Goal: Task Accomplishment & Management: Complete application form

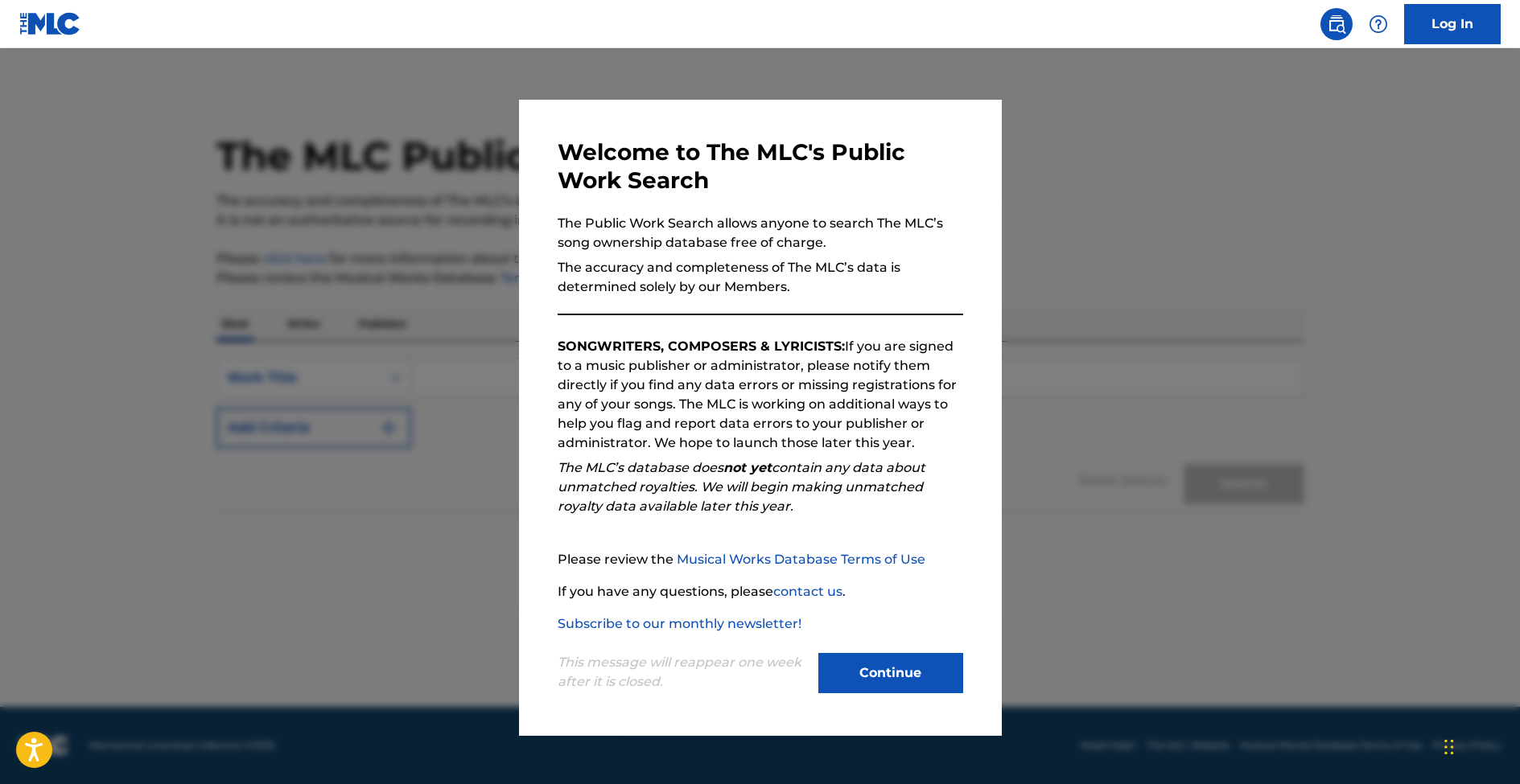
click at [878, 683] on button "Continue" at bounding box center [891, 673] width 145 height 40
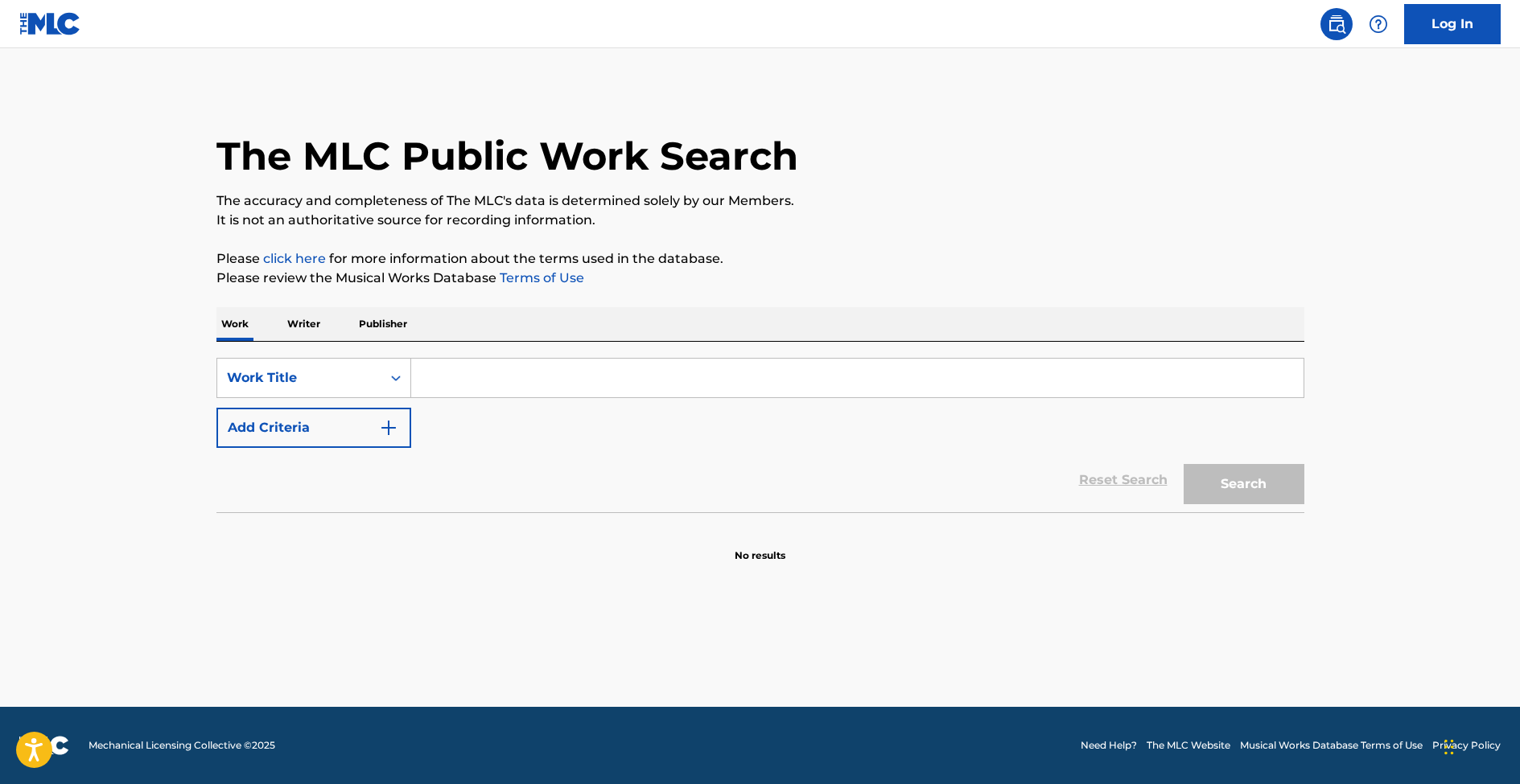
click at [308, 319] on p "Writer" at bounding box center [303, 324] width 42 height 34
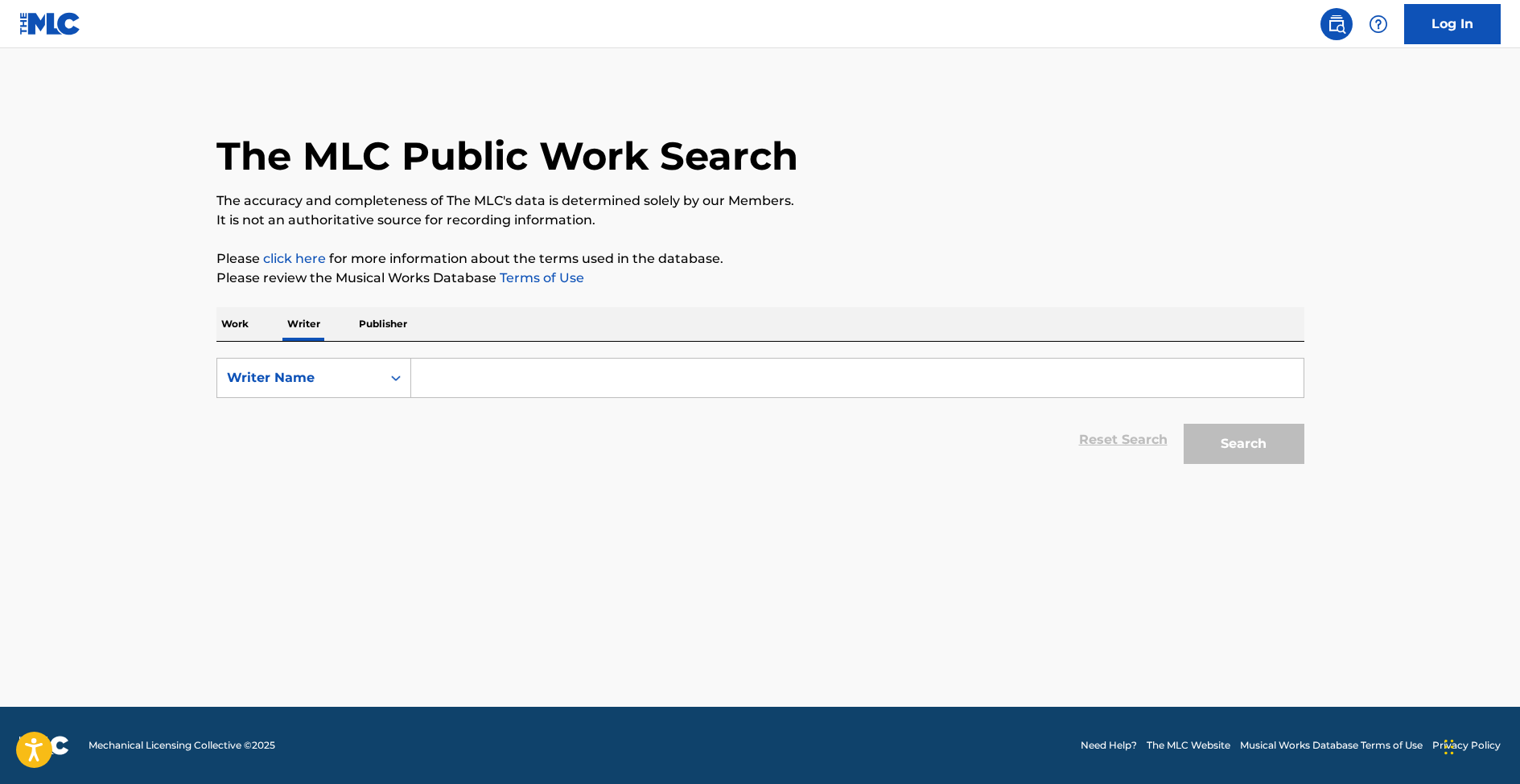
click at [430, 311] on div "Work Writer Publisher" at bounding box center [760, 324] width 1088 height 34
click at [404, 322] on p "Publisher" at bounding box center [383, 324] width 58 height 34
click at [302, 325] on p "Writer" at bounding box center [303, 324] width 42 height 34
click at [338, 375] on div "Writer Name" at bounding box center [299, 379] width 145 height 20
click at [228, 314] on p "Work" at bounding box center [235, 324] width 37 height 34
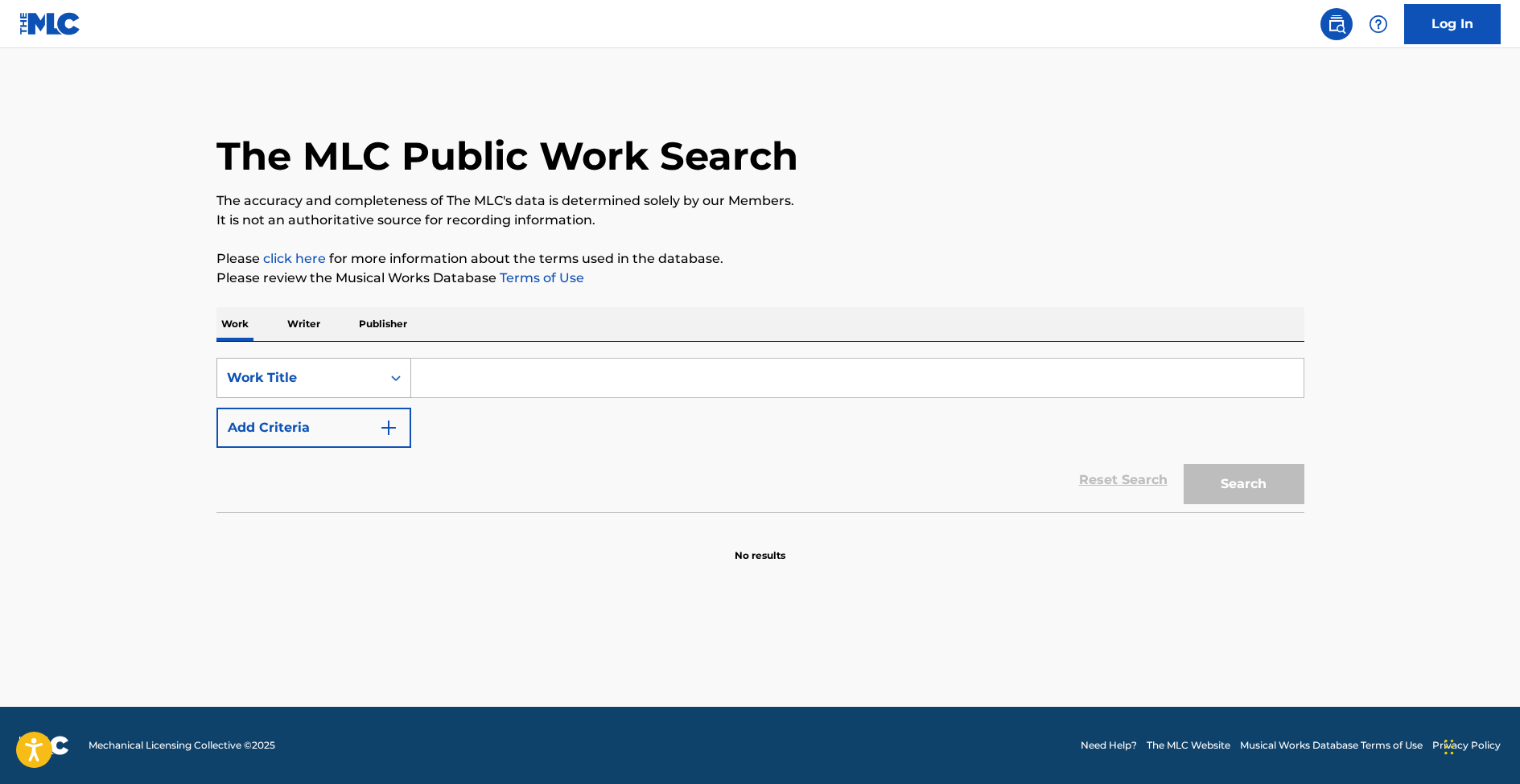
click at [348, 374] on div "Work Title" at bounding box center [299, 379] width 145 height 20
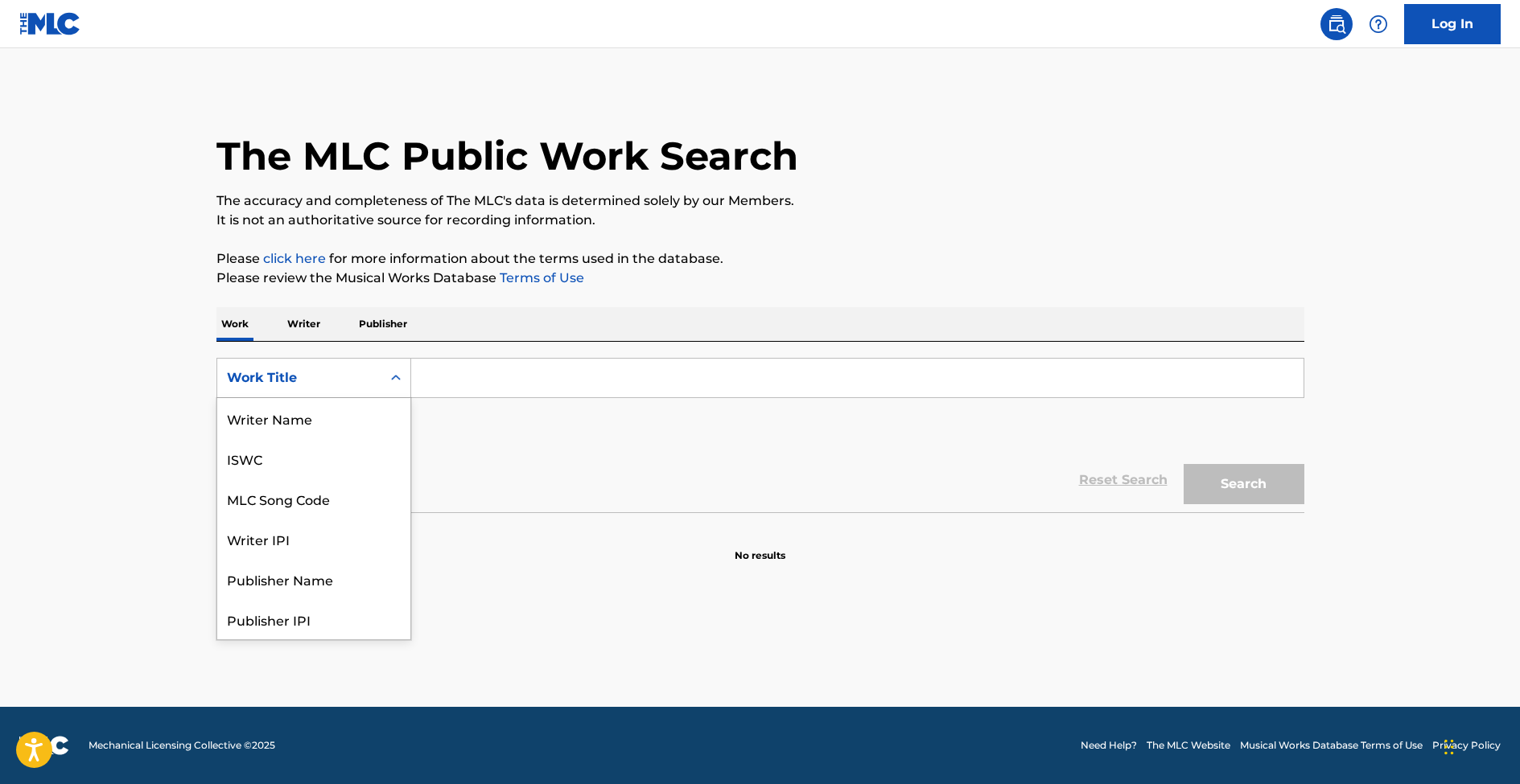
scroll to position [81, 0]
click at [305, 629] on div "Work Title" at bounding box center [314, 619] width 193 height 40
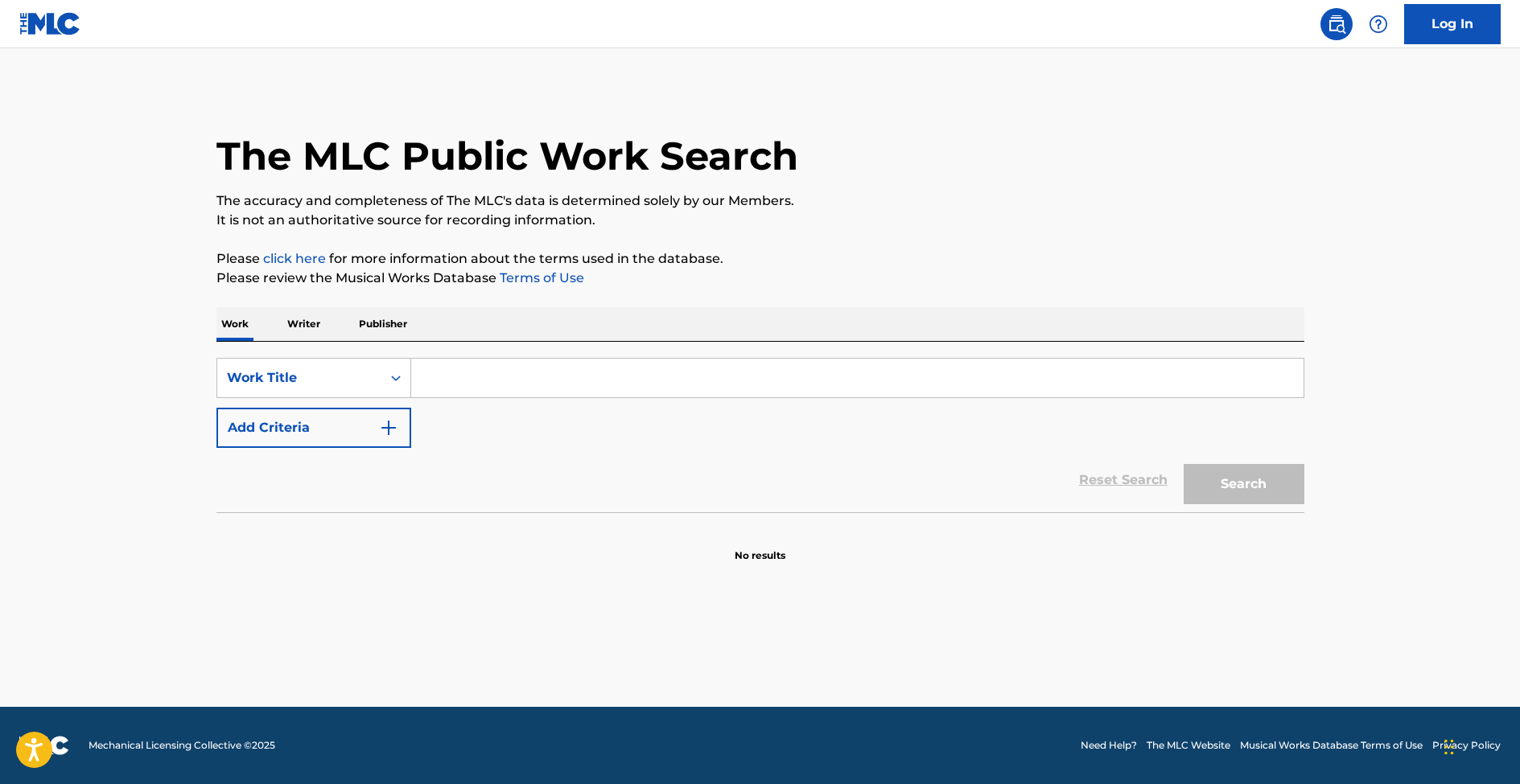
click at [487, 387] on input "Search Form" at bounding box center [857, 378] width 893 height 38
type input "h"
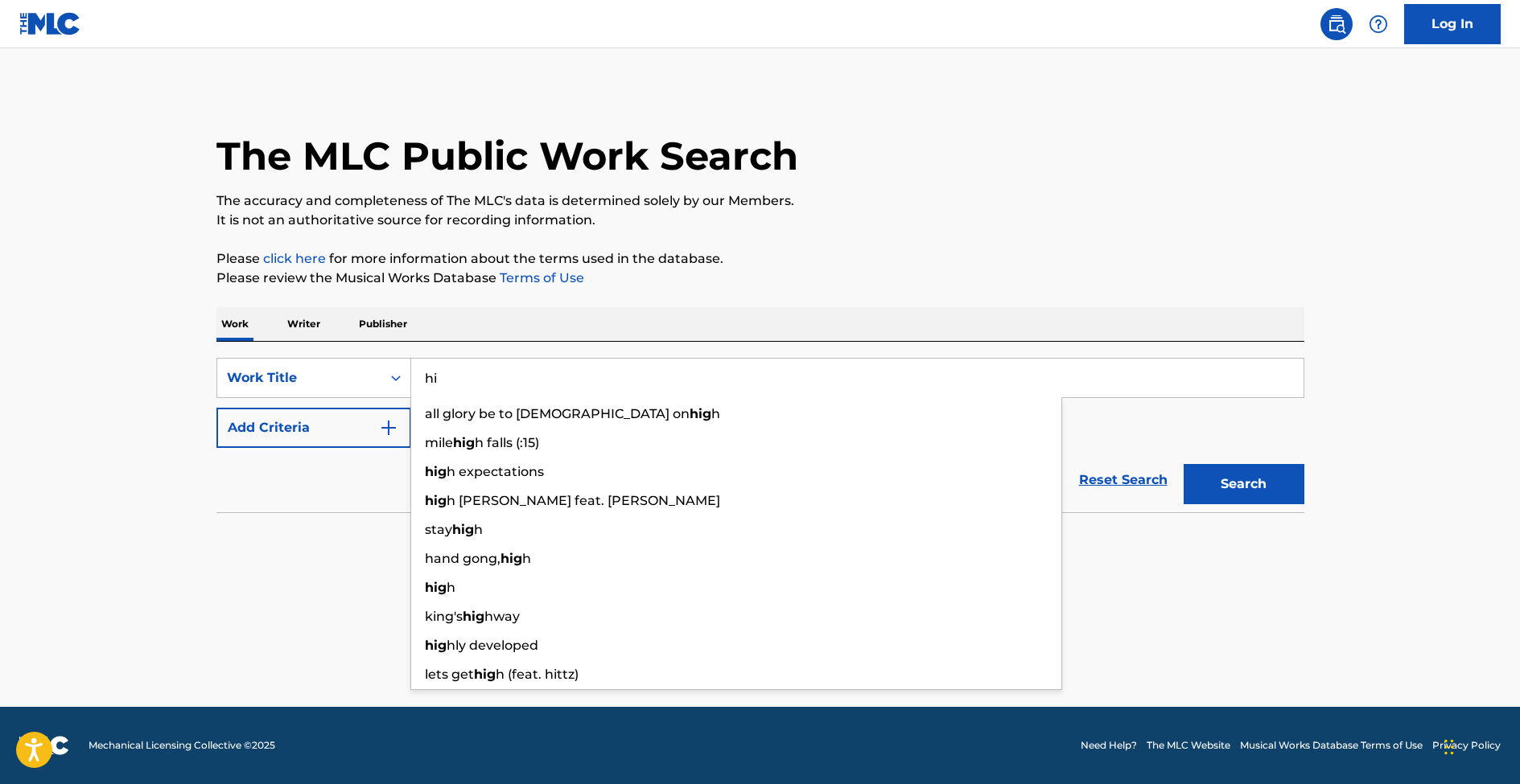
type input "h"
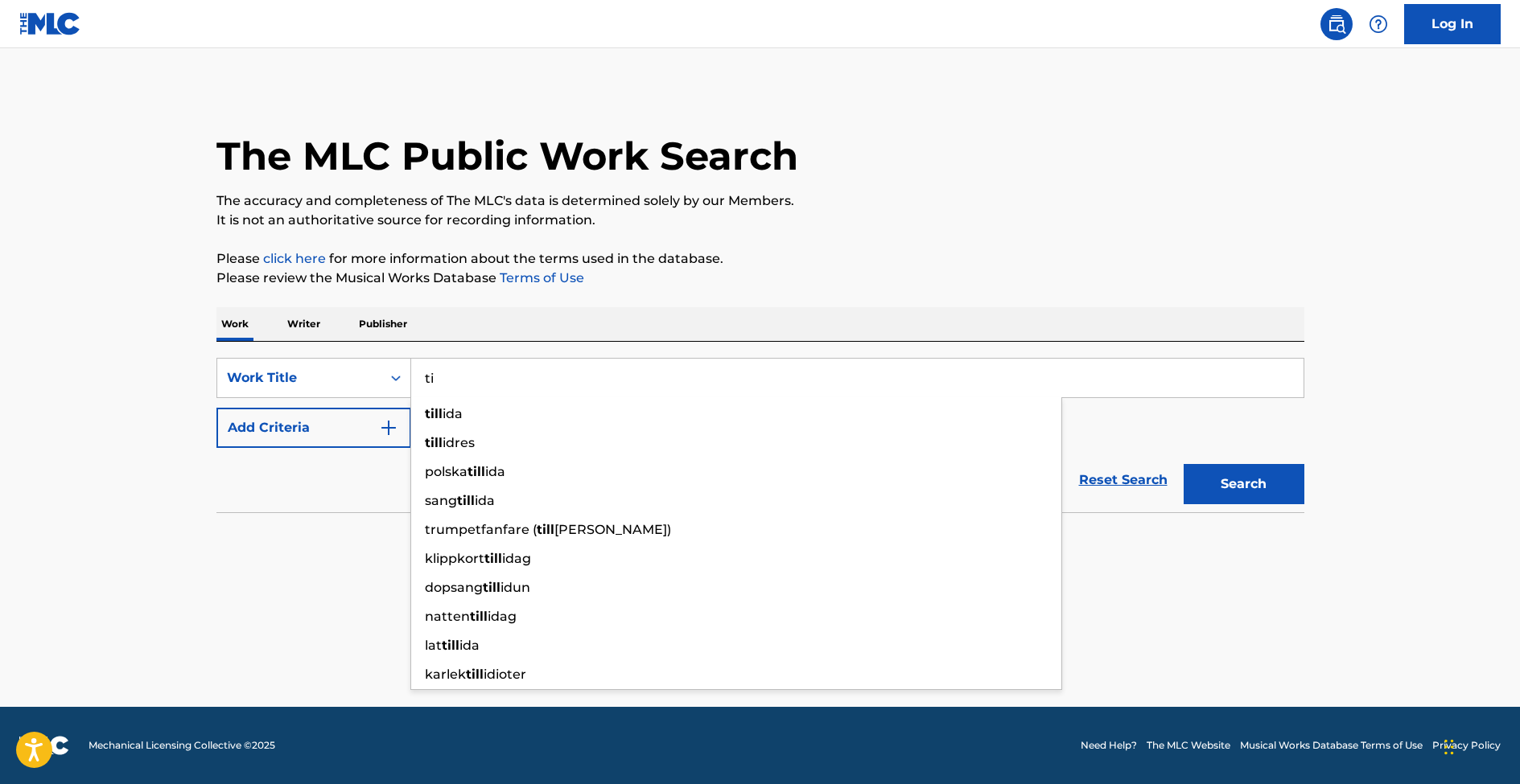
type input "t"
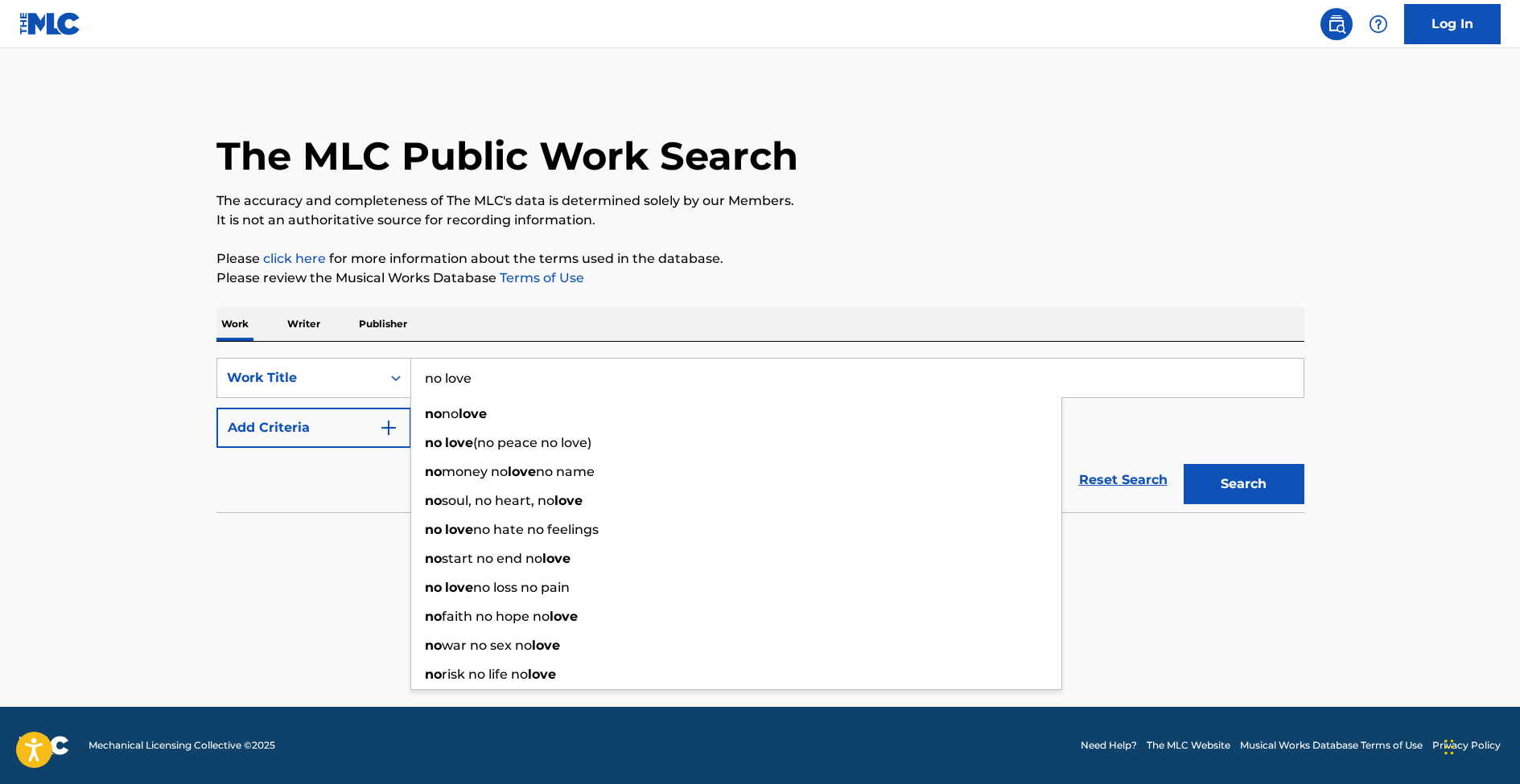
type input "no love"
click at [1184, 464] on button "Search" at bounding box center [1244, 484] width 120 height 40
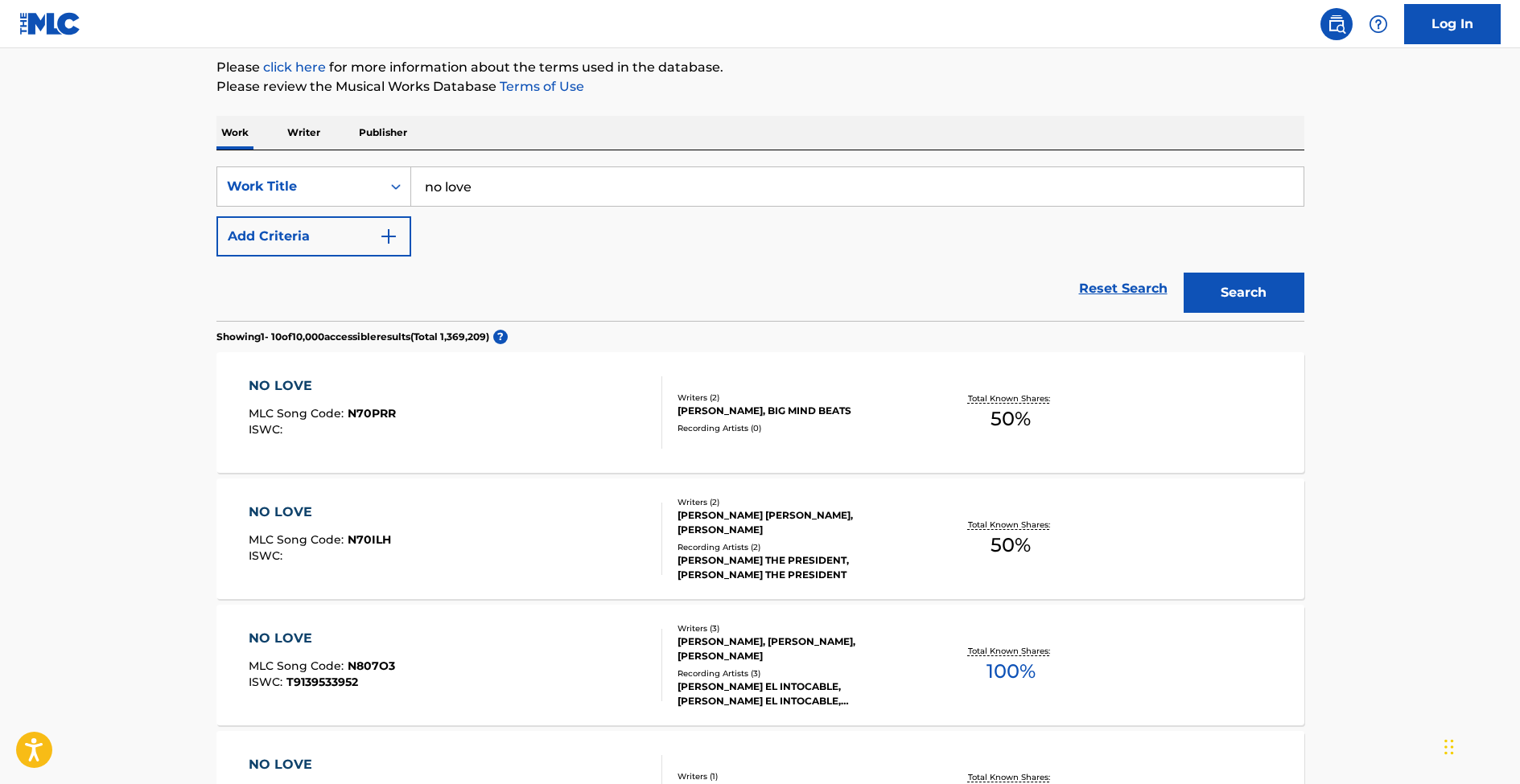
scroll to position [242, 0]
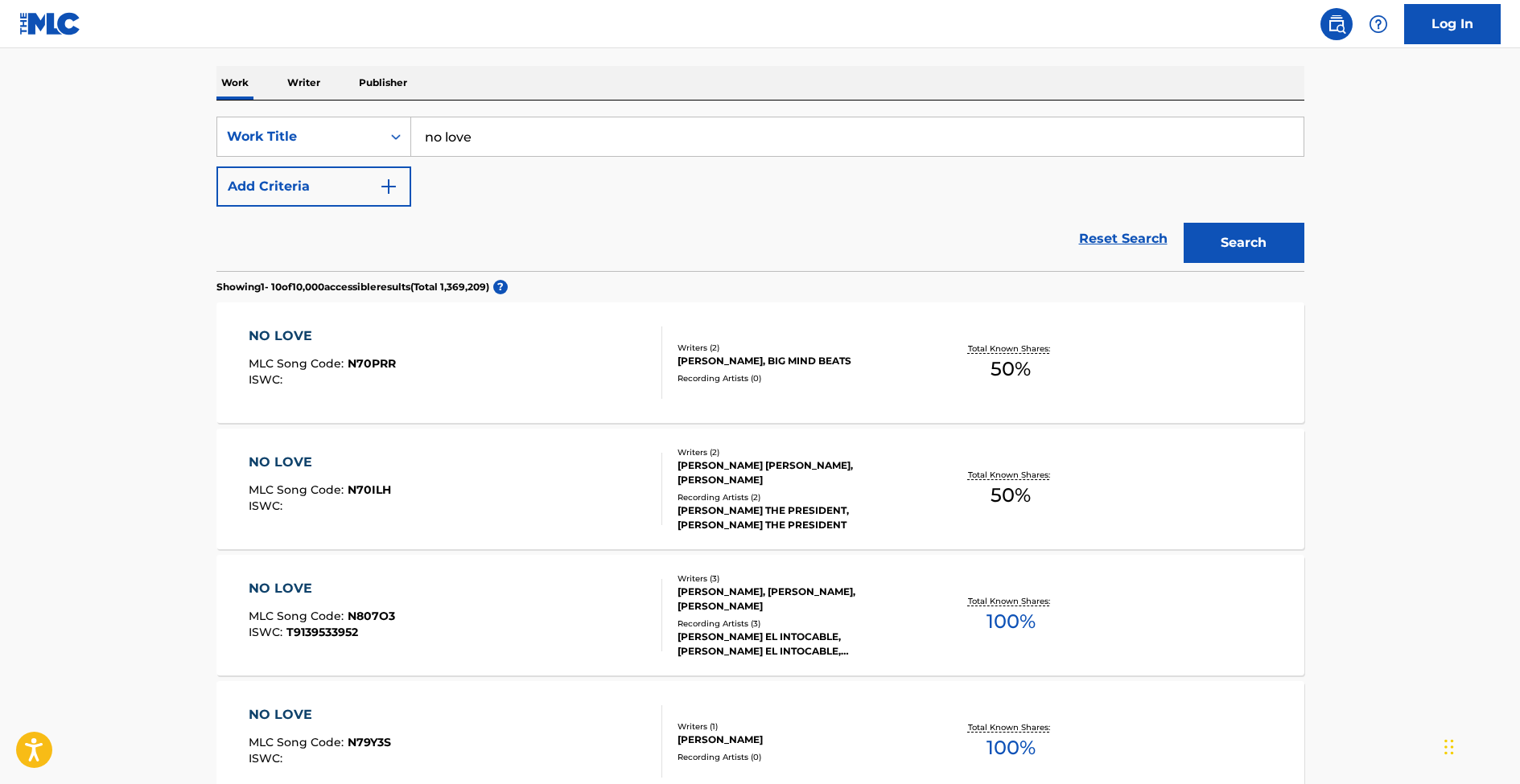
click at [379, 185] on img "Search Form" at bounding box center [389, 186] width 20 height 20
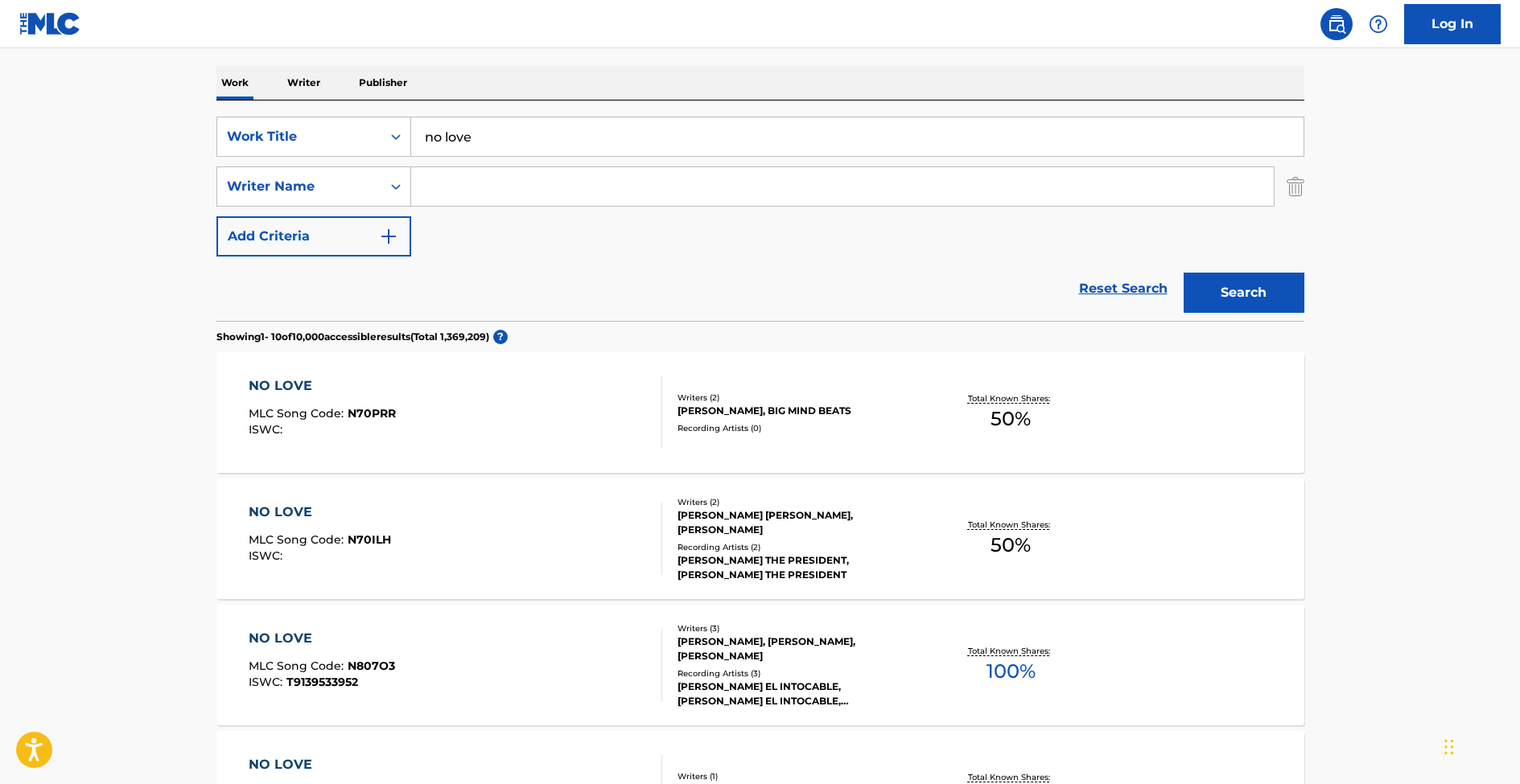
click at [396, 233] on img "Search Form" at bounding box center [389, 237] width 20 height 20
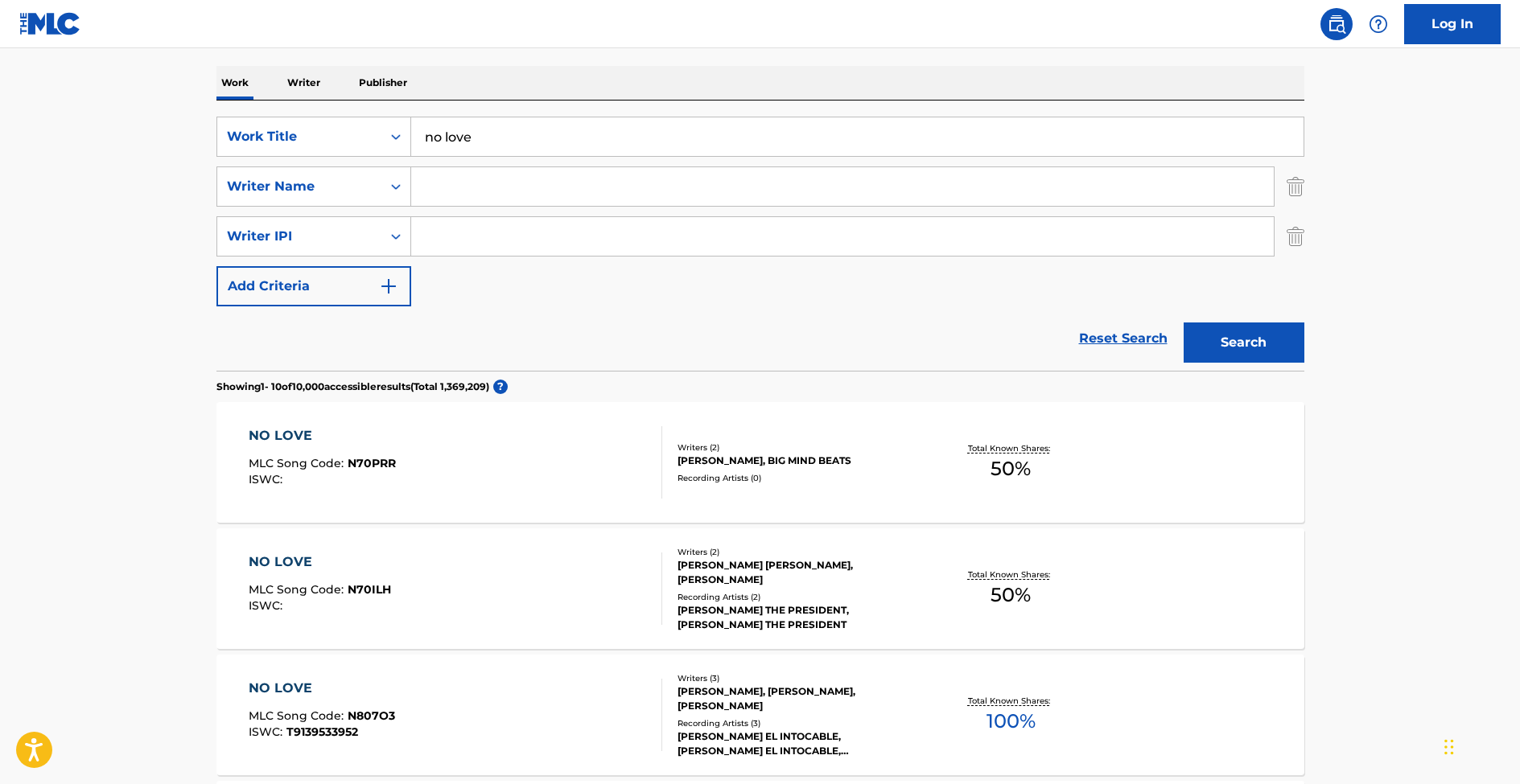
click at [318, 92] on p "Writer" at bounding box center [303, 83] width 42 height 34
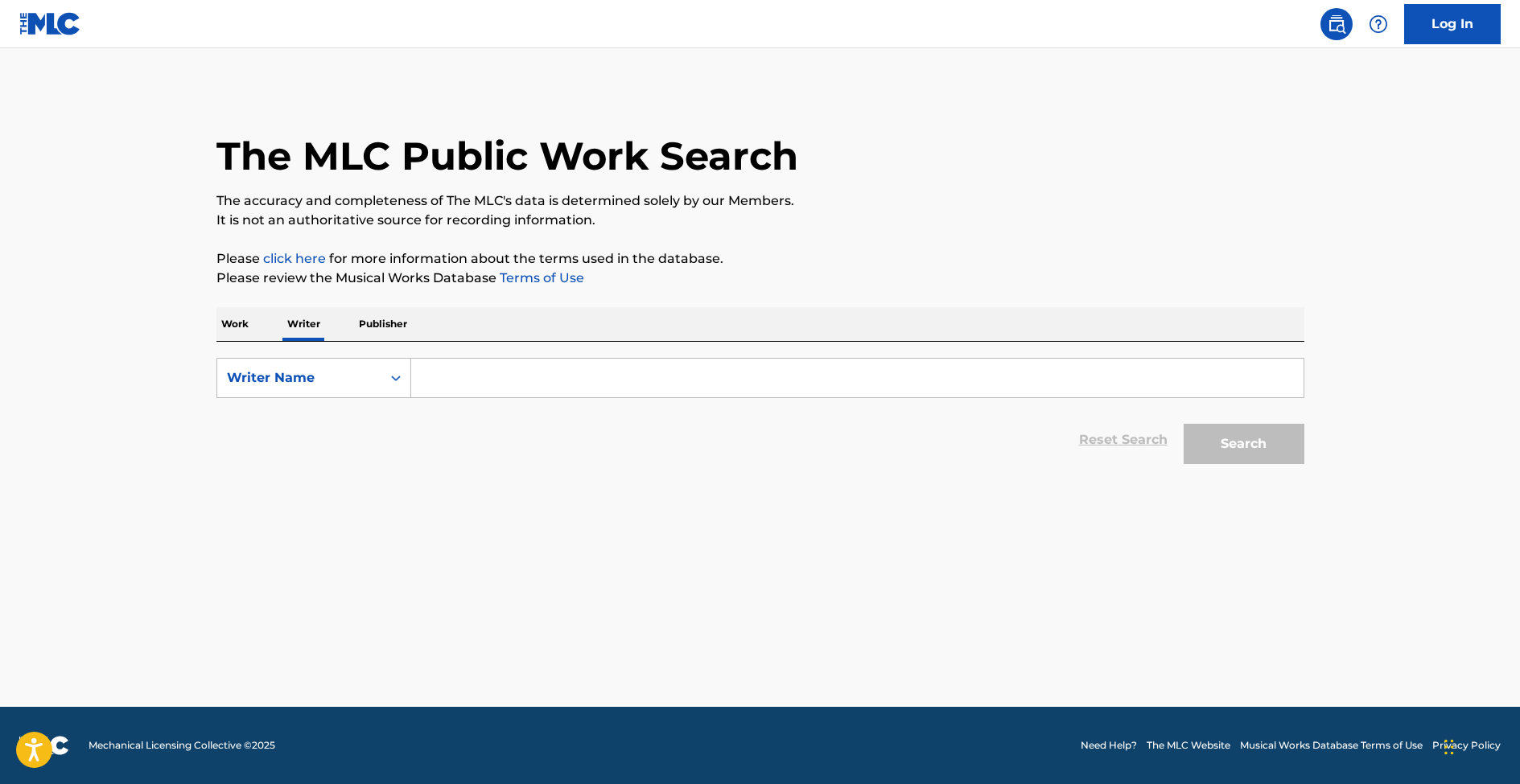
click at [447, 427] on div "Reset Search Search" at bounding box center [760, 440] width 1088 height 64
click at [481, 372] on input "Search Form" at bounding box center [857, 378] width 893 height 38
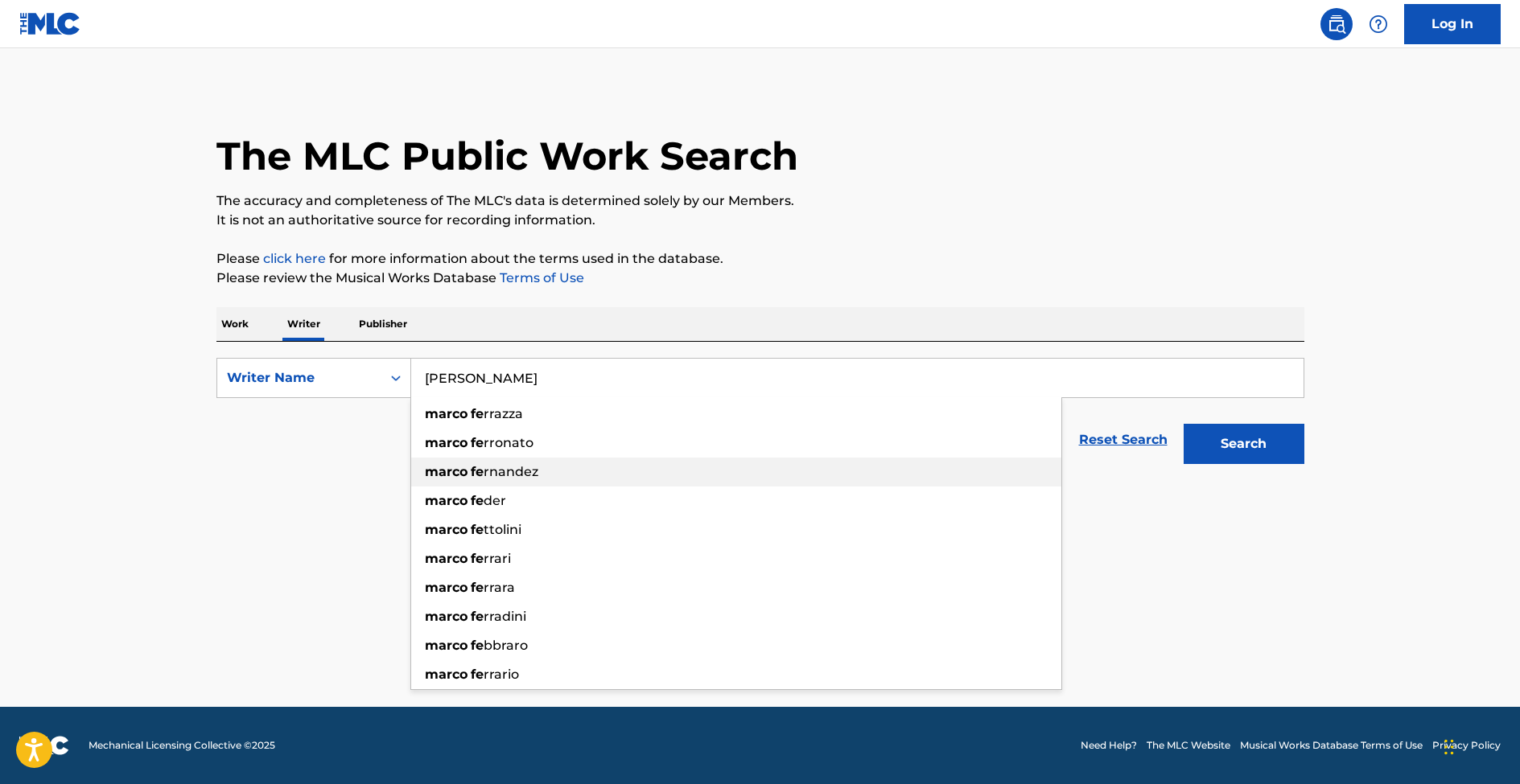
click at [489, 473] on span "rnandez" at bounding box center [510, 471] width 54 height 15
type input "marco fernandez"
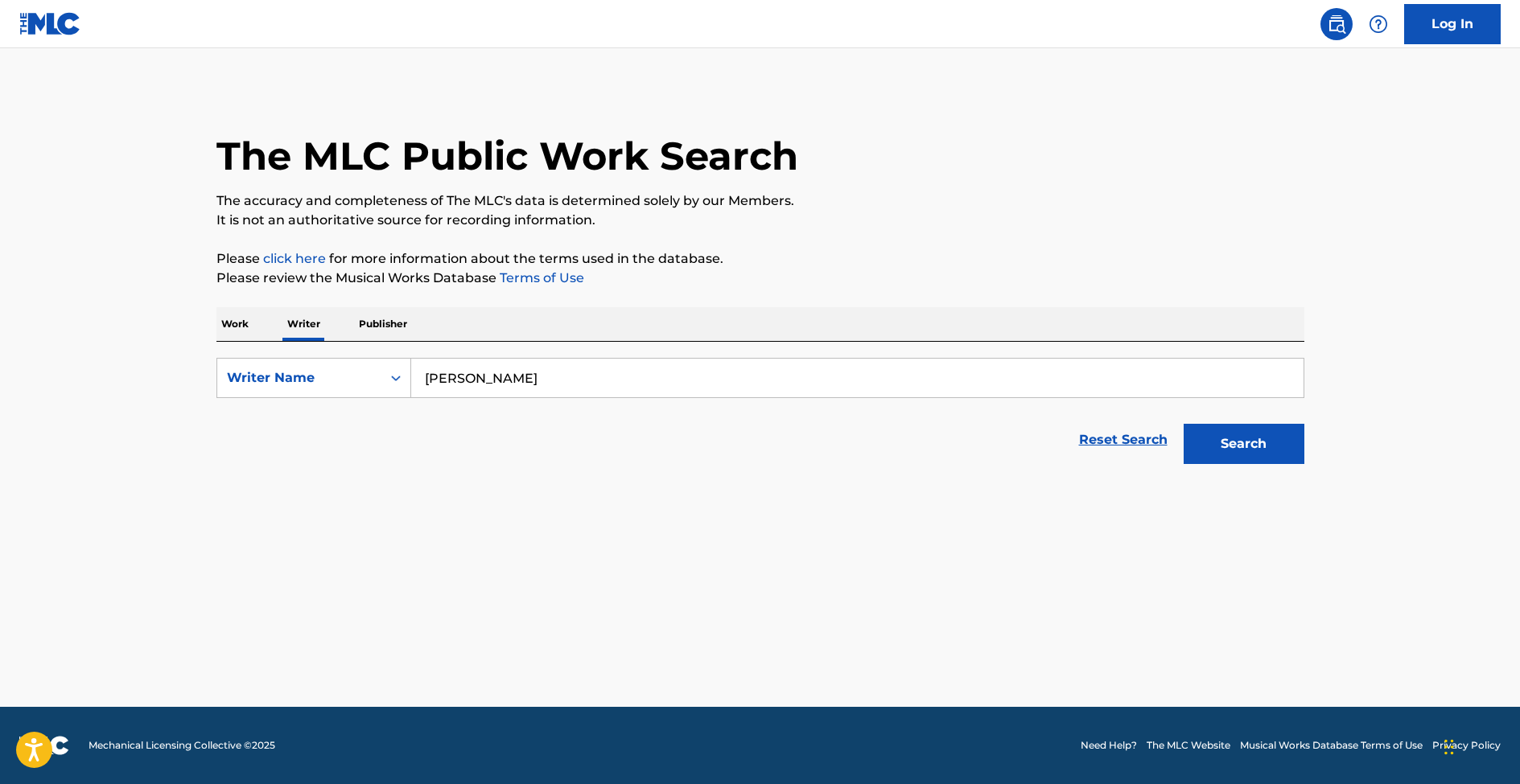
click at [1210, 430] on button "Search" at bounding box center [1244, 444] width 120 height 40
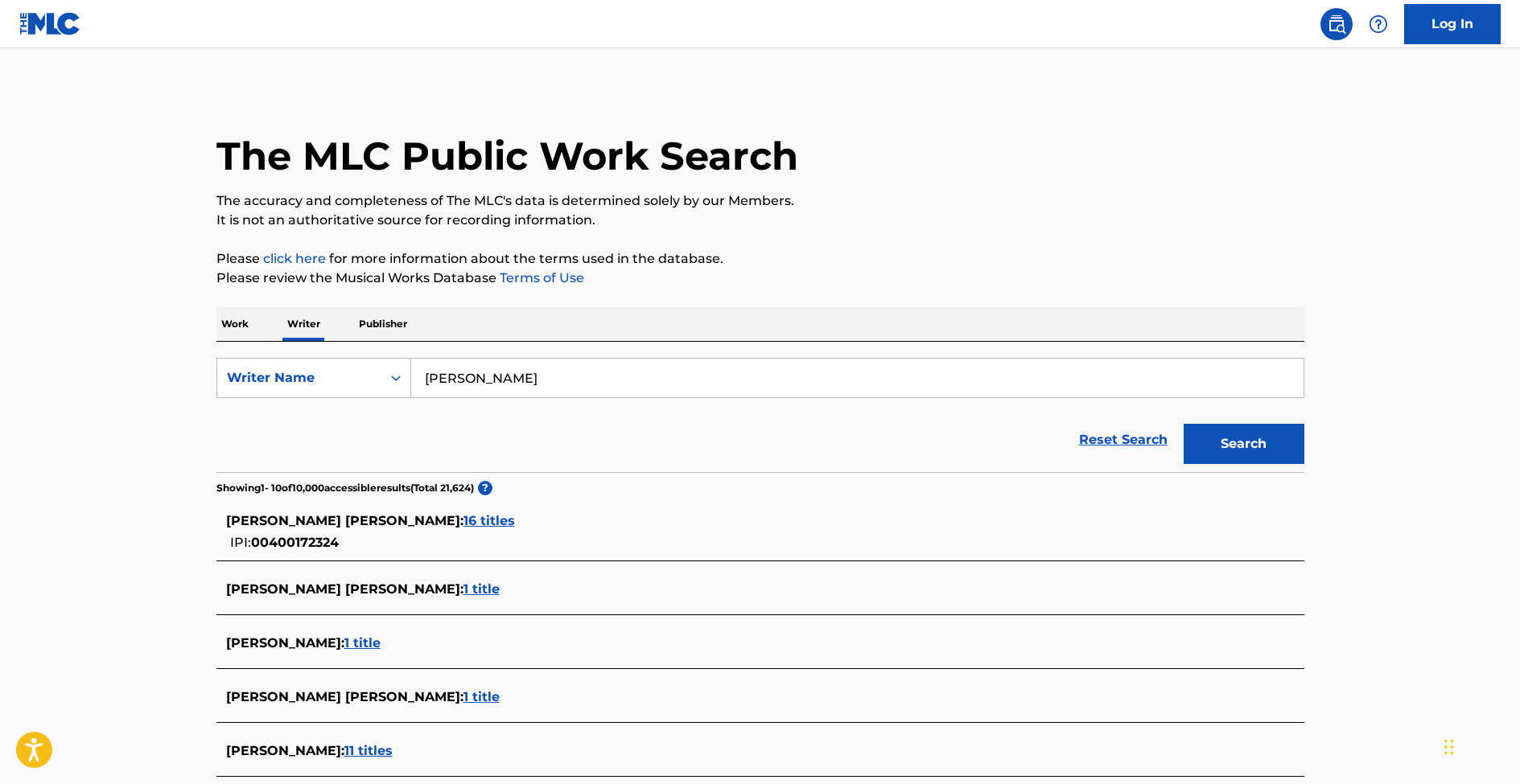
click at [464, 518] on span "16 titles" at bounding box center [489, 520] width 51 height 15
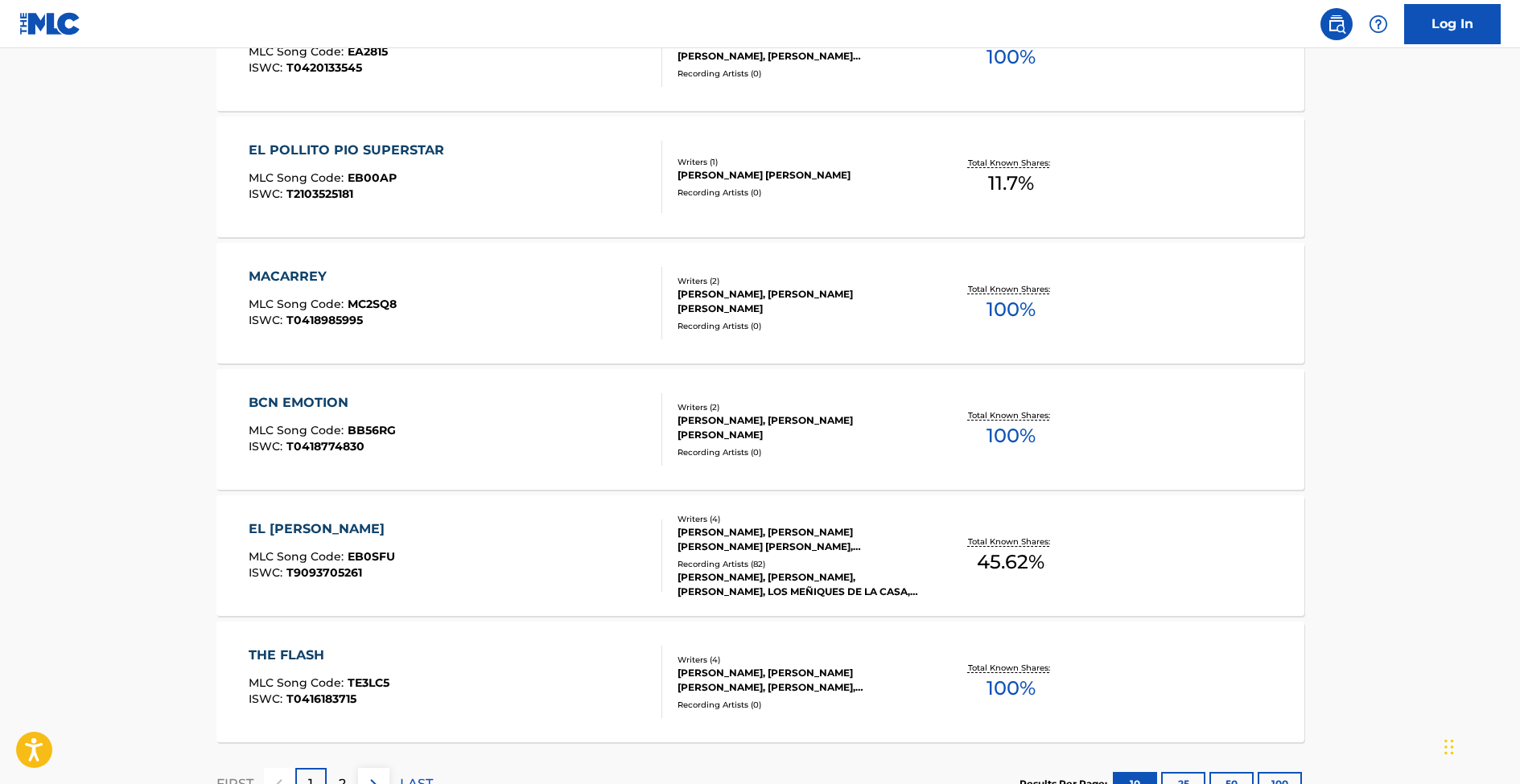
scroll to position [1185, 0]
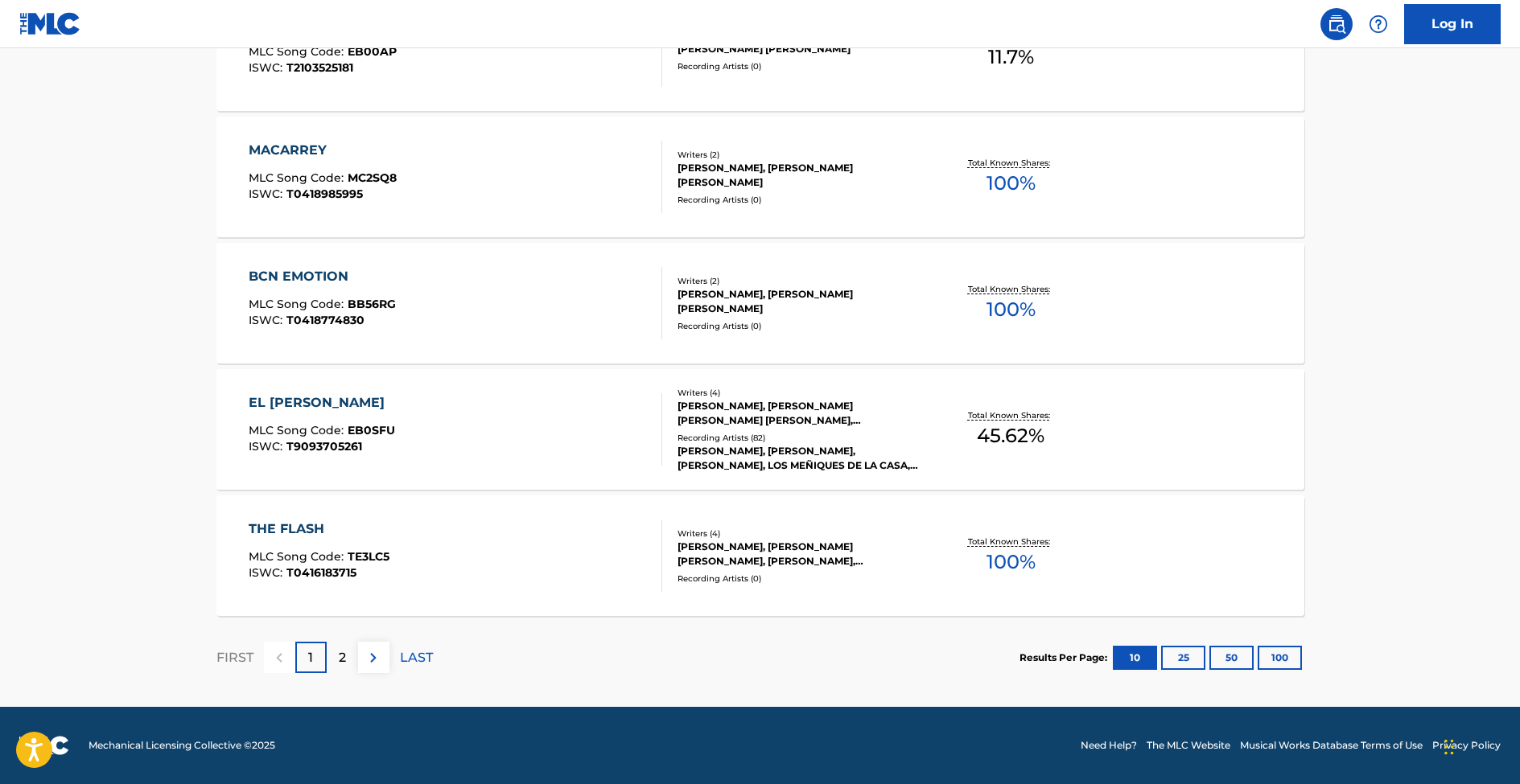
click at [345, 647] on div "2" at bounding box center [342, 658] width 32 height 32
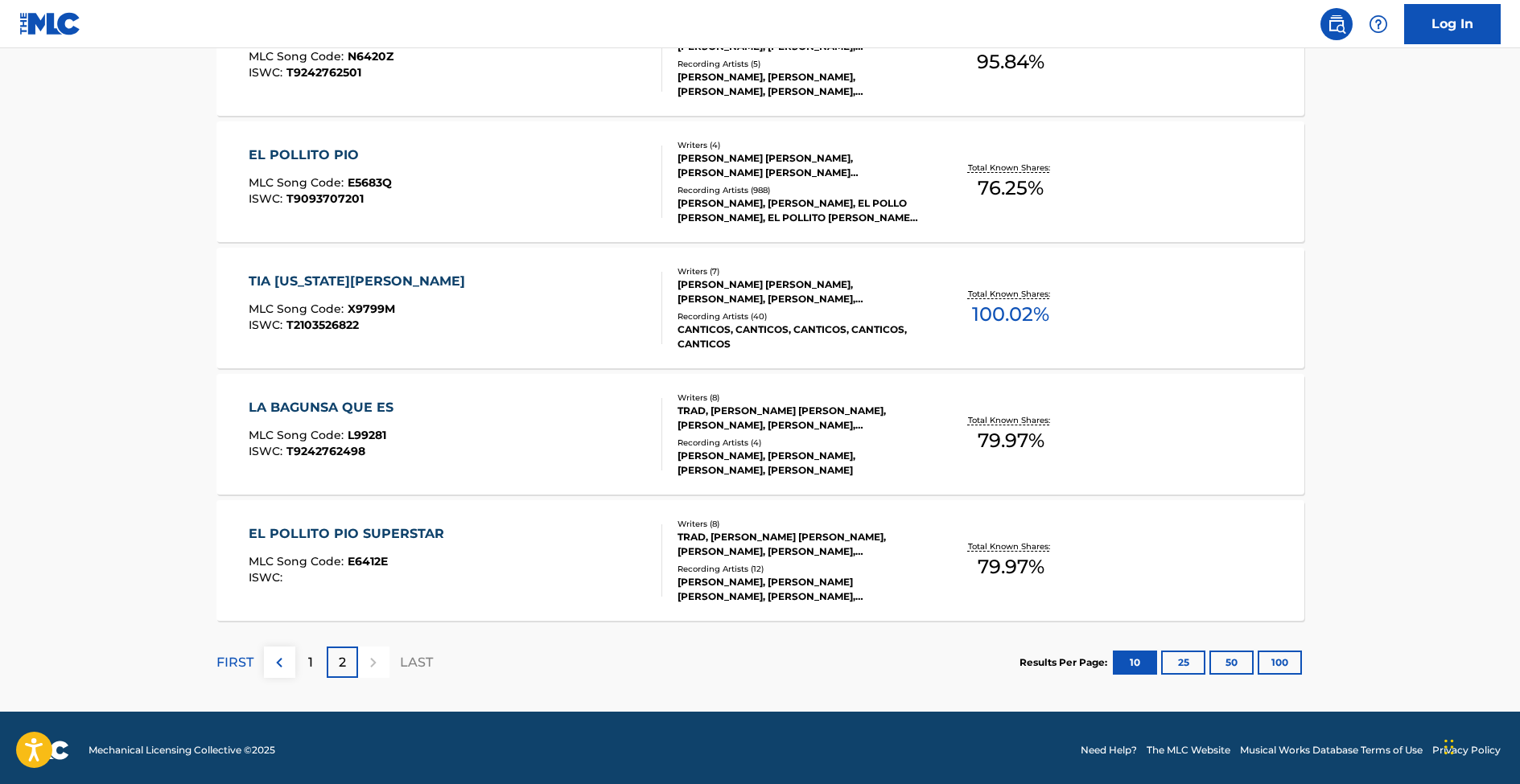
scroll to position [679, 0]
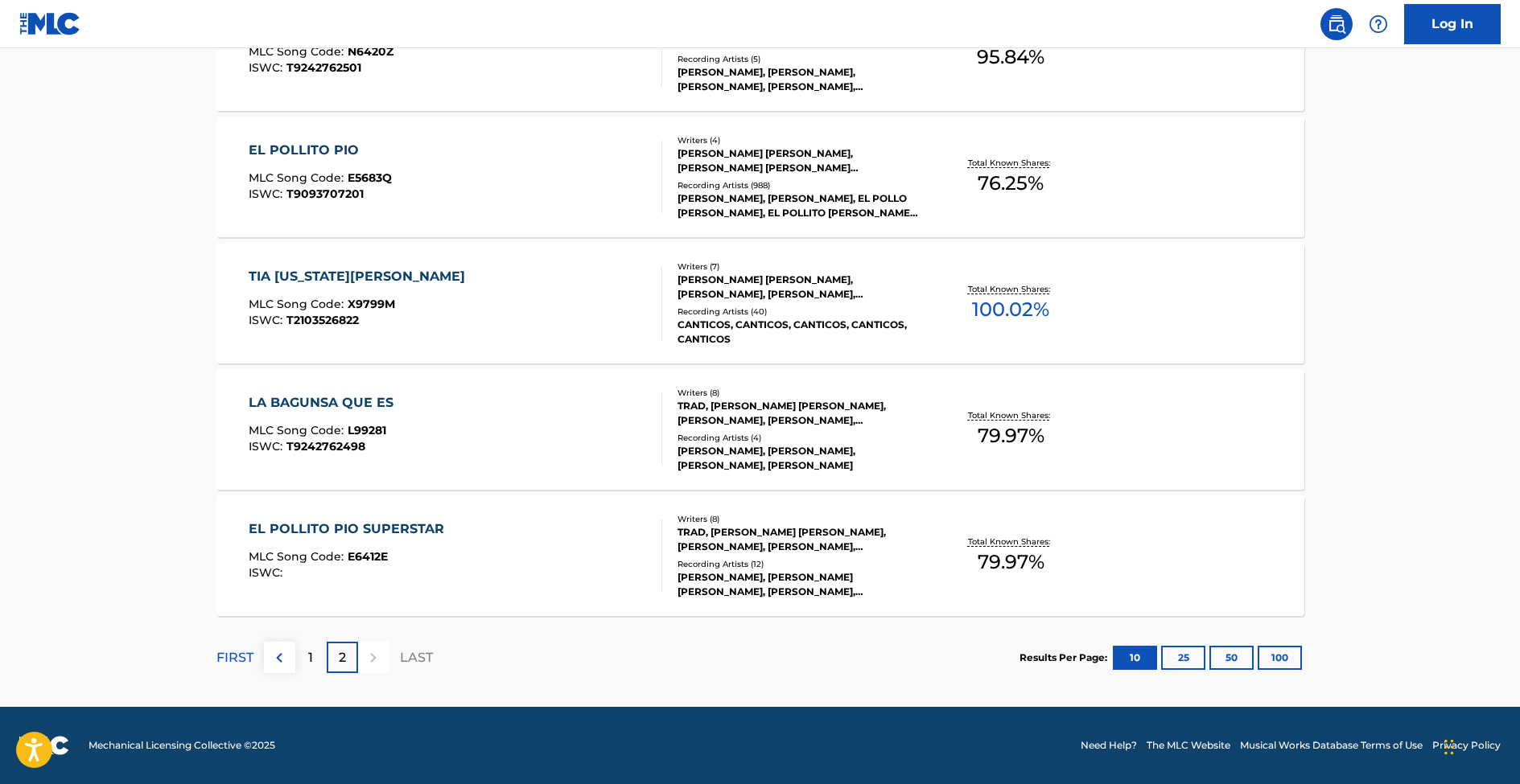
click at [372, 656] on div at bounding box center [374, 658] width 32 height 32
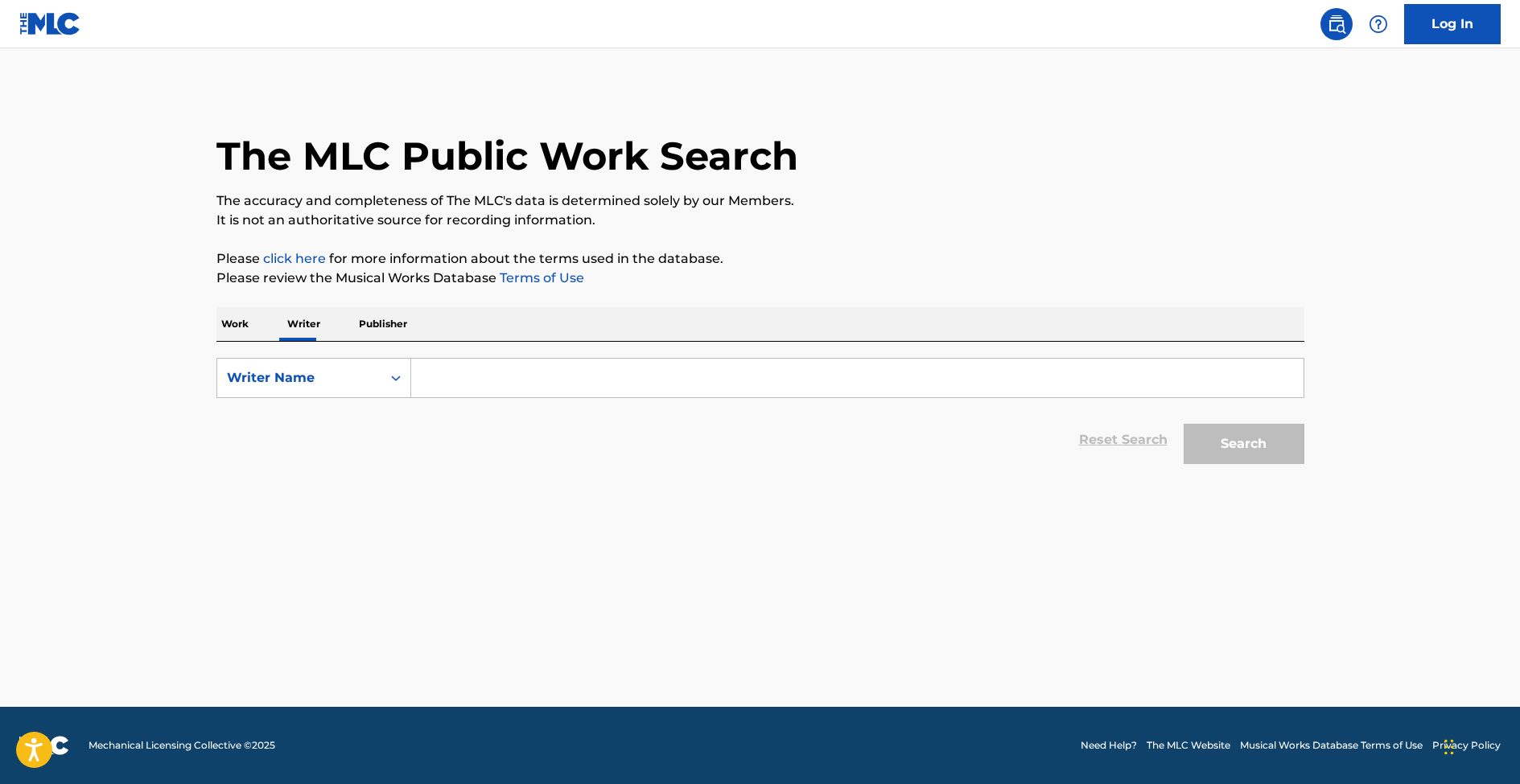
click at [506, 376] on input "Search Form" at bounding box center [857, 378] width 893 height 38
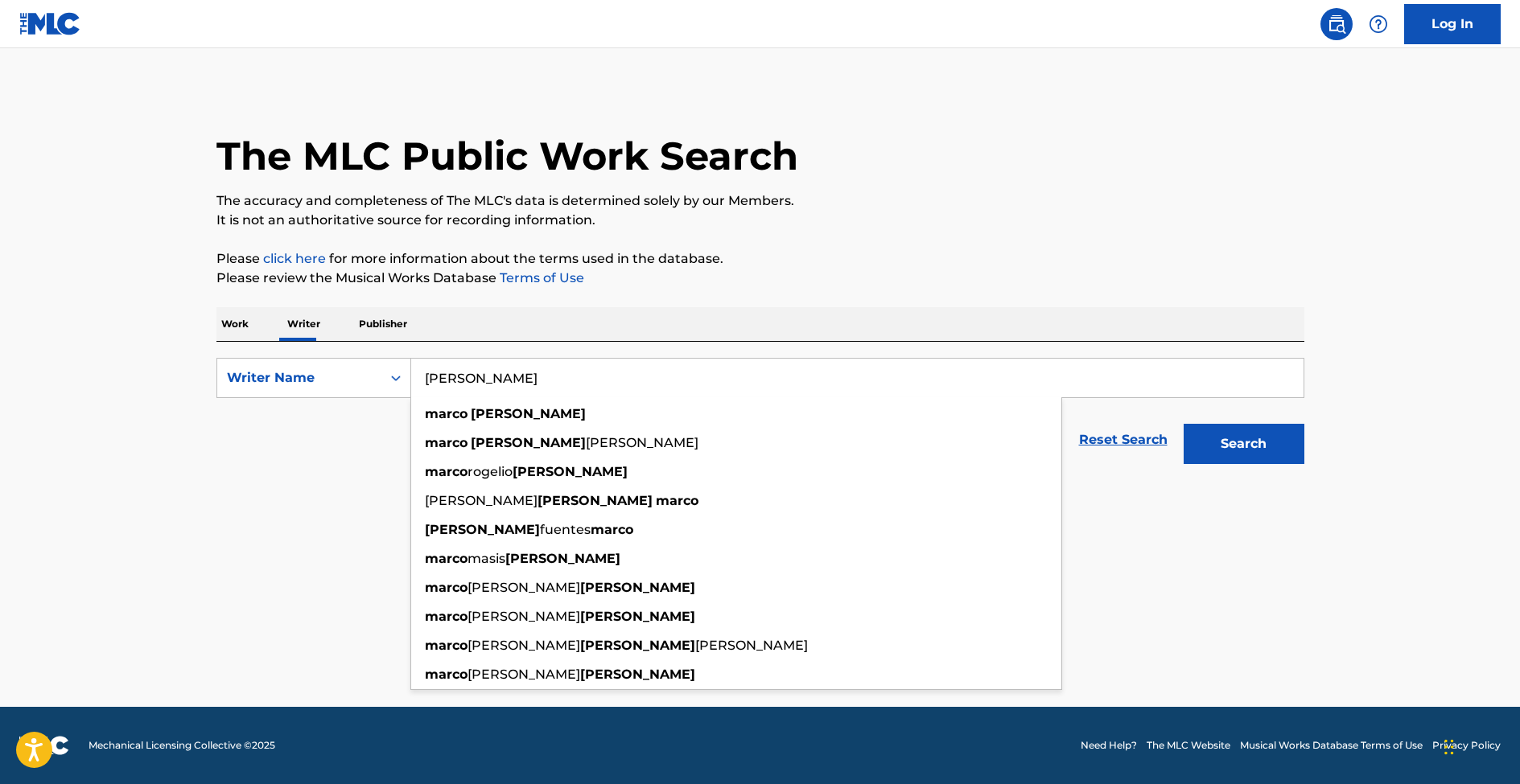
type input "[PERSON_NAME]"
click at [1184, 424] on button "Search" at bounding box center [1244, 444] width 120 height 40
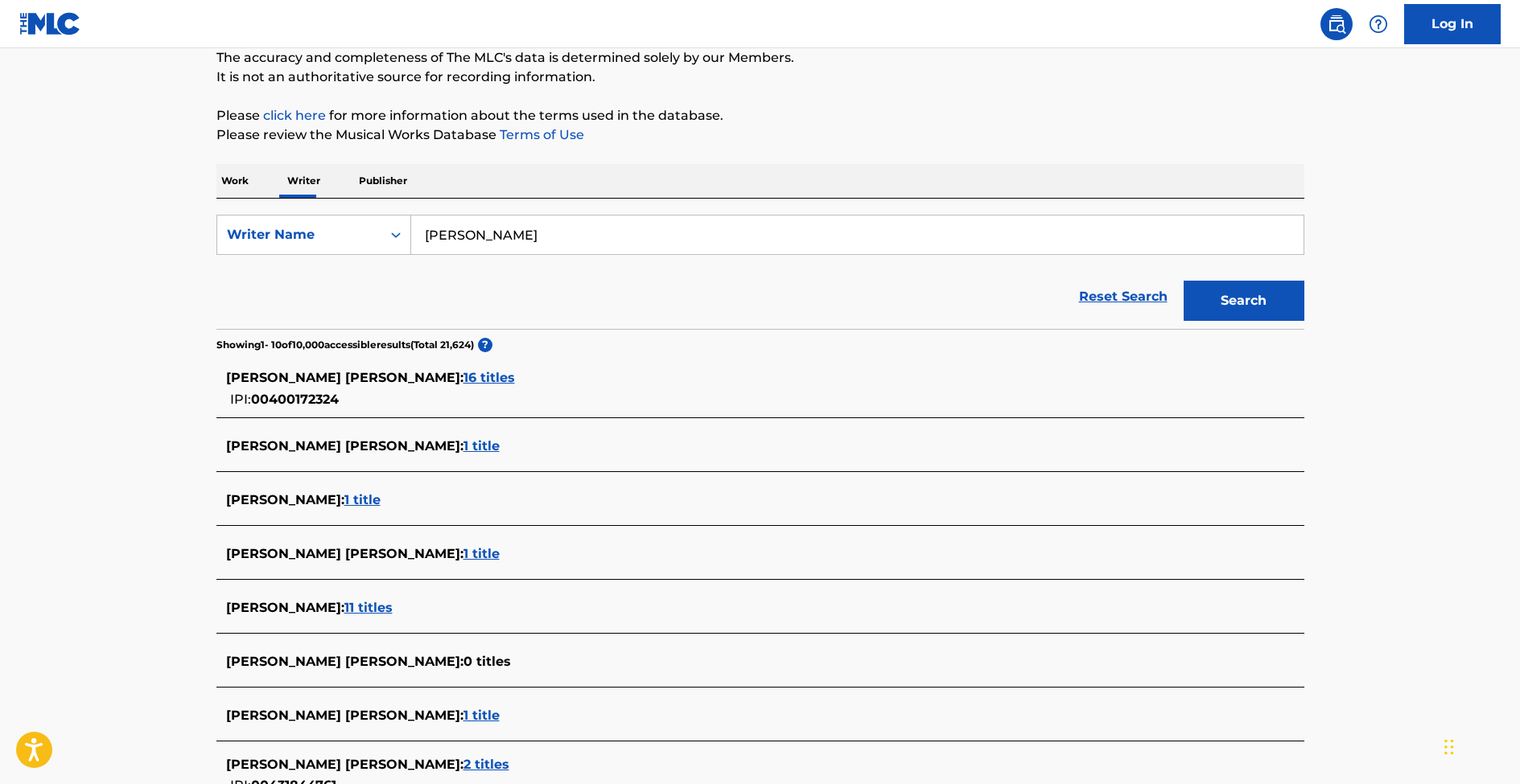
scroll to position [161, 0]
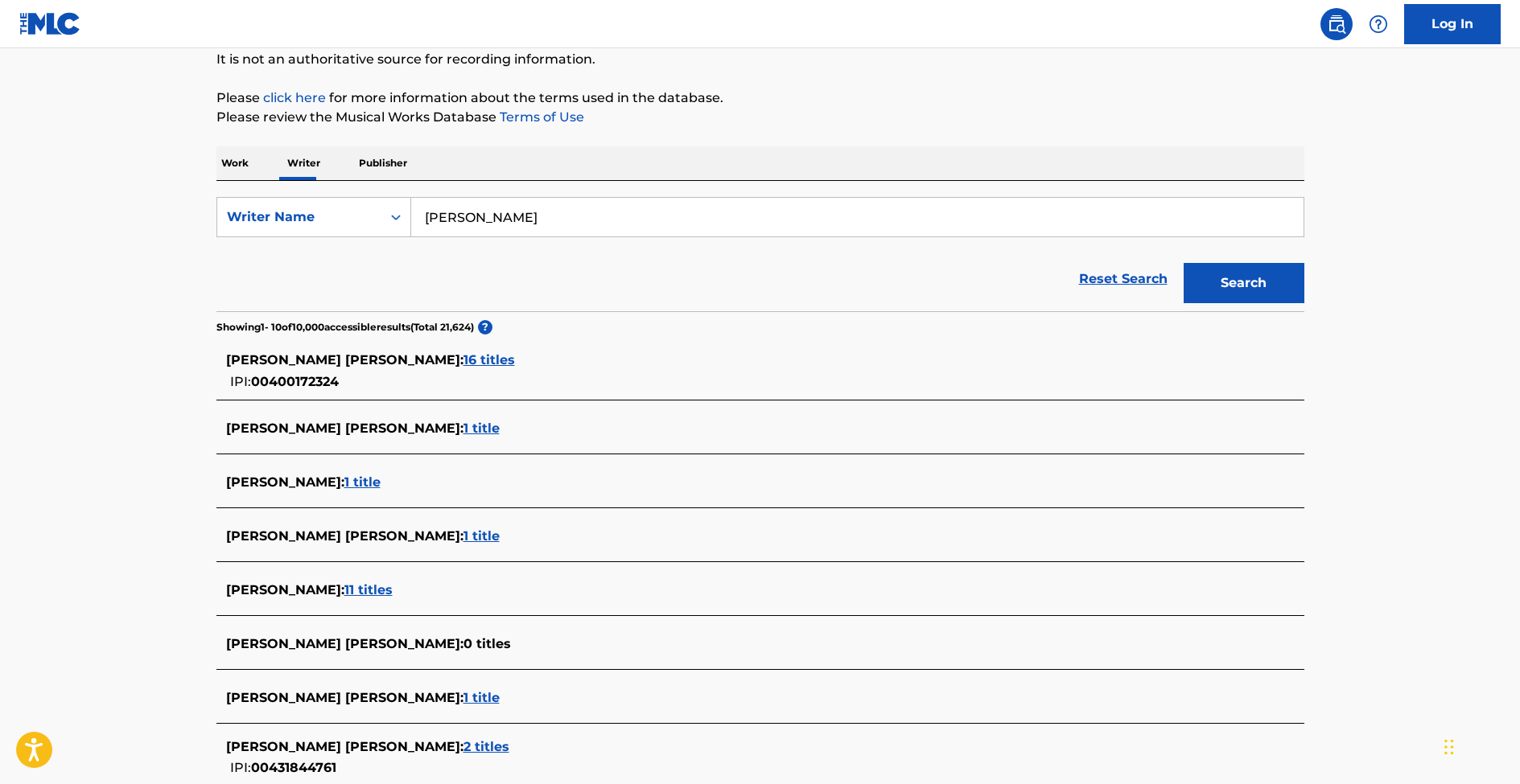
click at [464, 541] on span "1 title" at bounding box center [481, 535] width 36 height 15
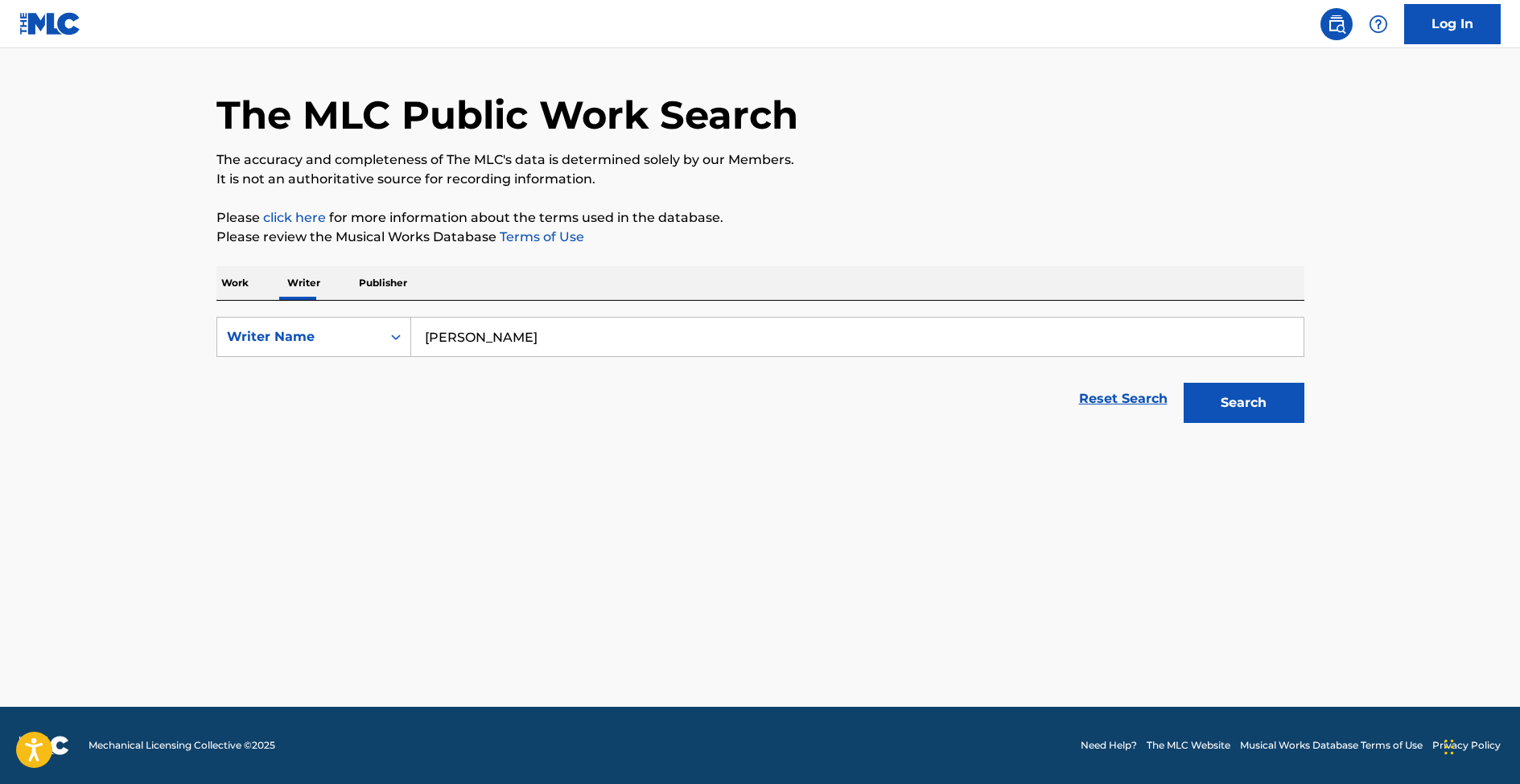
scroll to position [41, 0]
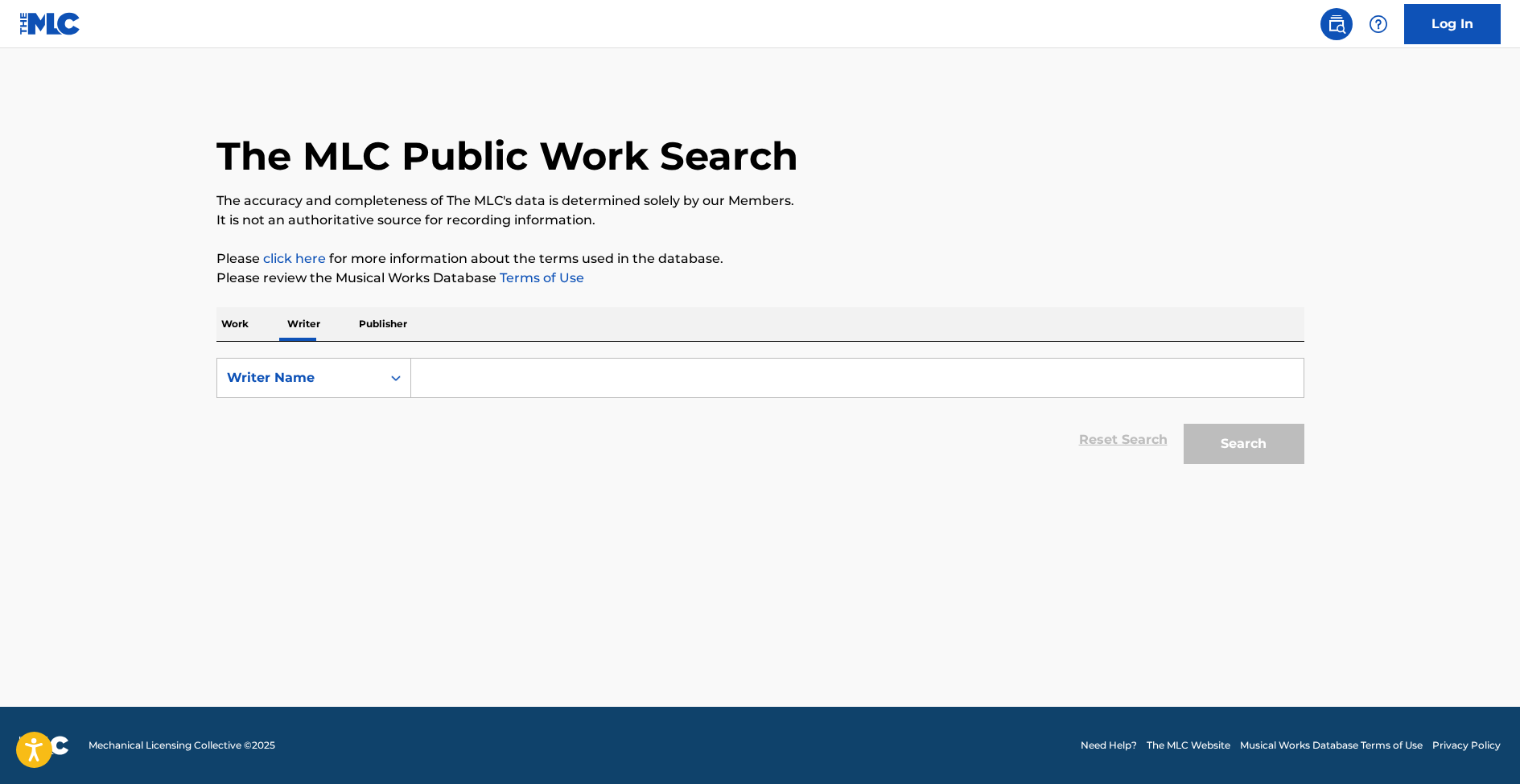
click at [451, 378] on input "Search Form" at bounding box center [857, 378] width 893 height 38
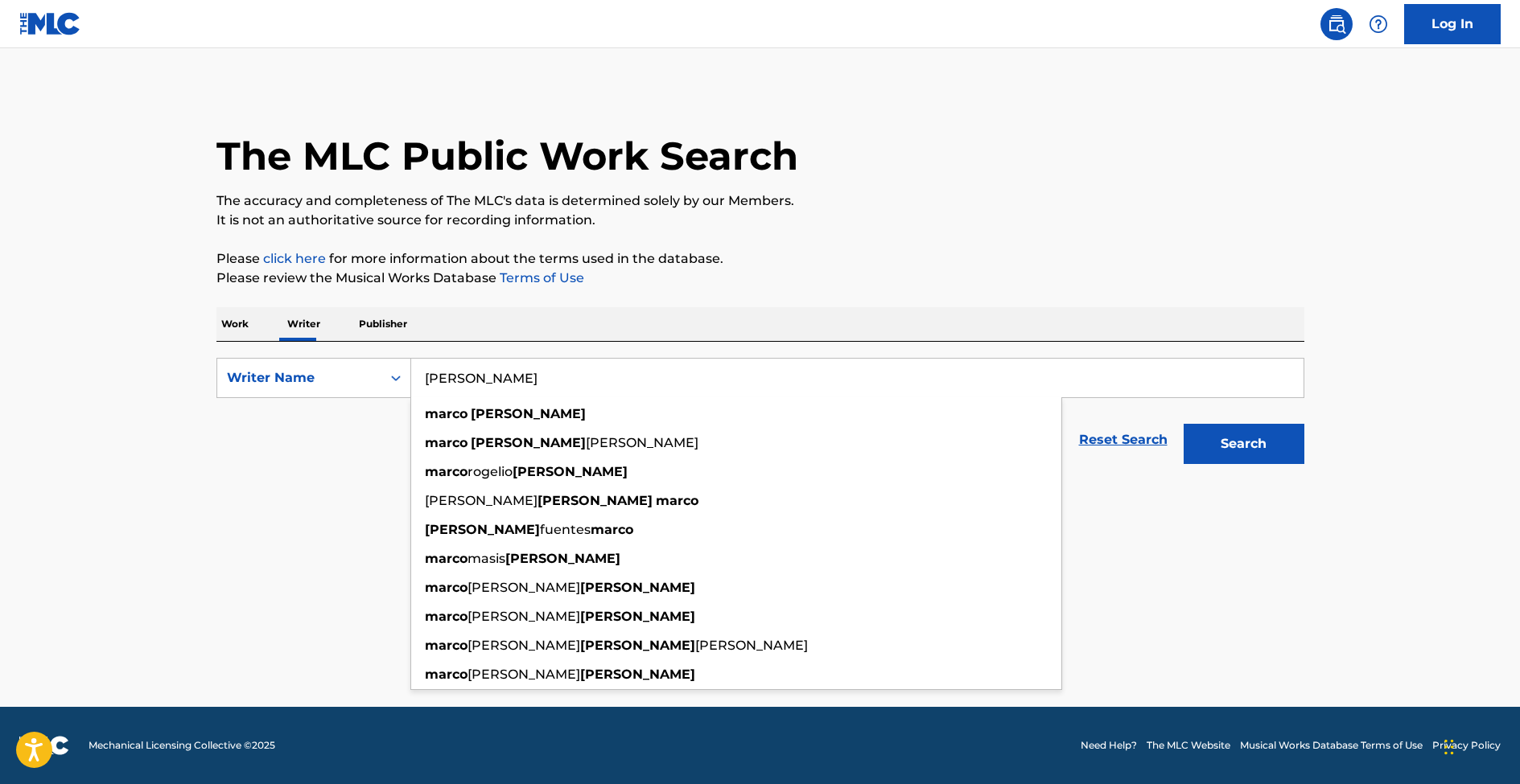
type input "[PERSON_NAME]"
click at [1184, 424] on button "Search" at bounding box center [1244, 444] width 120 height 40
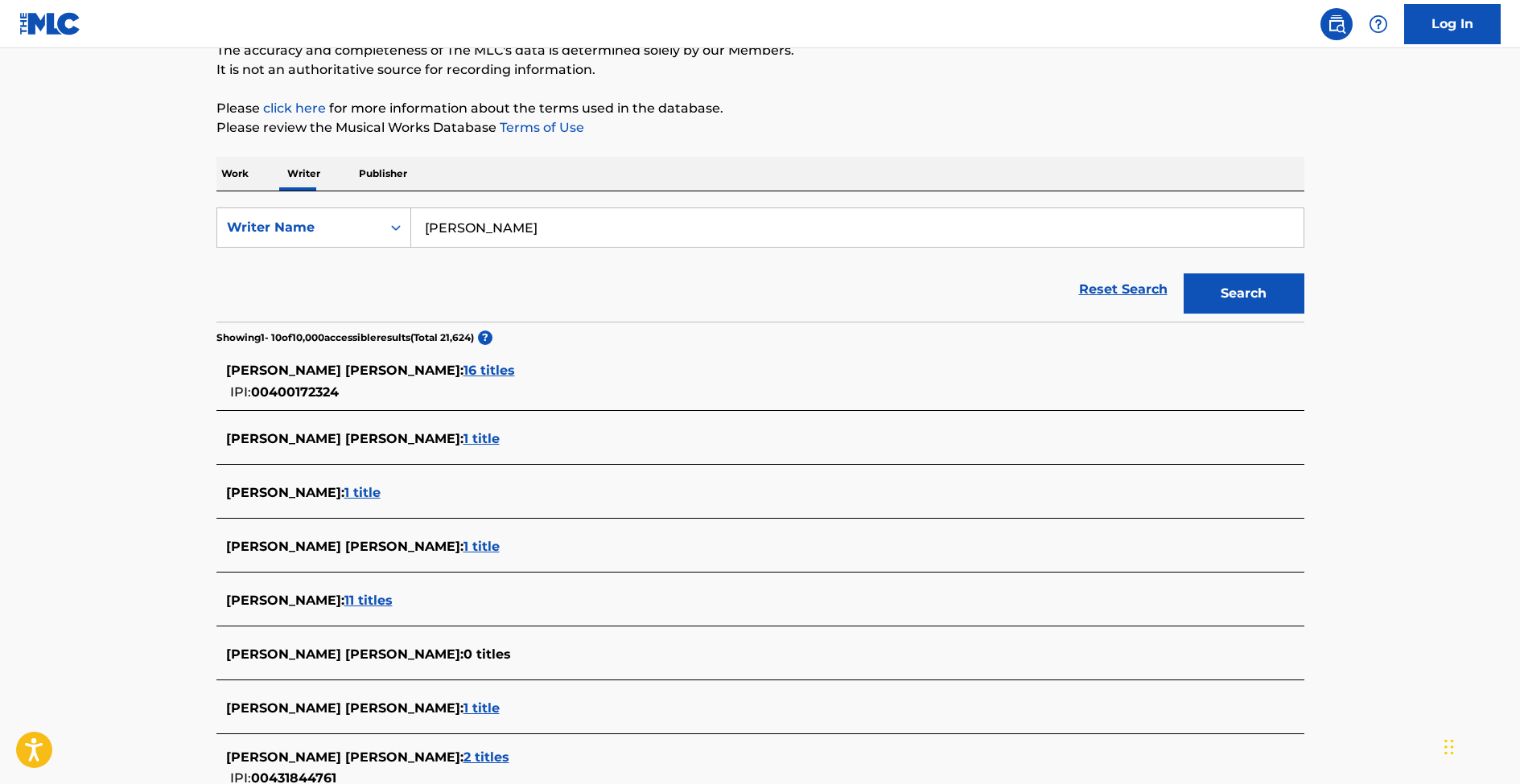
scroll to position [161, 0]
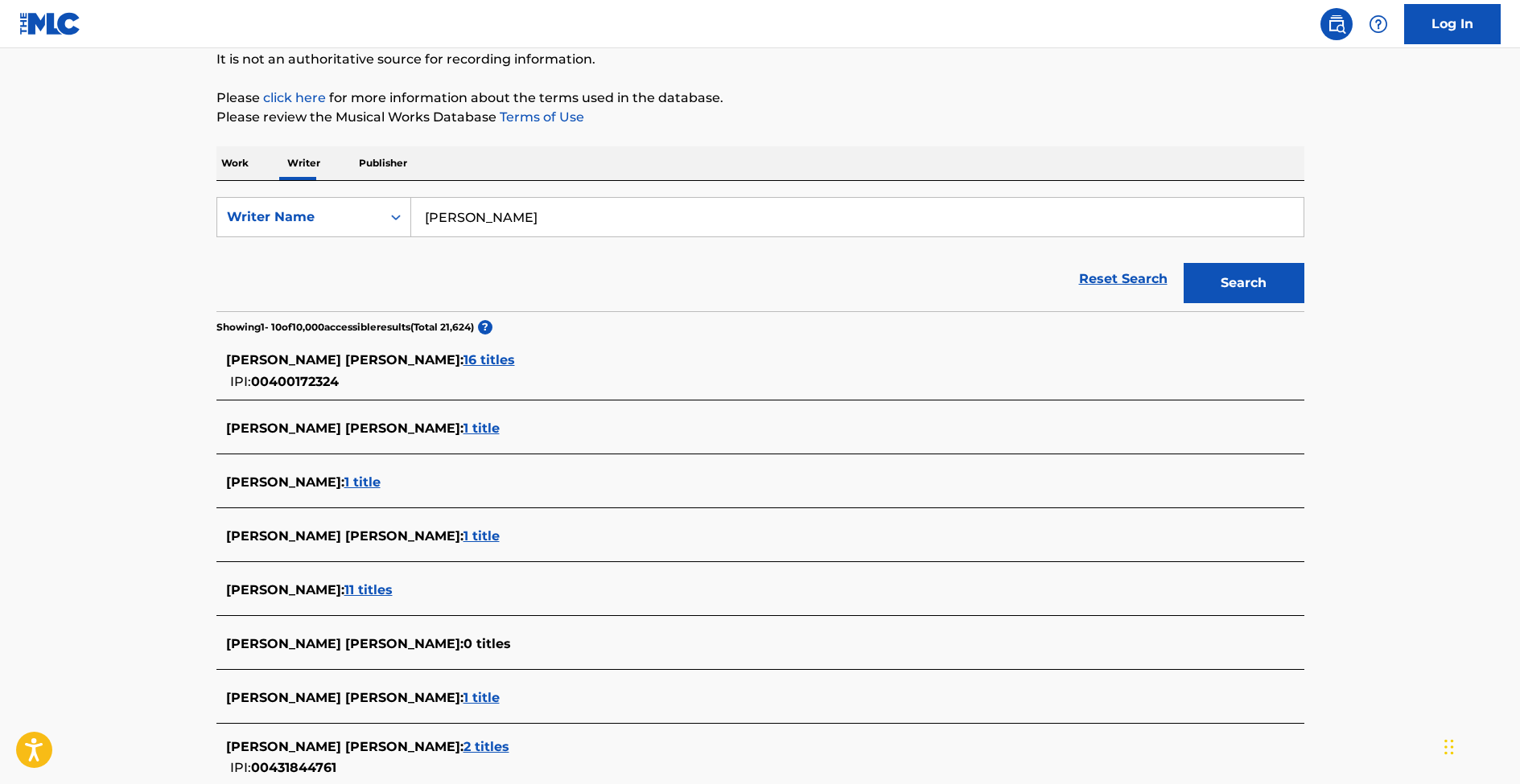
click at [398, 601] on div "MARCO FERNANDEZ : 11 titles" at bounding box center [739, 592] width 1027 height 22
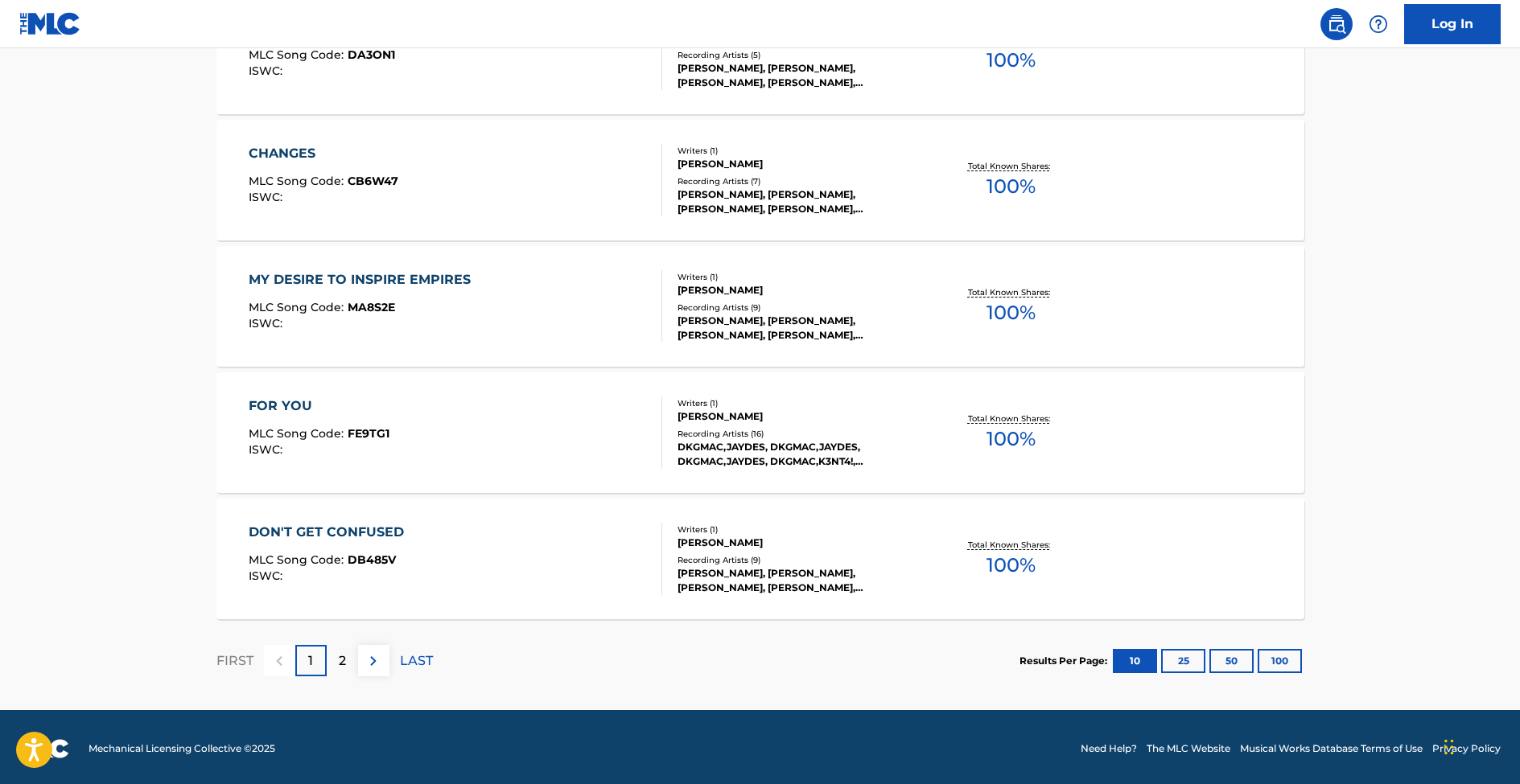
scroll to position [1185, 0]
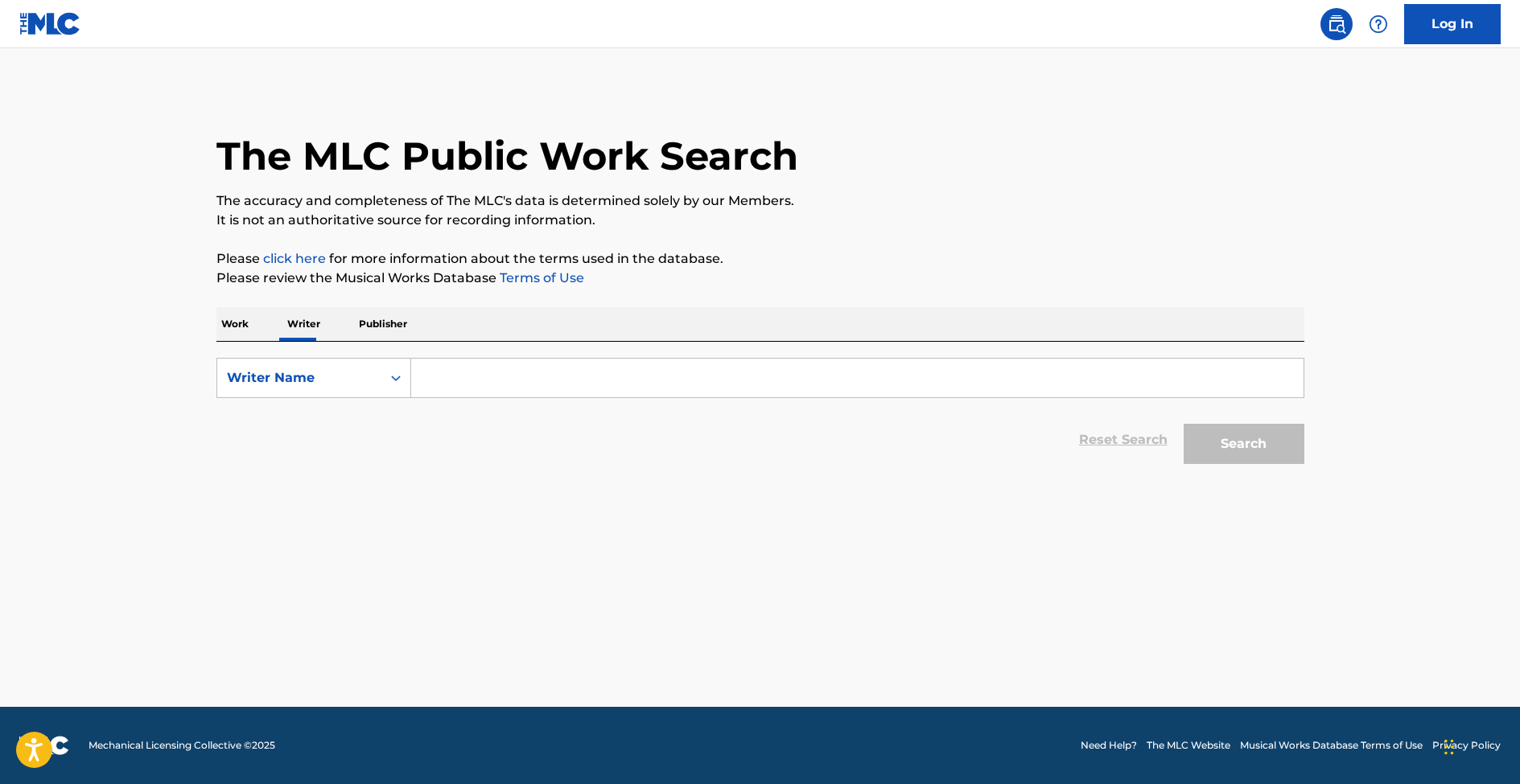
click at [444, 391] on input "Search Form" at bounding box center [857, 378] width 893 height 38
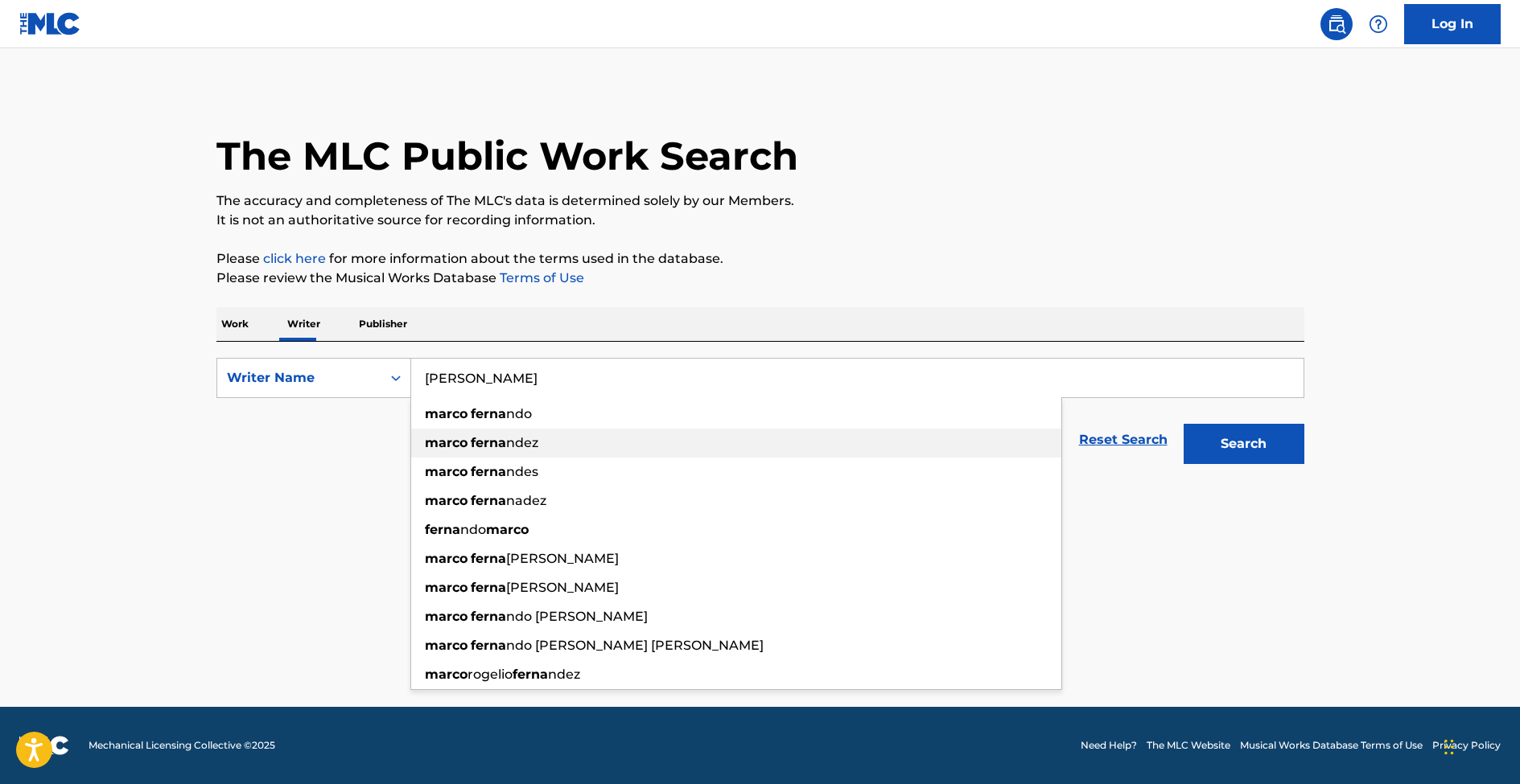
click at [479, 448] on strong "ferna" at bounding box center [488, 442] width 36 height 15
type input "marco fernandez"
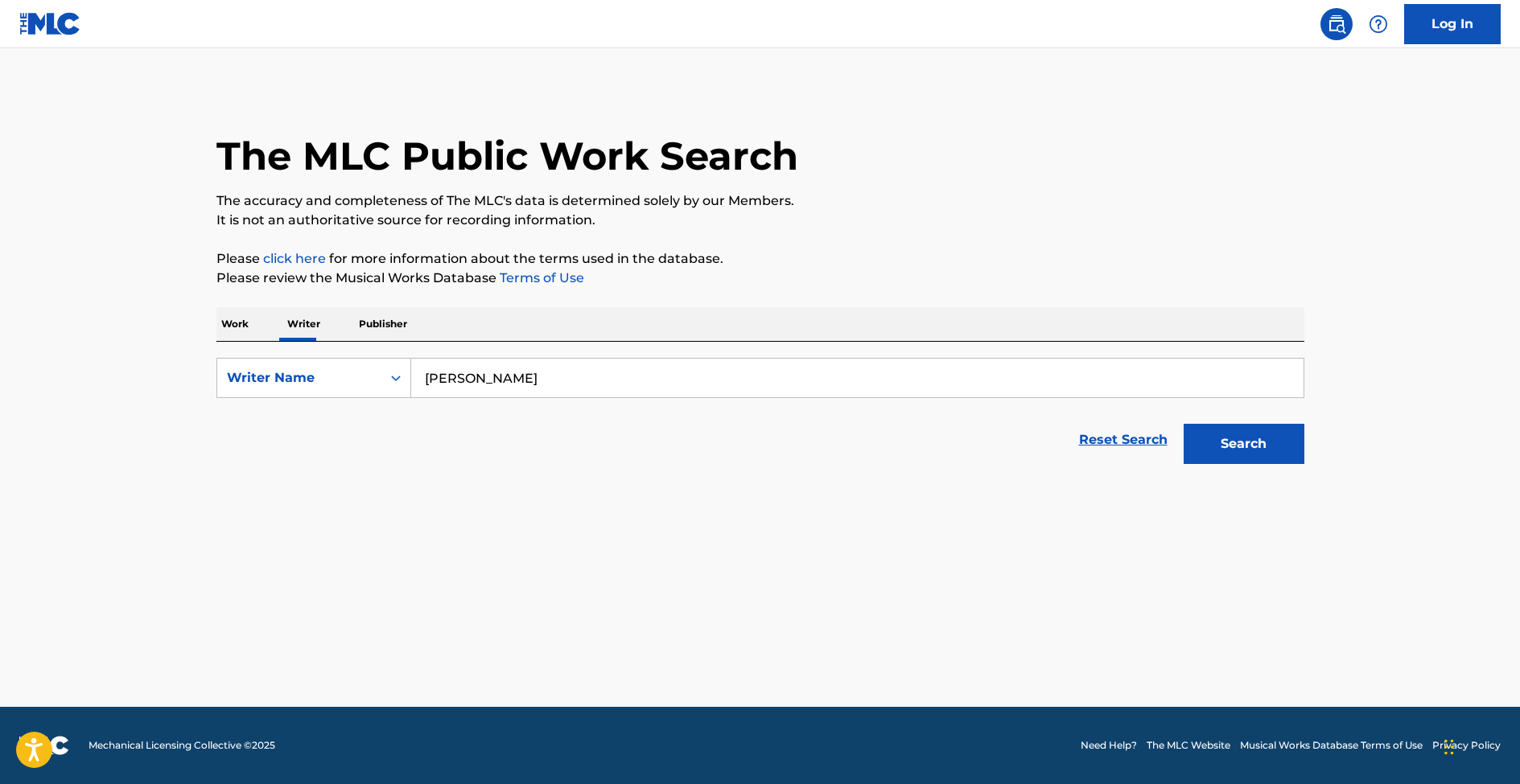
click at [1254, 438] on button "Search" at bounding box center [1244, 444] width 120 height 40
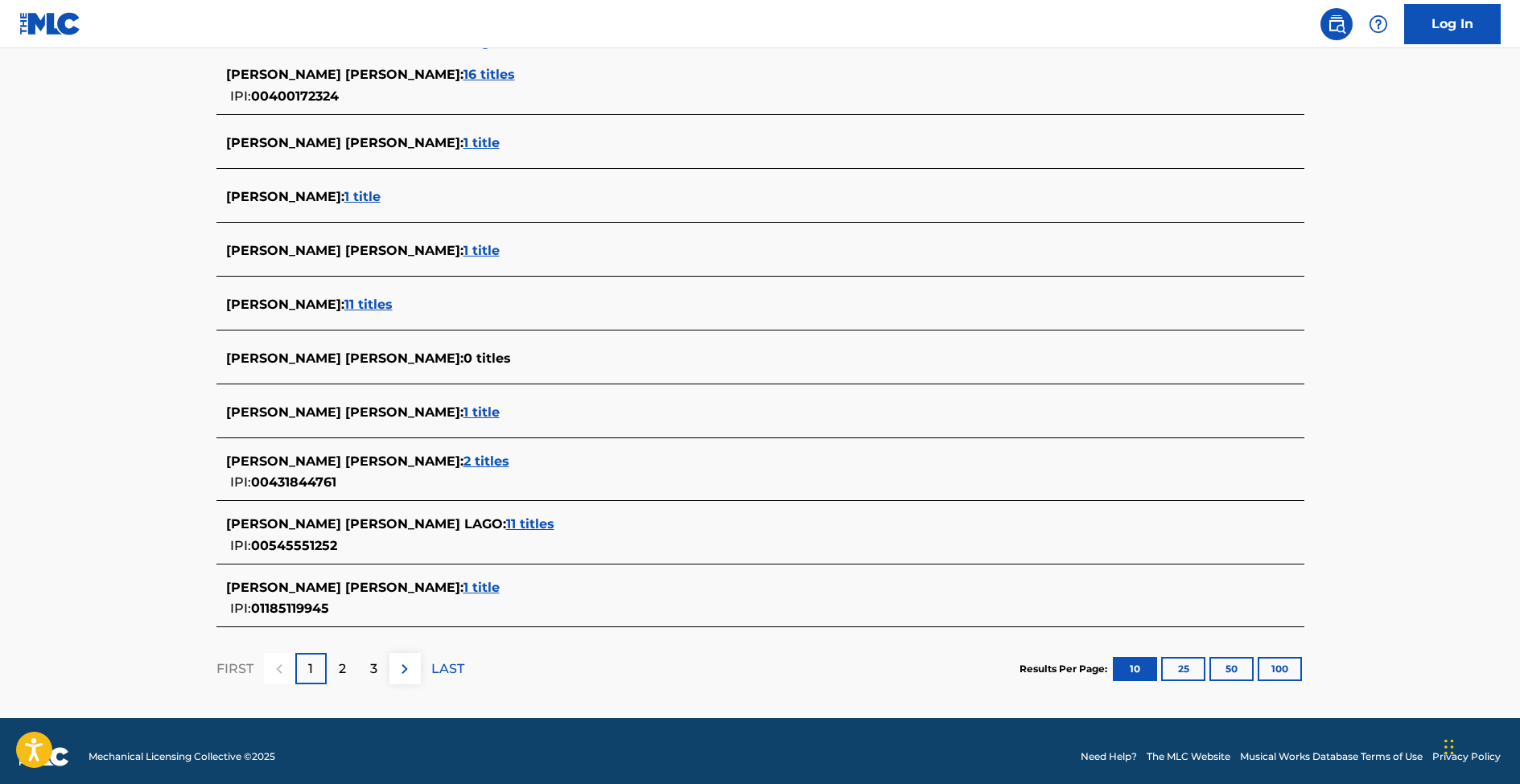
scroll to position [458, 0]
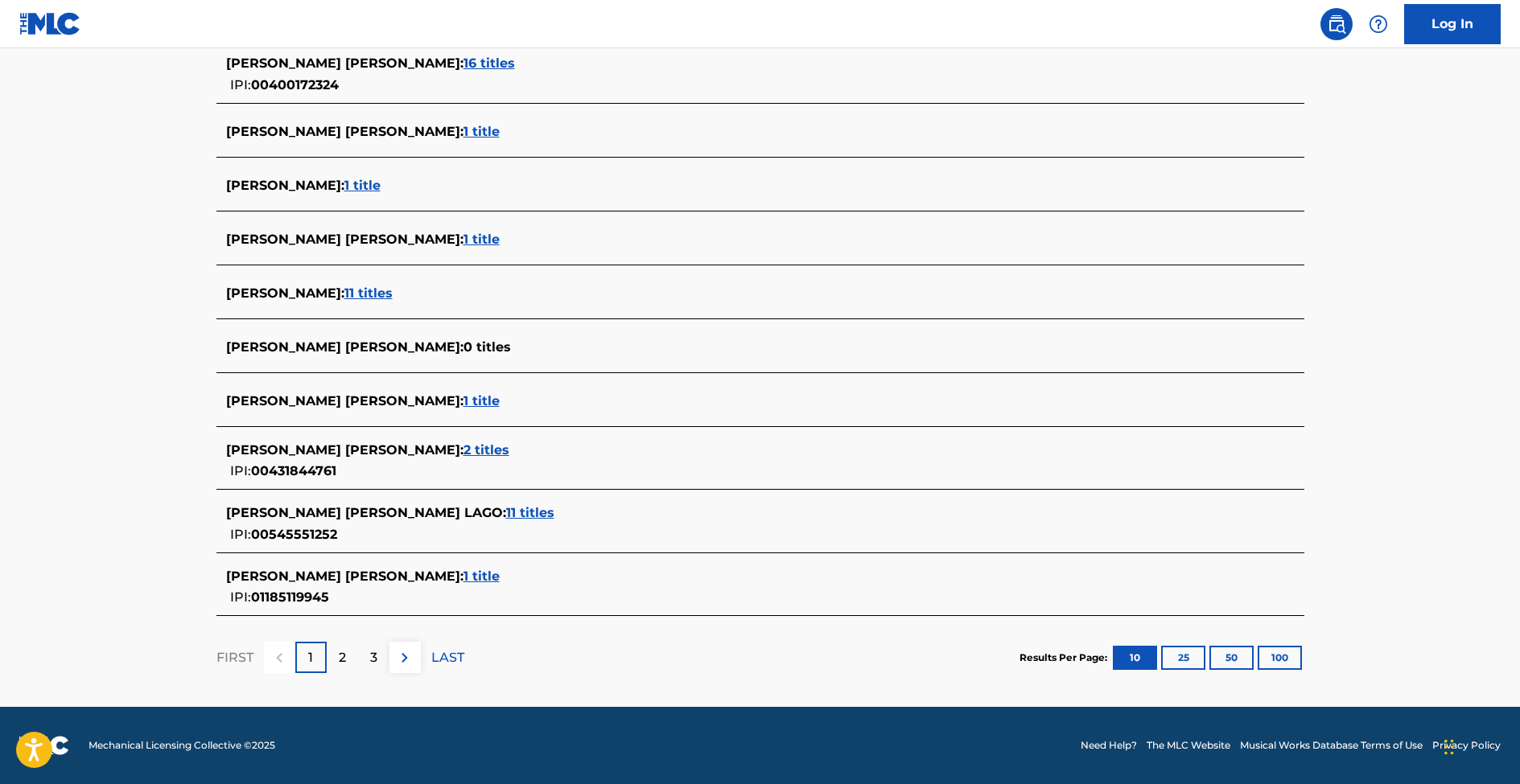
click at [342, 658] on p "2" at bounding box center [341, 659] width 7 height 20
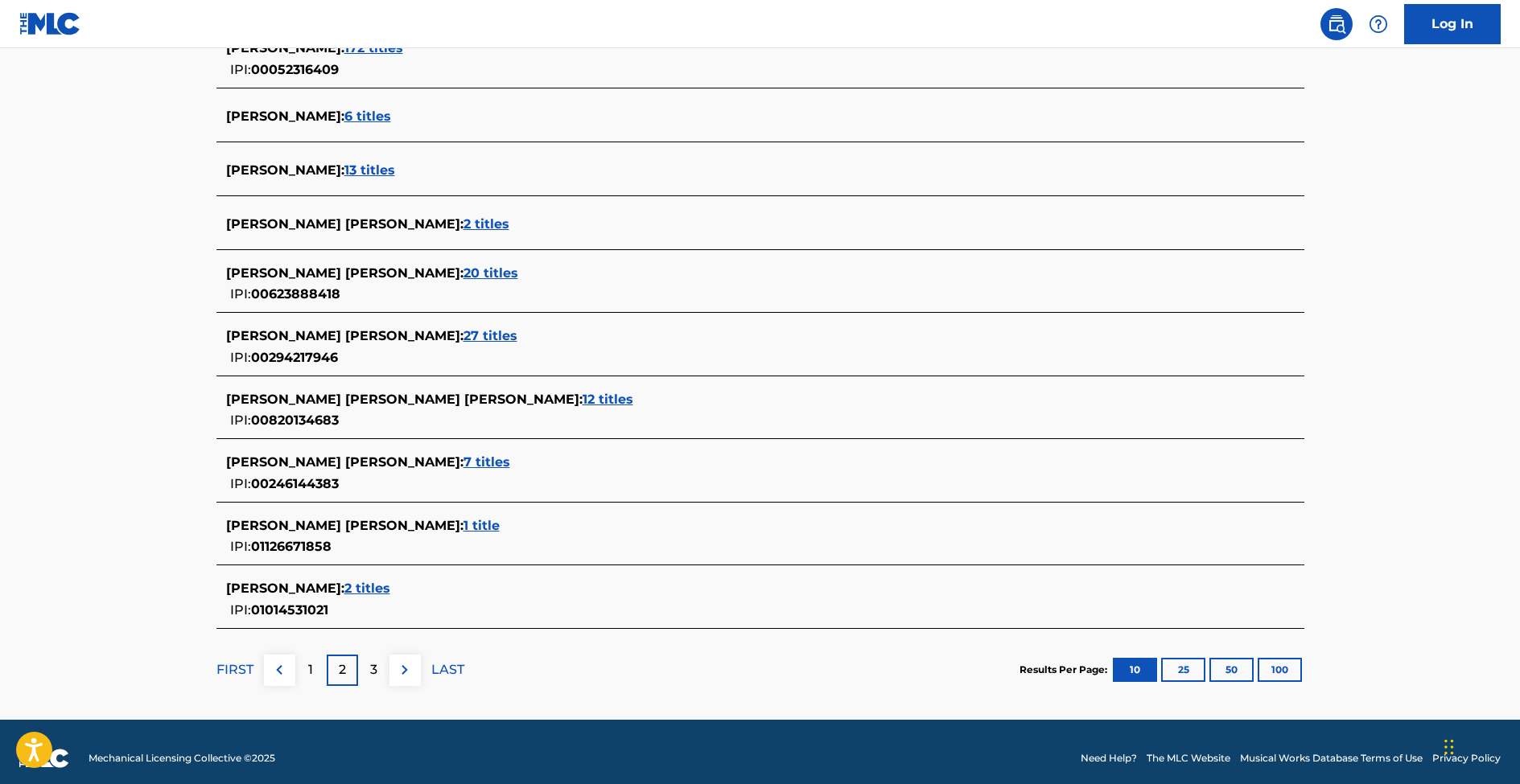
scroll to position [486, 0]
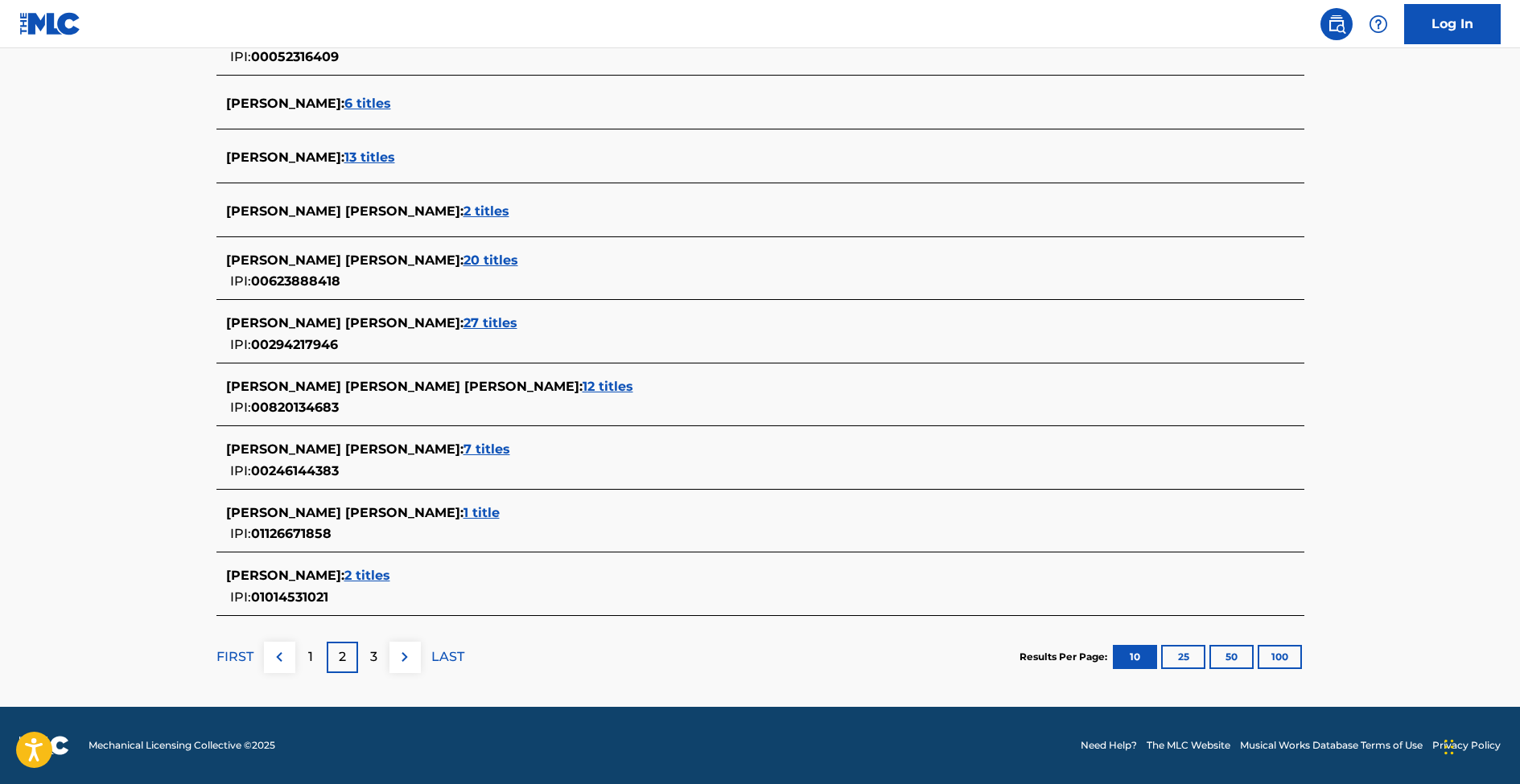
click at [378, 665] on div "3" at bounding box center [374, 658] width 32 height 32
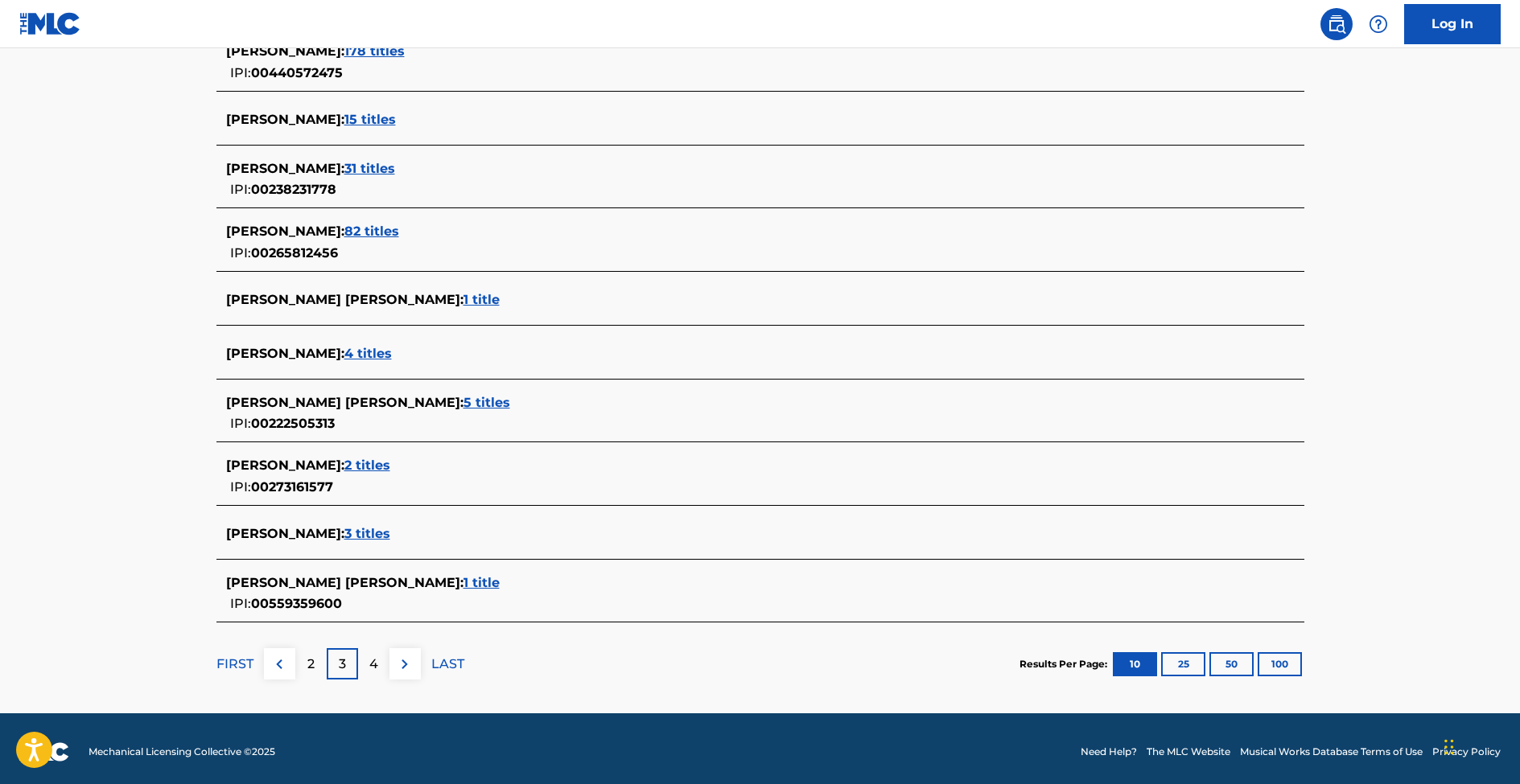
scroll to position [476, 0]
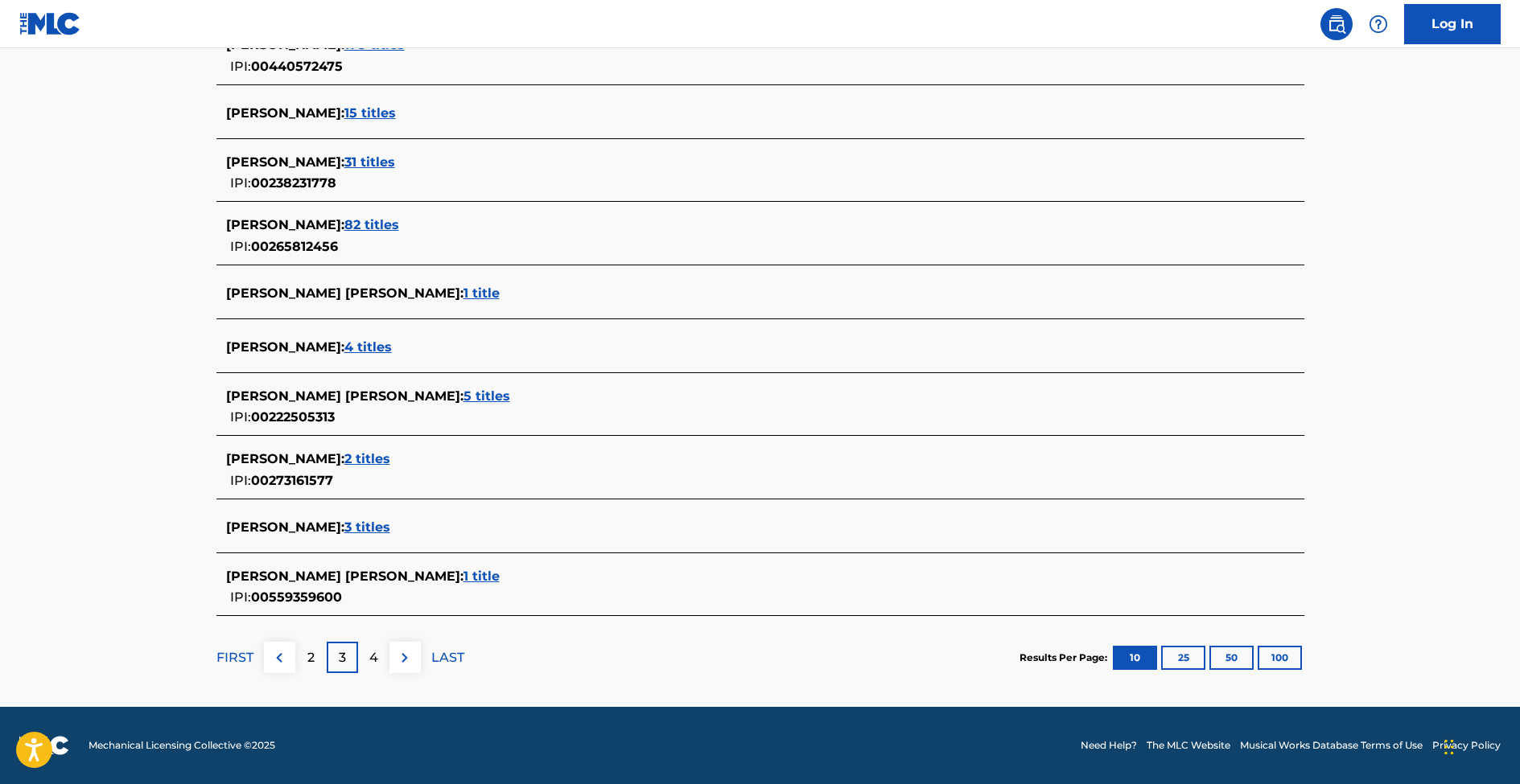
click at [382, 658] on div "4" at bounding box center [374, 658] width 32 height 32
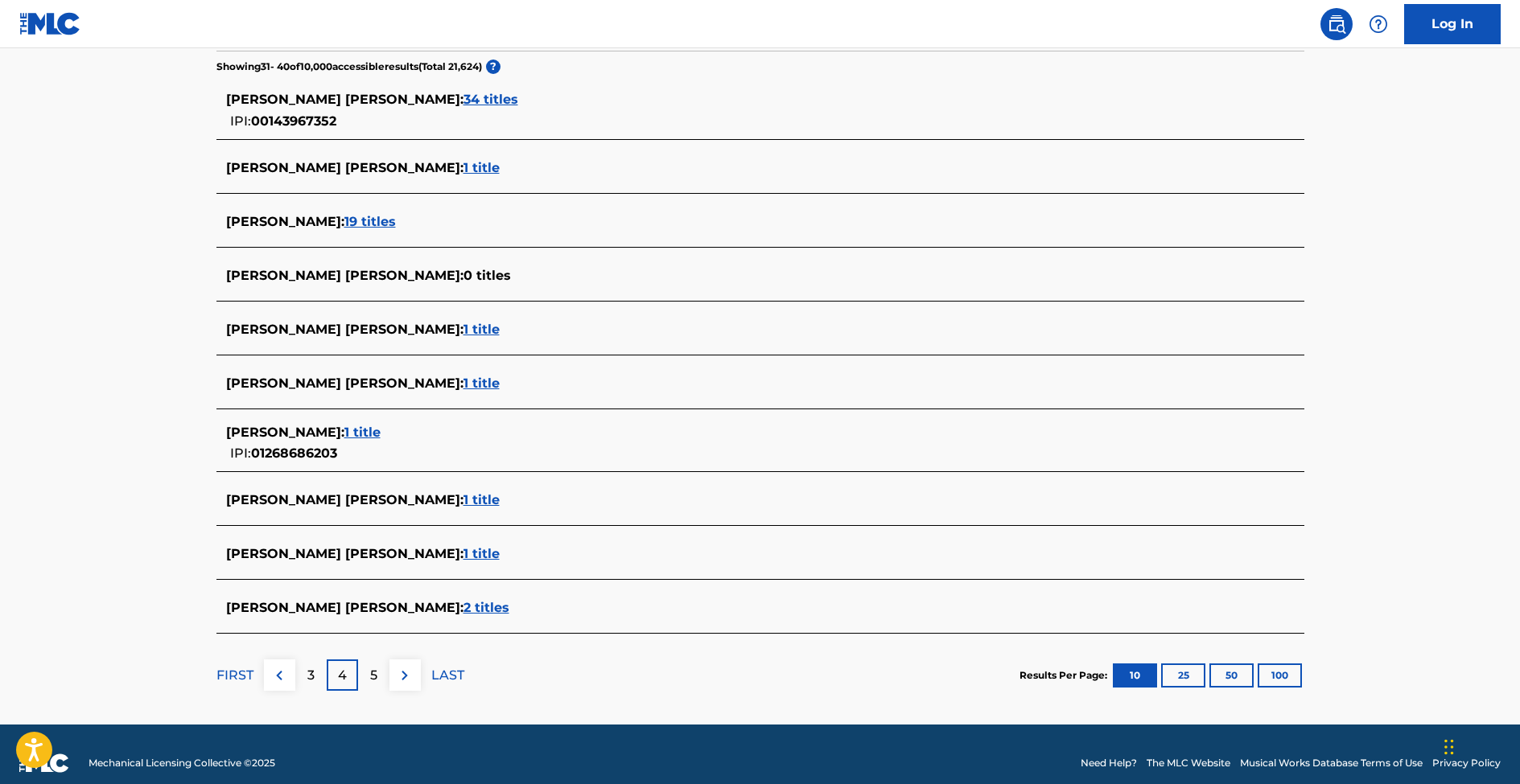
scroll to position [439, 0]
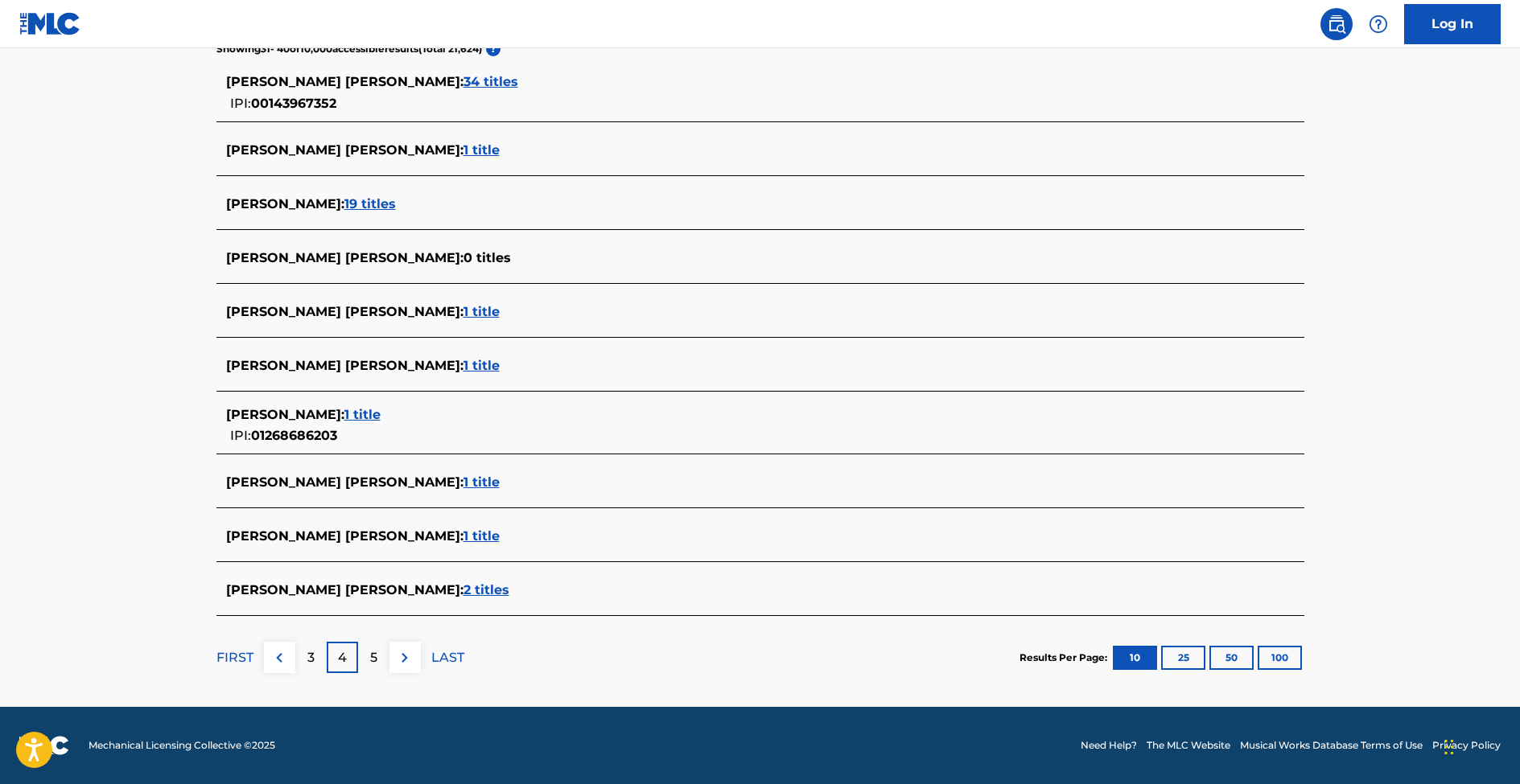
click at [383, 657] on div "5" at bounding box center [374, 658] width 32 height 32
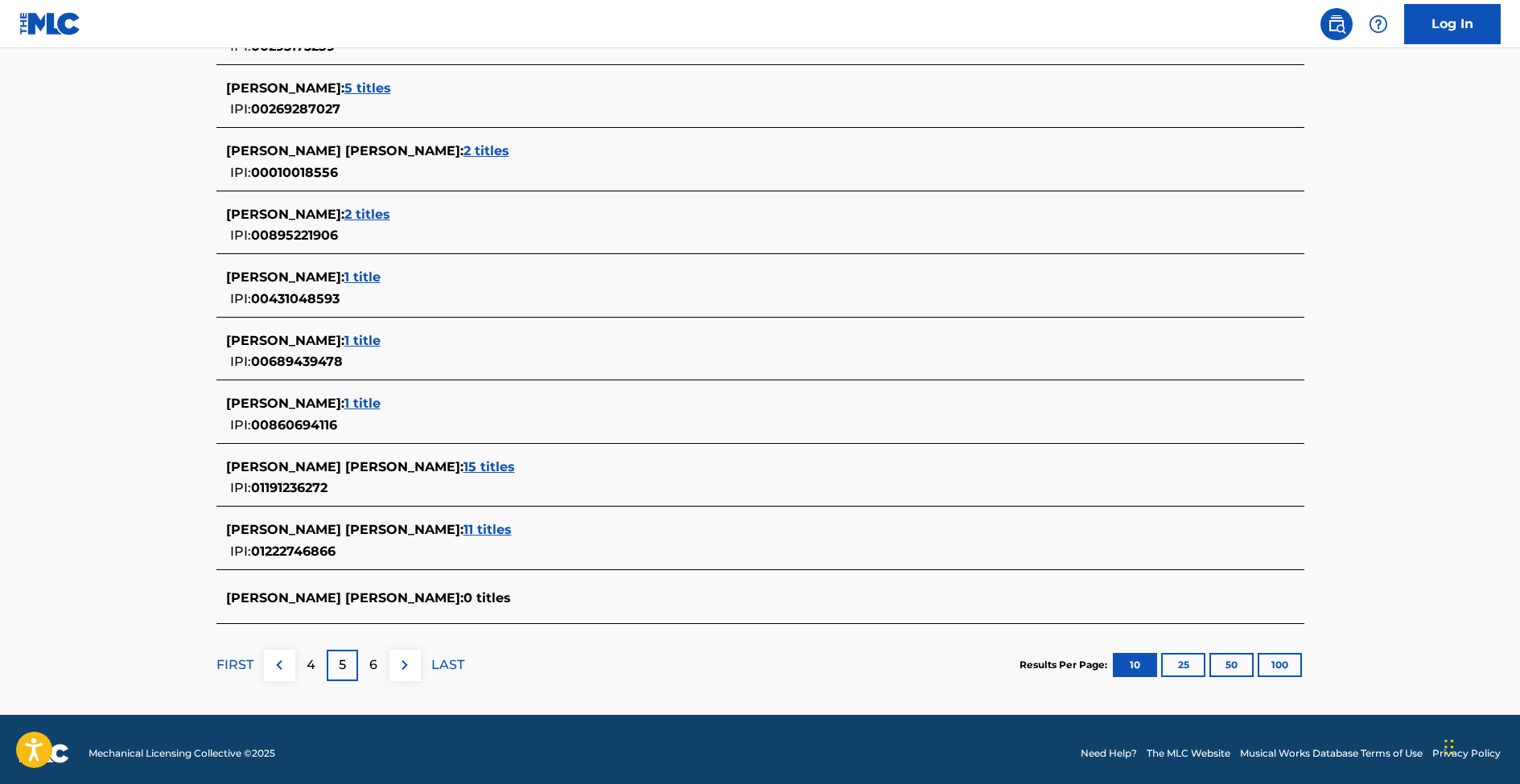
scroll to position [504, 0]
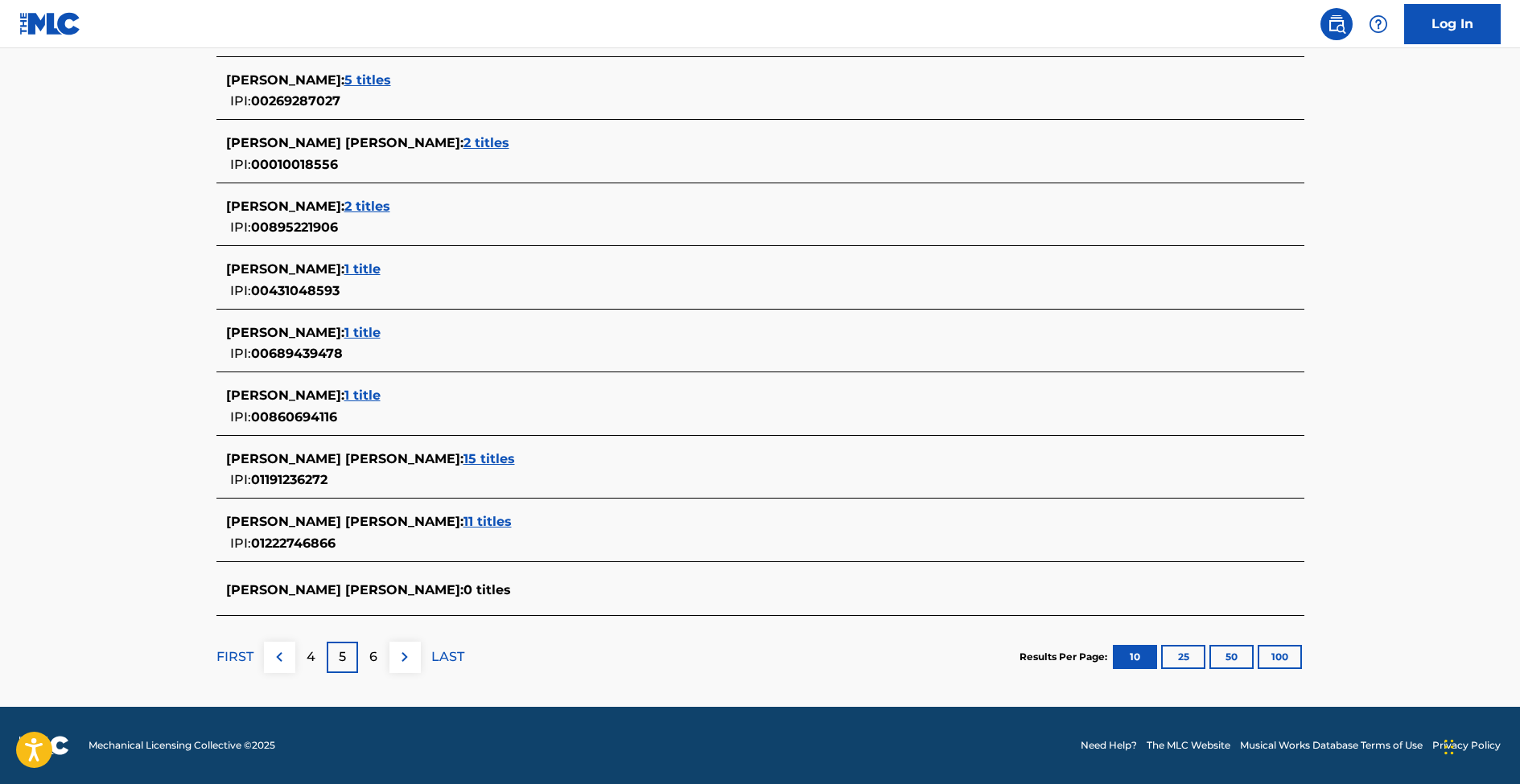
click at [249, 656] on p "FIRST" at bounding box center [235, 658] width 37 height 20
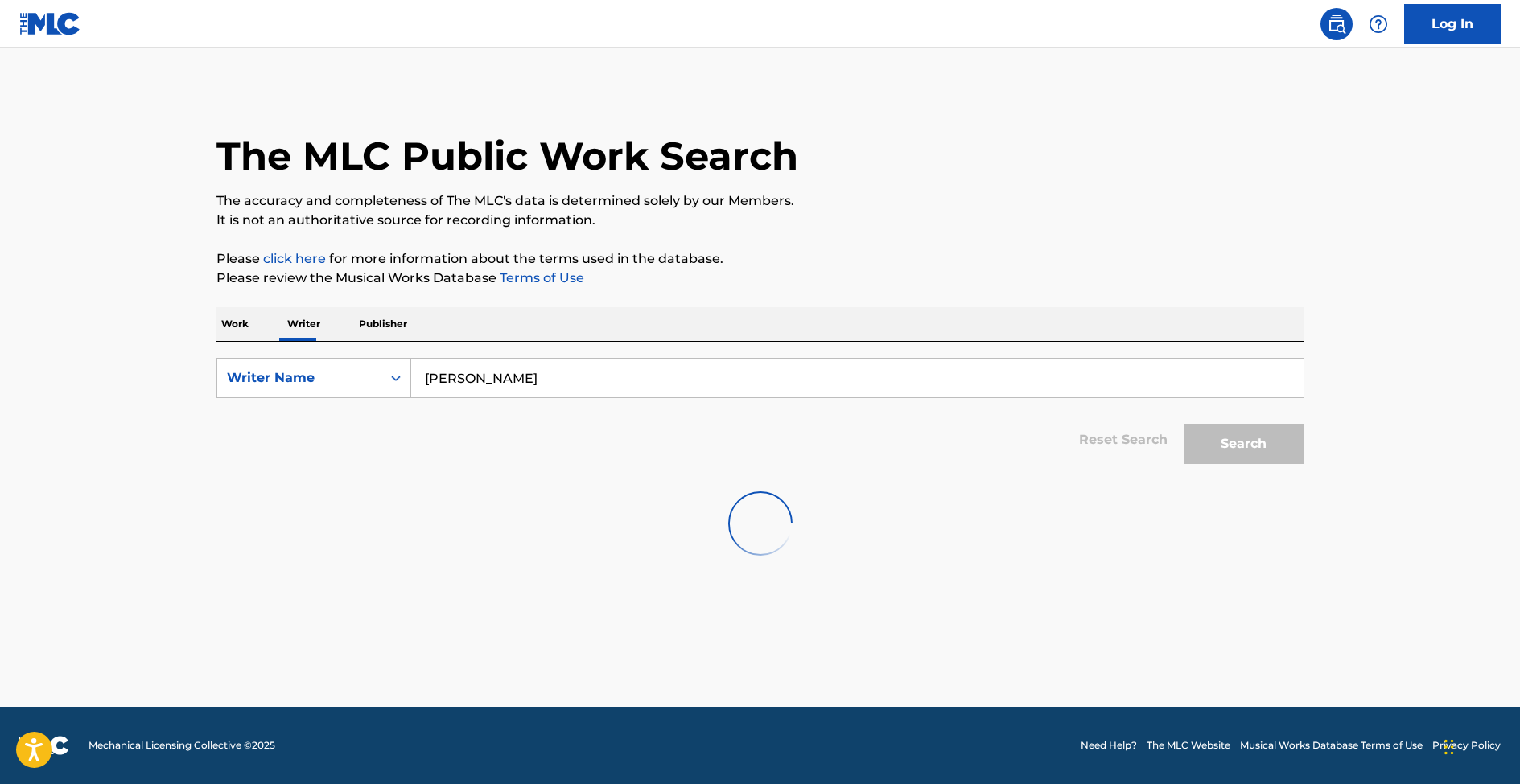
scroll to position [0, 0]
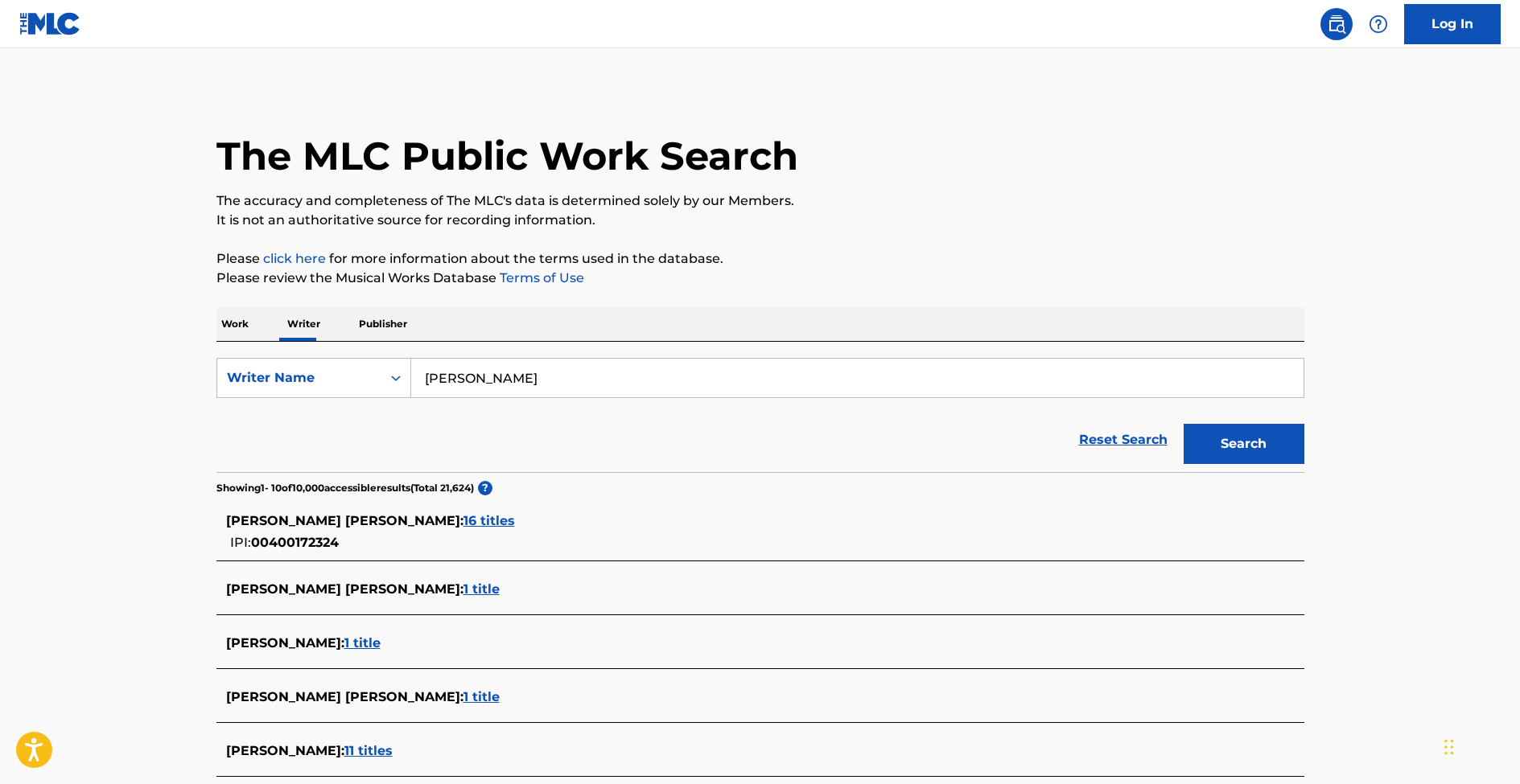
click at [218, 326] on p "Work" at bounding box center [235, 324] width 37 height 34
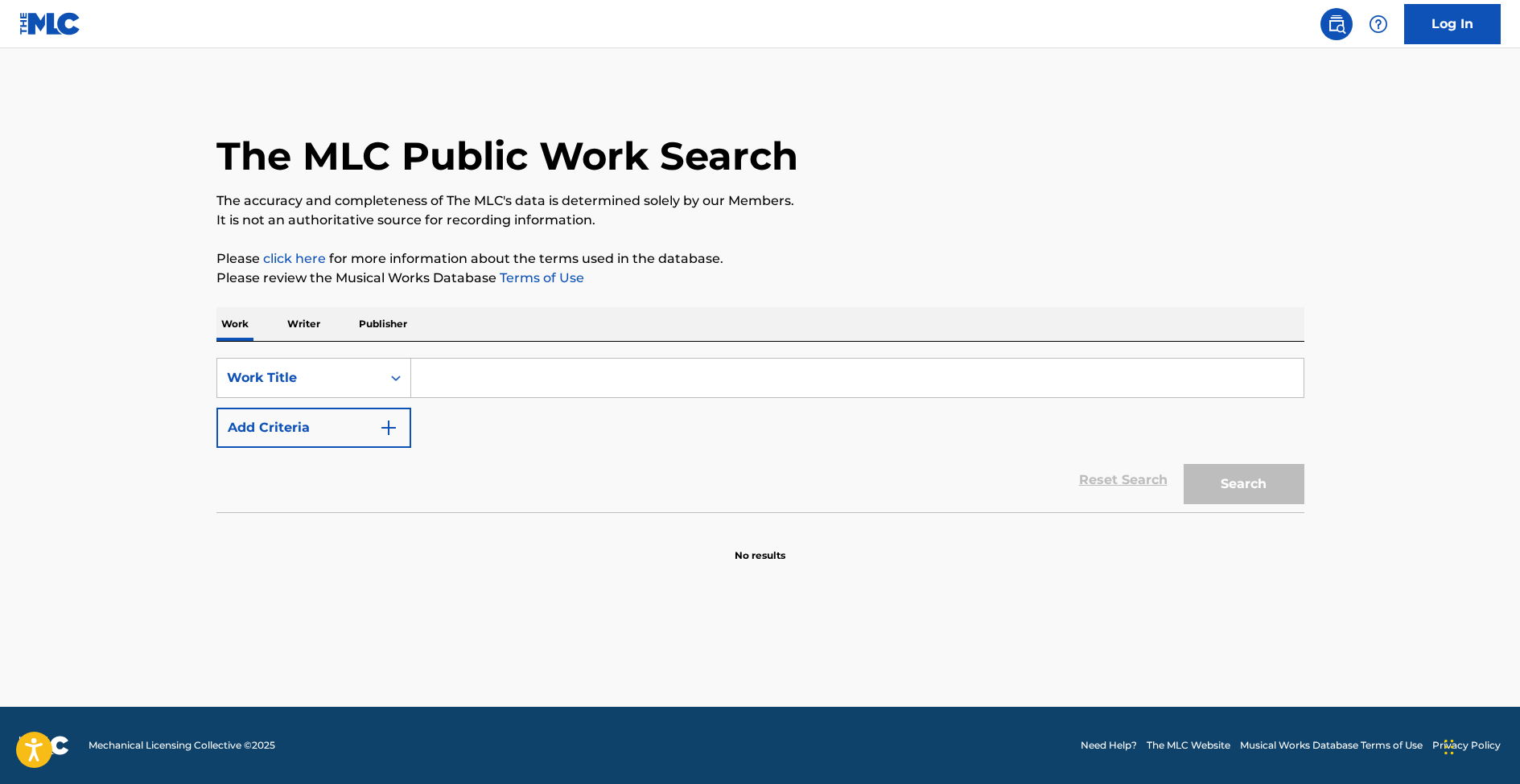
click at [501, 379] on input "Search Form" at bounding box center [857, 378] width 893 height 38
click at [399, 326] on p "Publisher" at bounding box center [383, 324] width 58 height 34
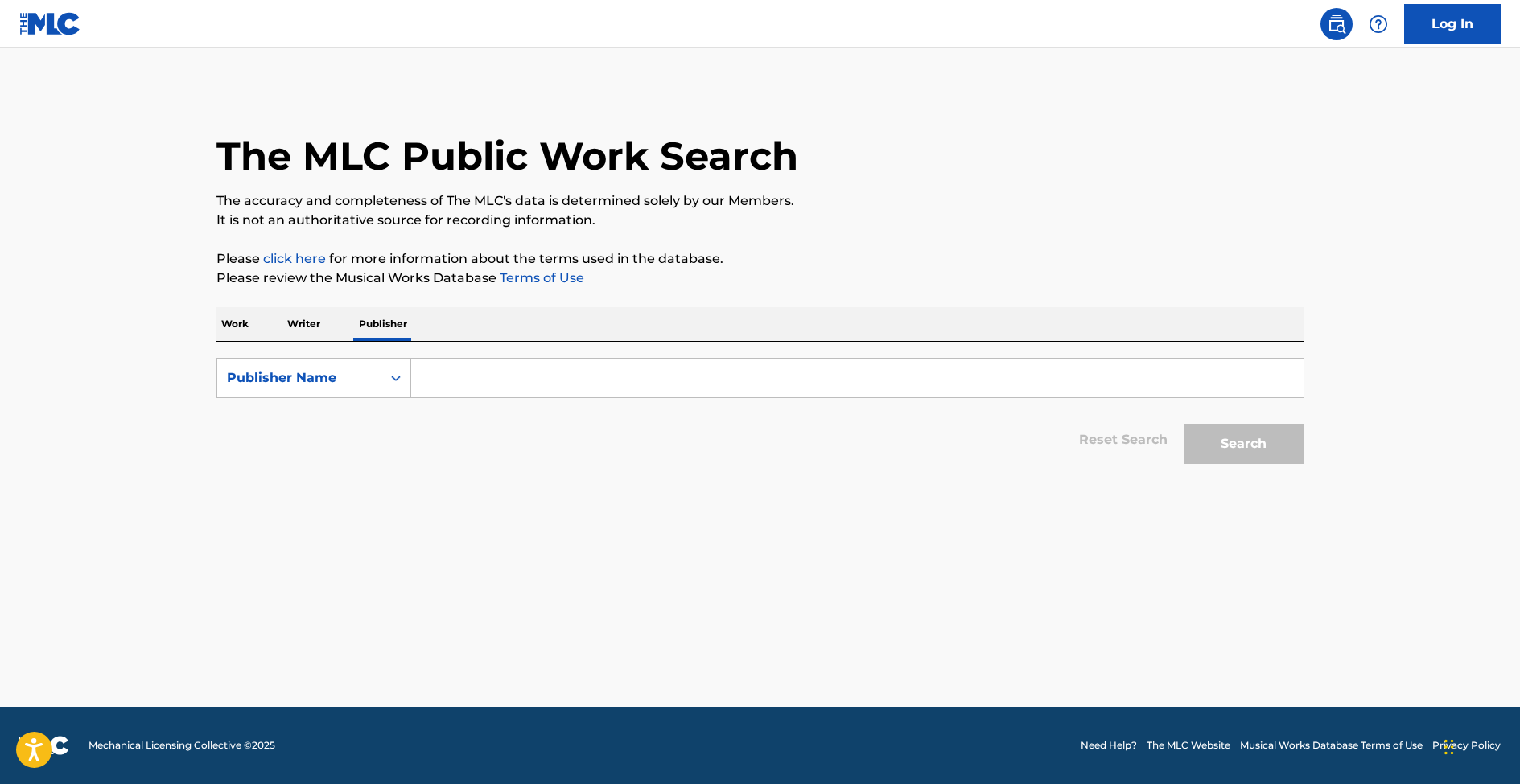
click at [461, 382] on input "Search Form" at bounding box center [857, 378] width 893 height 38
click at [323, 381] on div "Publisher Name" at bounding box center [299, 379] width 145 height 20
click at [325, 500] on div "Publisher Name" at bounding box center [314, 498] width 193 height 40
click at [421, 379] on input "Search Form" at bounding box center [857, 378] width 893 height 38
click at [1184, 424] on button "Search" at bounding box center [1244, 444] width 120 height 40
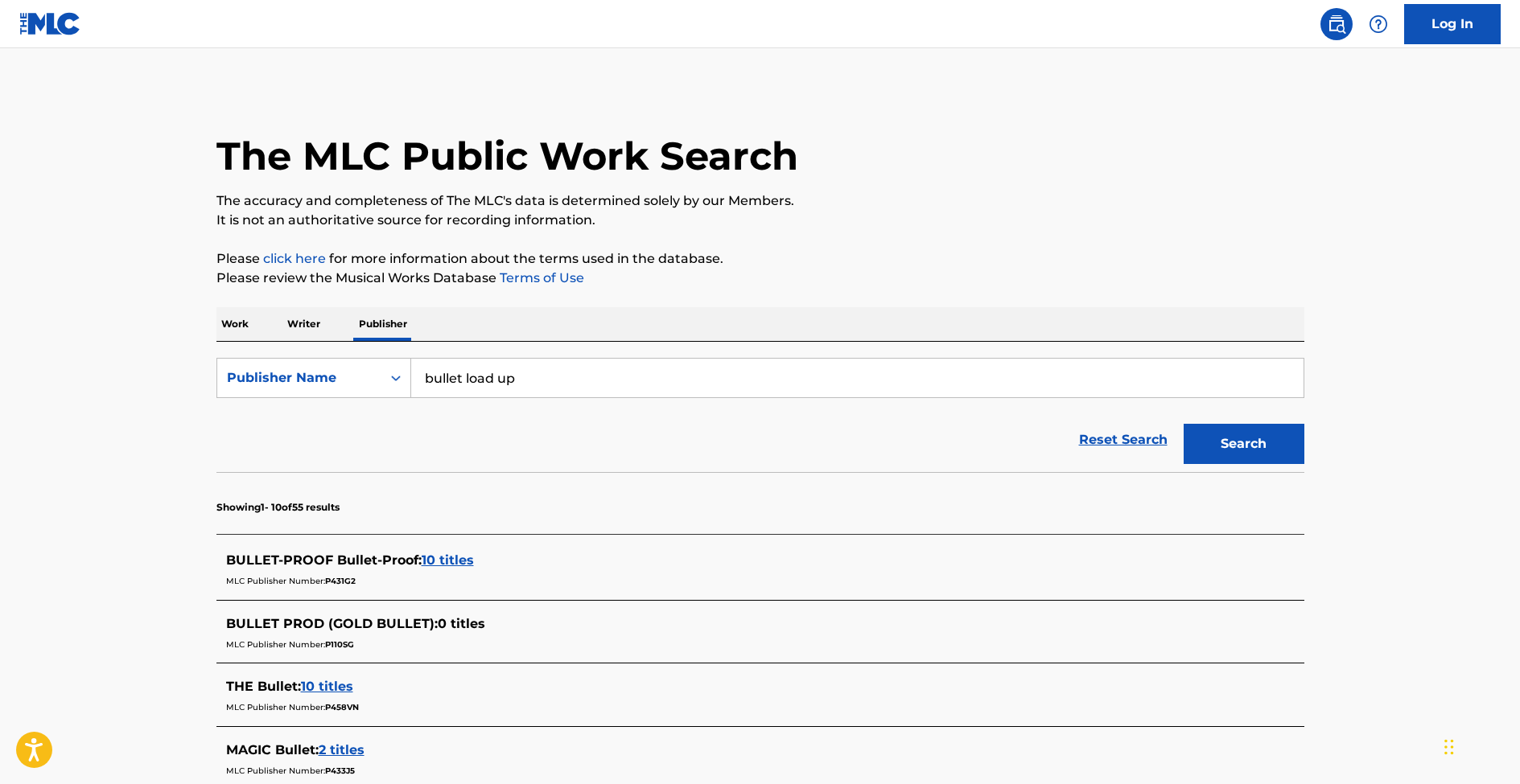
click at [1184, 424] on button "Search" at bounding box center [1244, 444] width 120 height 40
type input "b"
type input "marco fernandez"
click at [1184, 424] on button "Search" at bounding box center [1244, 444] width 120 height 40
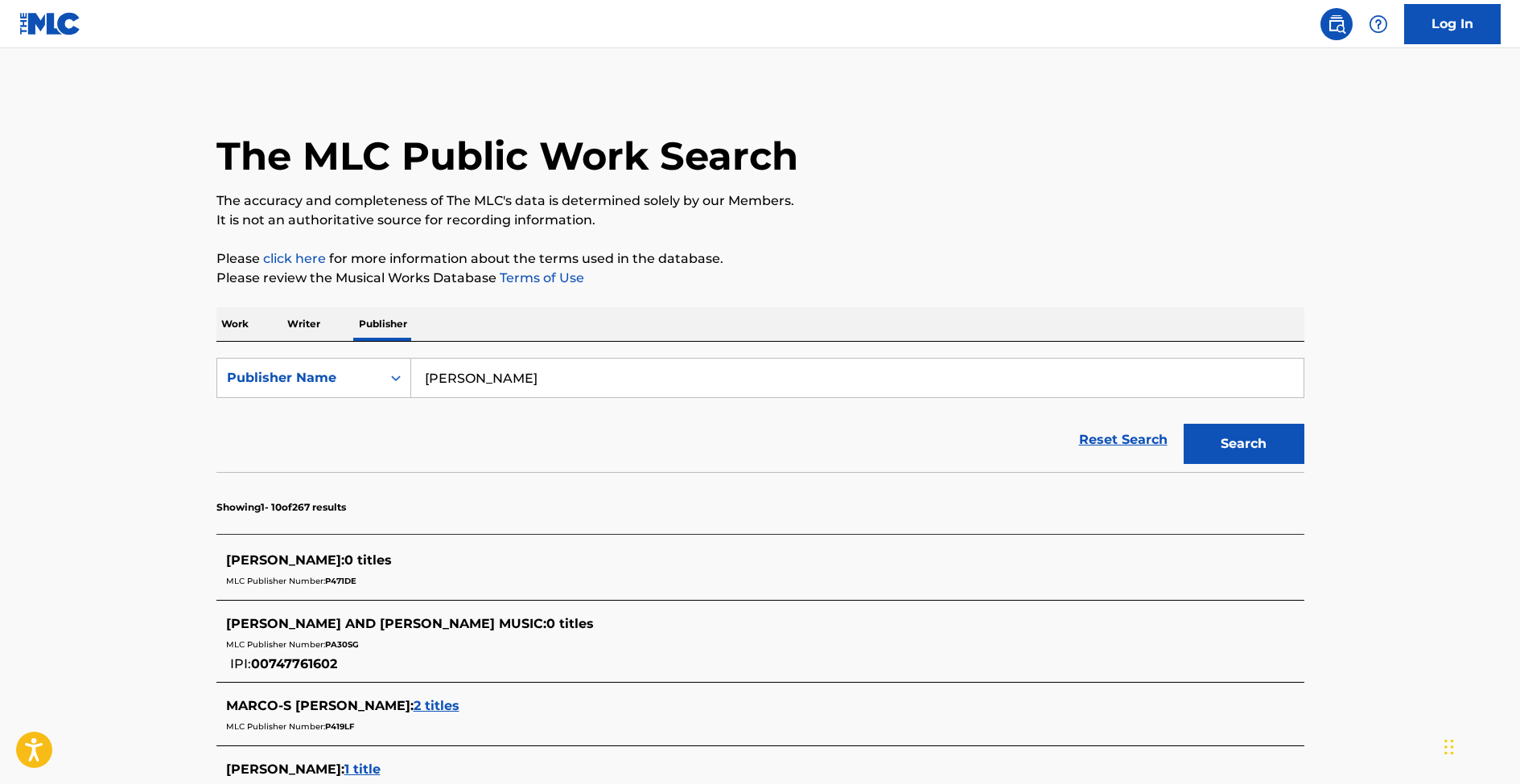
click at [1437, 26] on link "Log In" at bounding box center [1453, 24] width 97 height 40
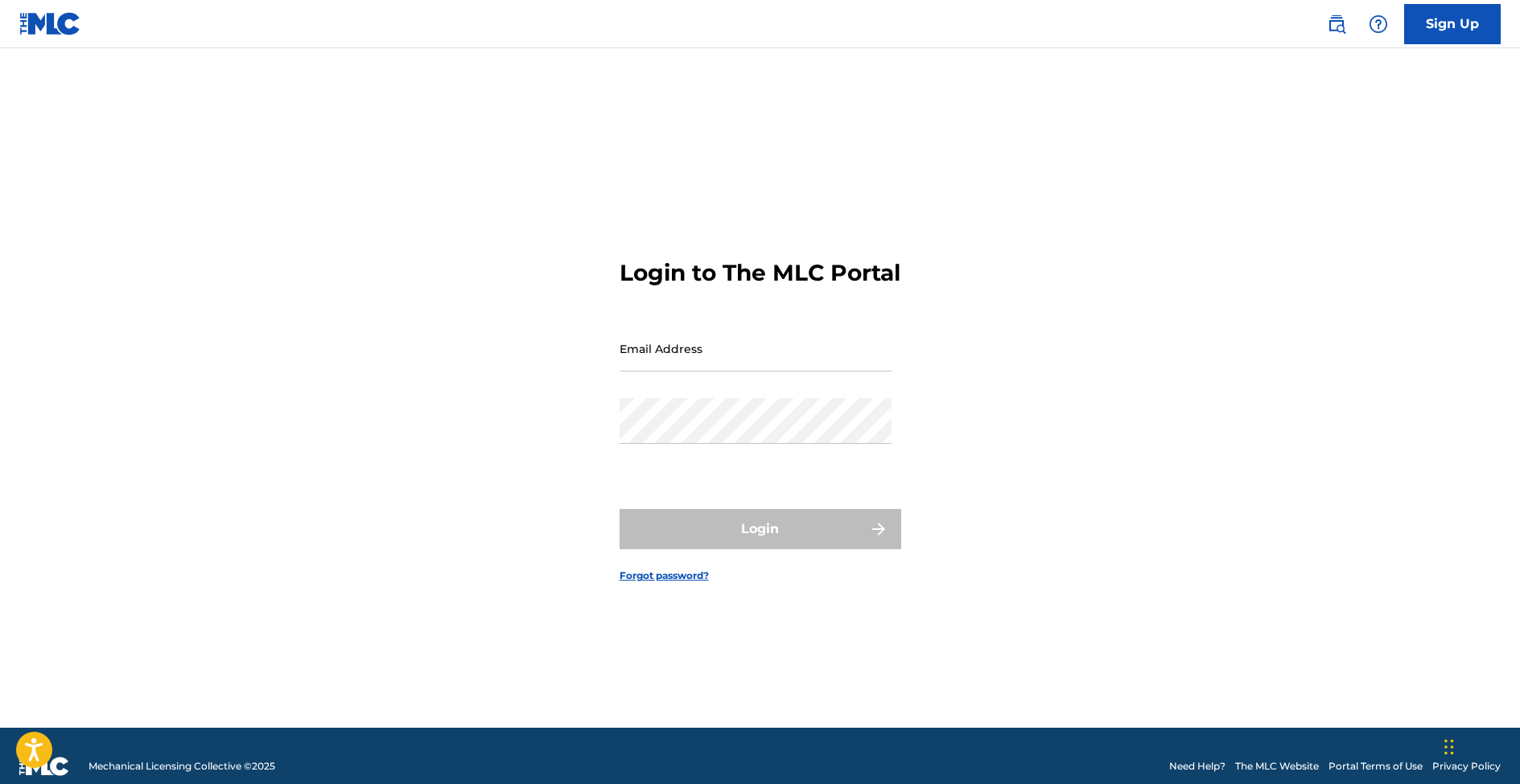
click at [59, 17] on img at bounding box center [50, 24] width 62 height 24
click at [1339, 24] on img at bounding box center [1337, 25] width 20 height 20
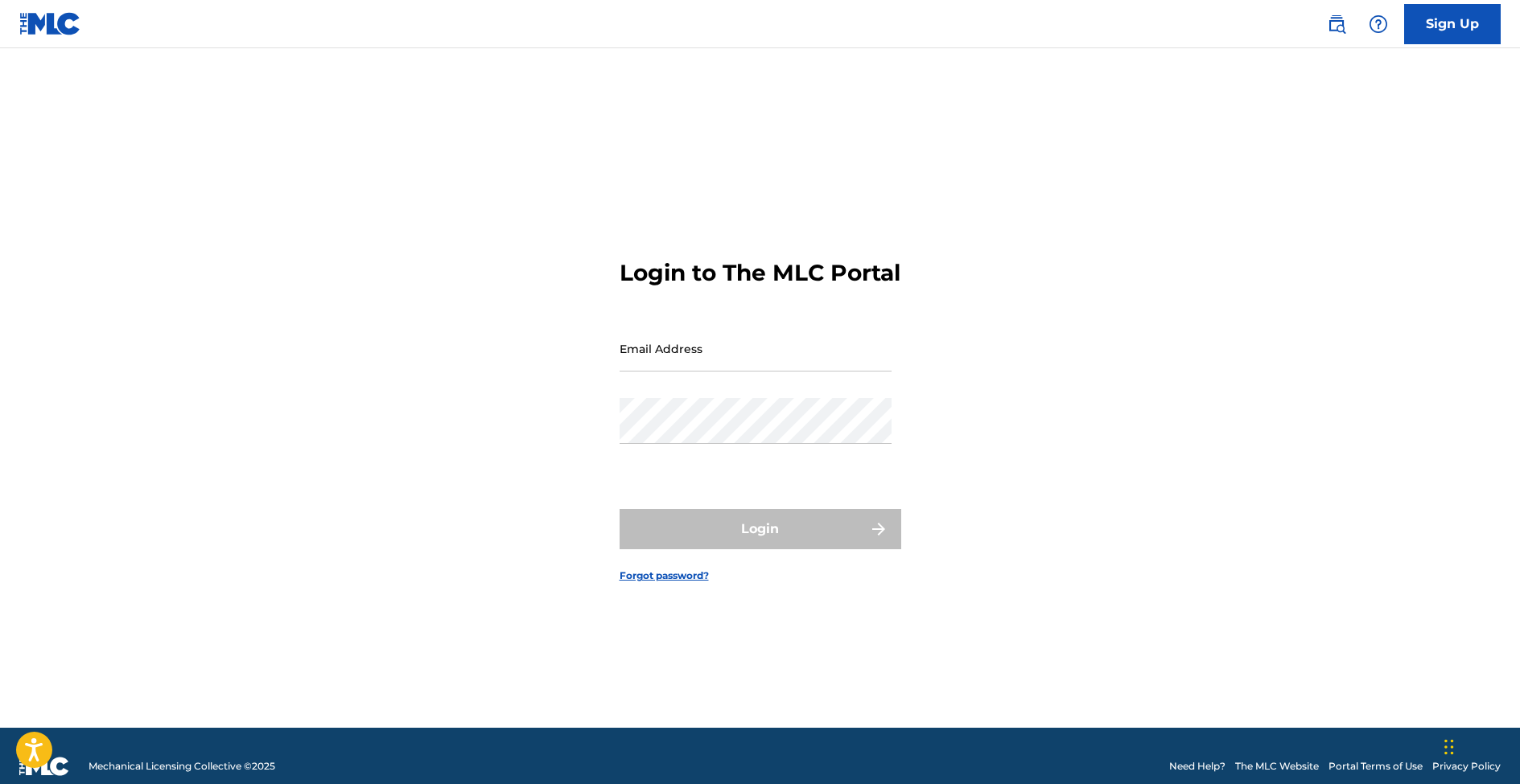
click at [1461, 24] on link "Sign Up" at bounding box center [1453, 24] width 97 height 40
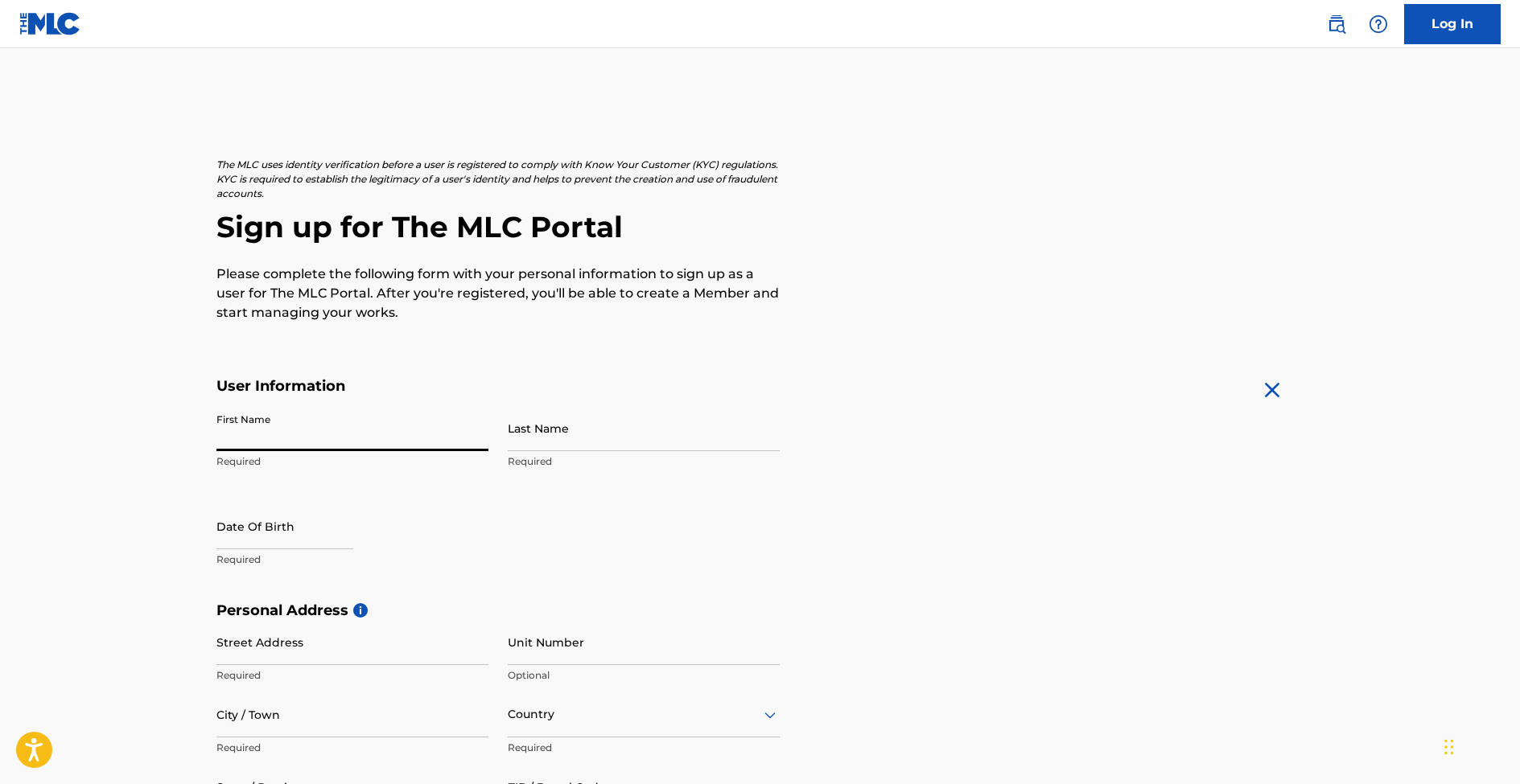
click at [338, 449] on input "First Name" at bounding box center [352, 428] width 272 height 45
type input "[PERSON_NAME]"
type input "22851 hayes st"
type input "perris"
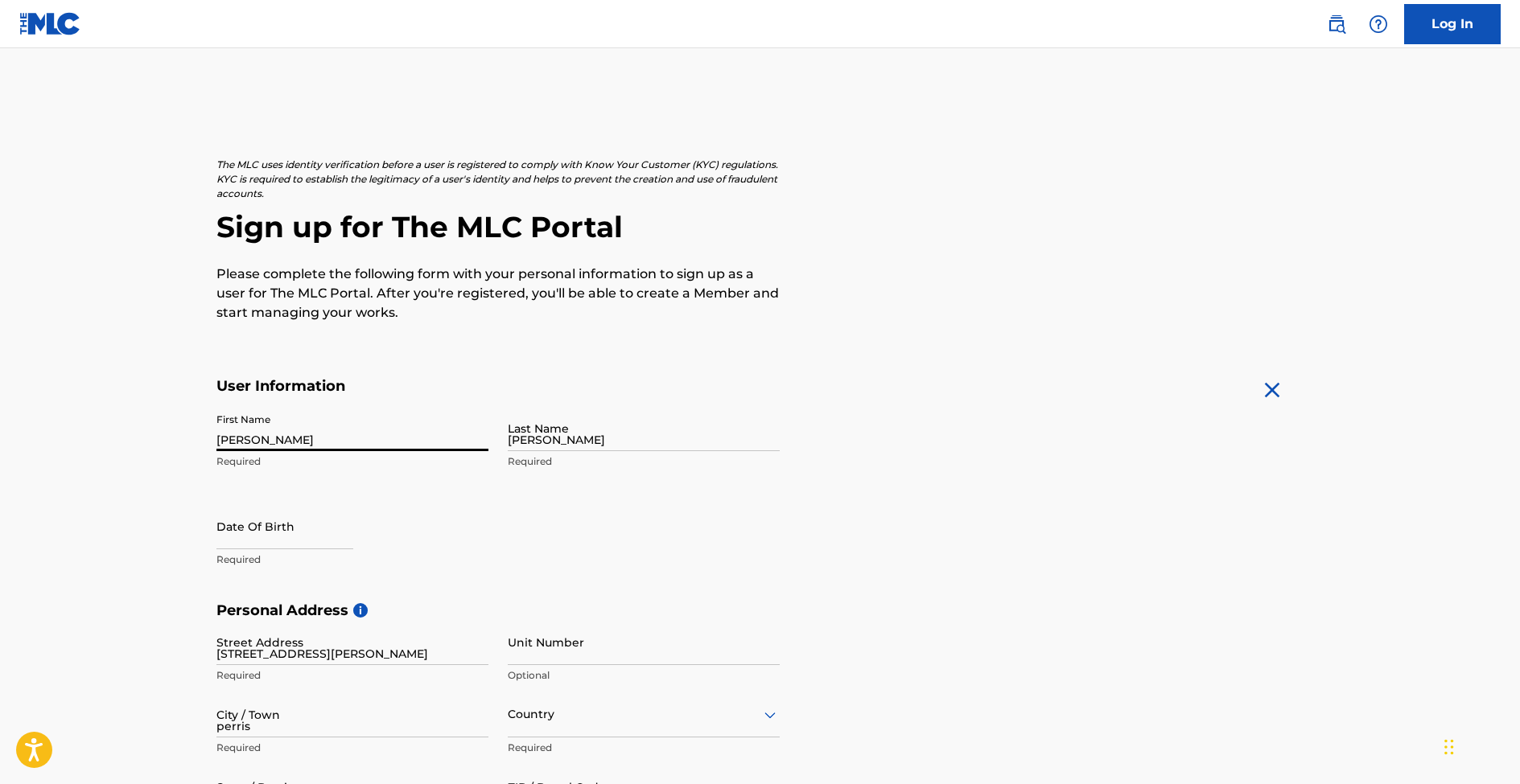
type input "92570"
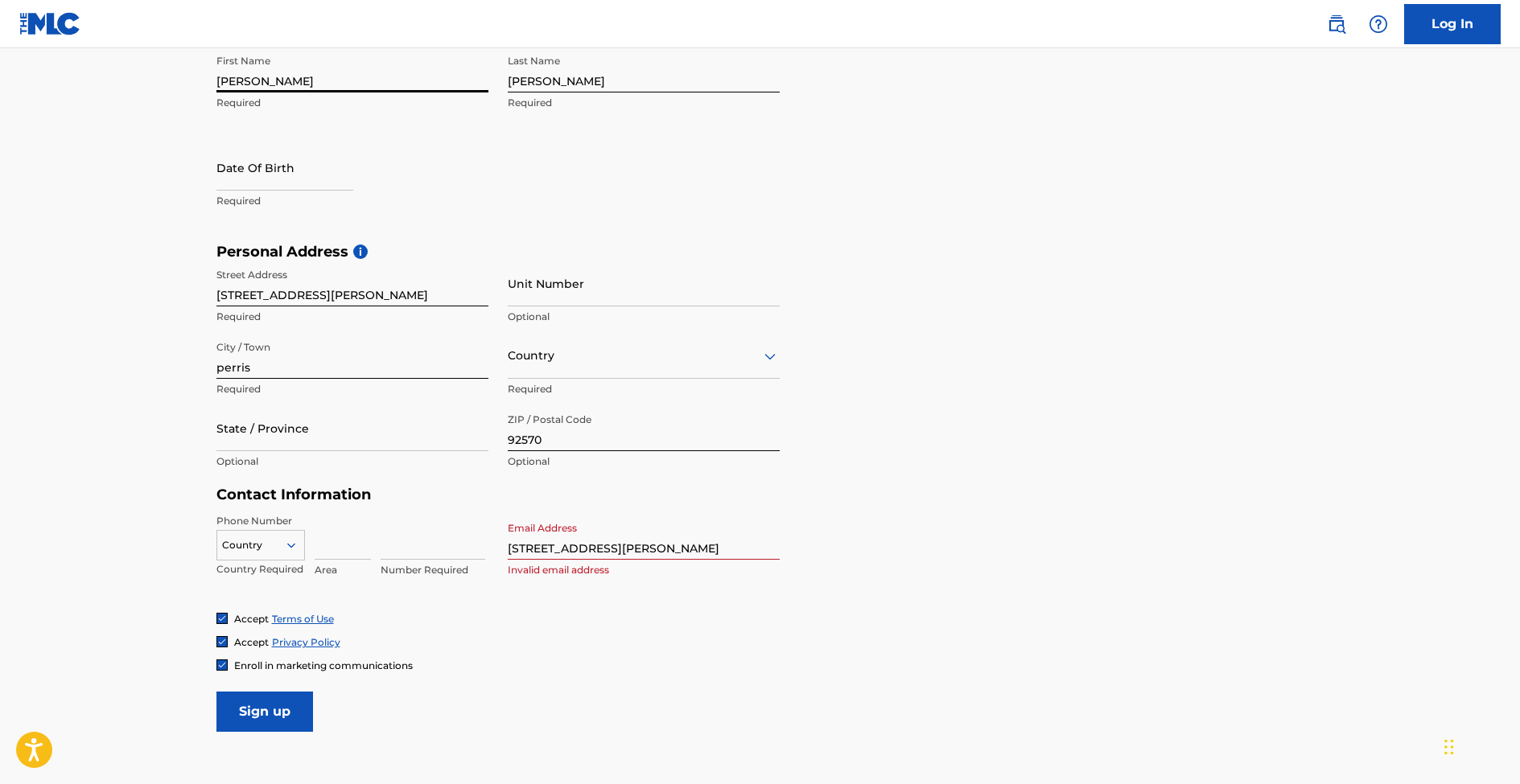
scroll to position [402, 0]
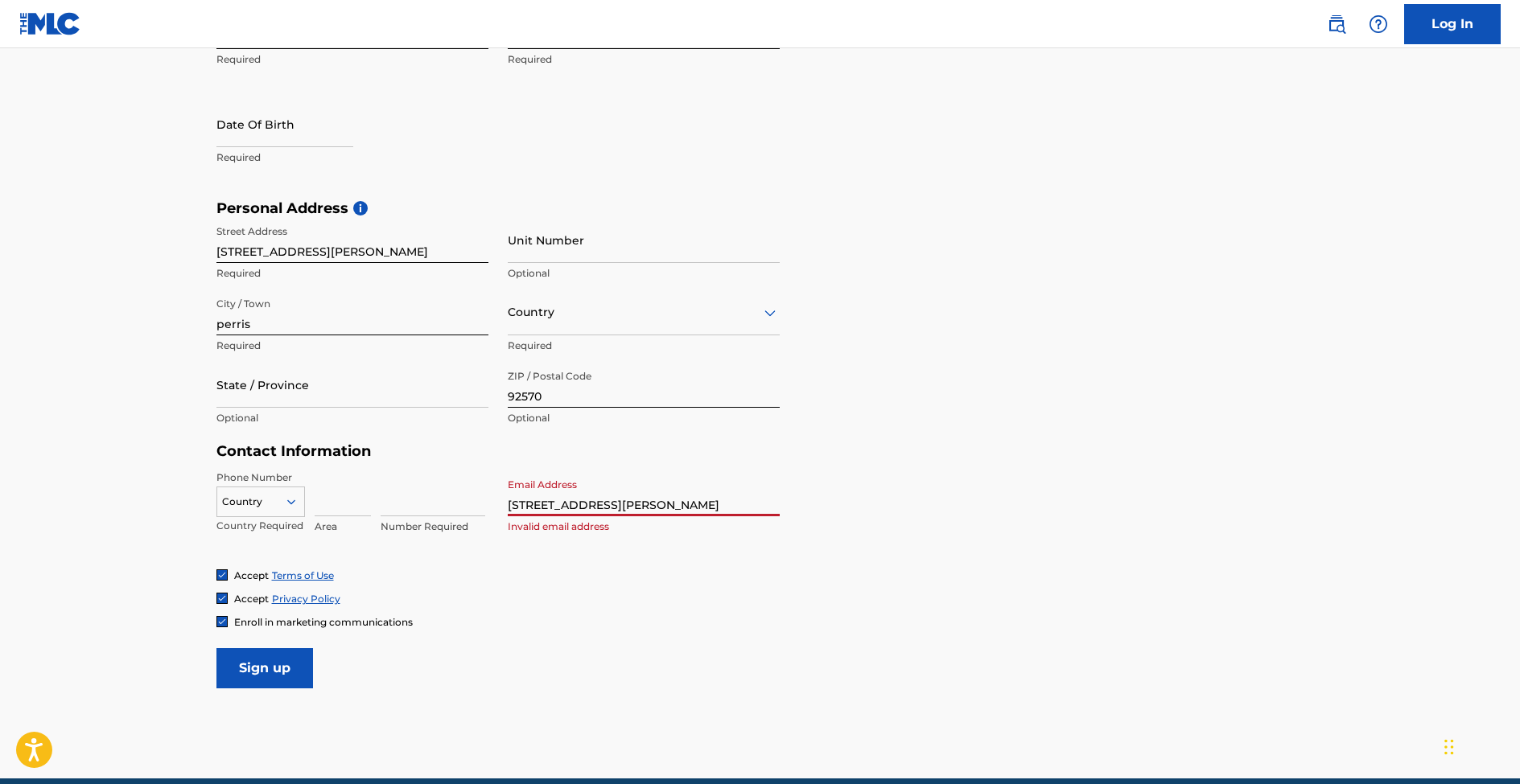
drag, startPoint x: 636, startPoint y: 508, endPoint x: 407, endPoint y: 507, distance: 229.0
click at [407, 507] on div "Phone Number Country Country Required Area Number Required Email Address 22851 …" at bounding box center [497, 520] width 563 height 99
type input "[EMAIL_ADDRESS][DOMAIN_NAME]"
type input "United States"
type input "1"
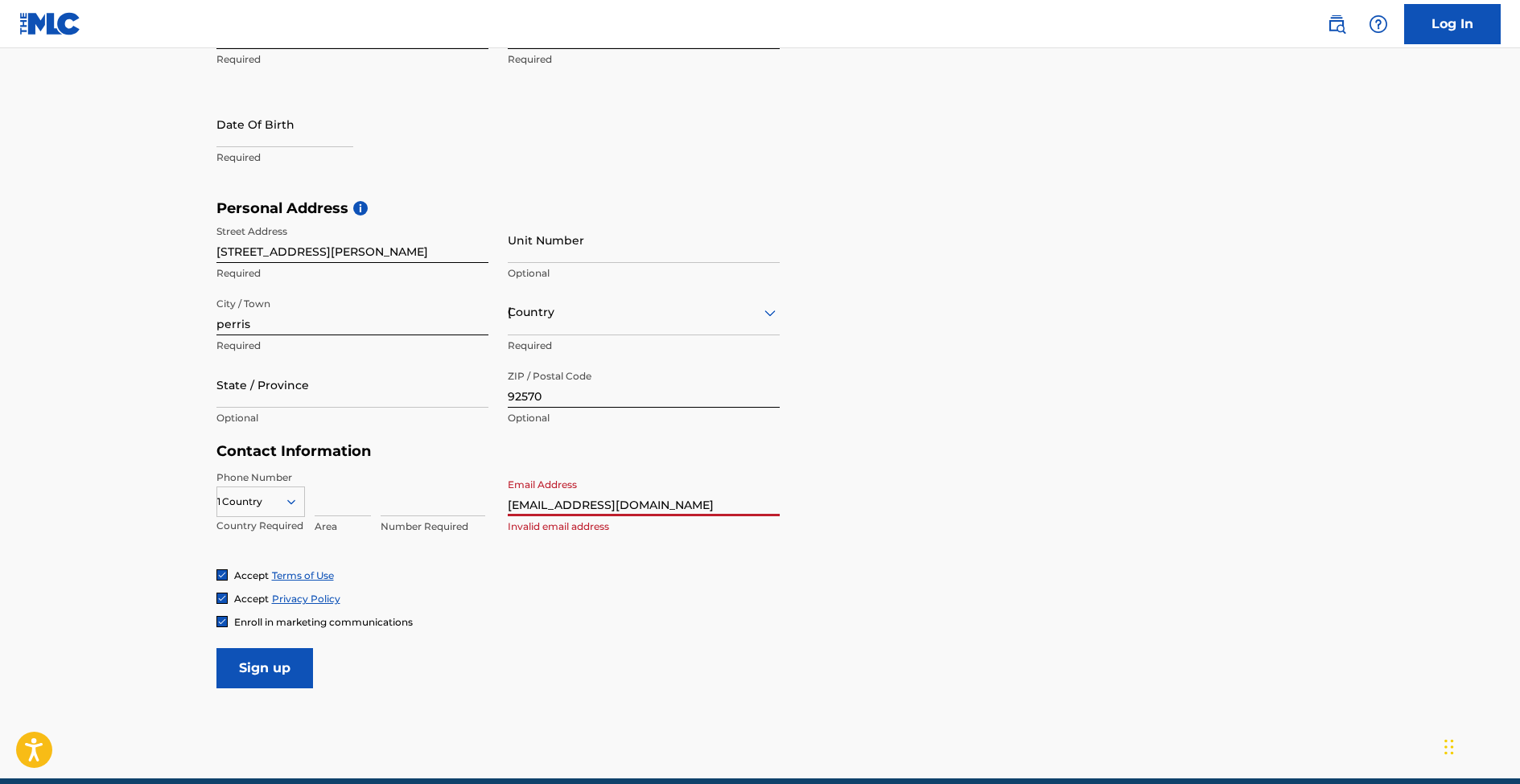
type input "951"
type input "7306756"
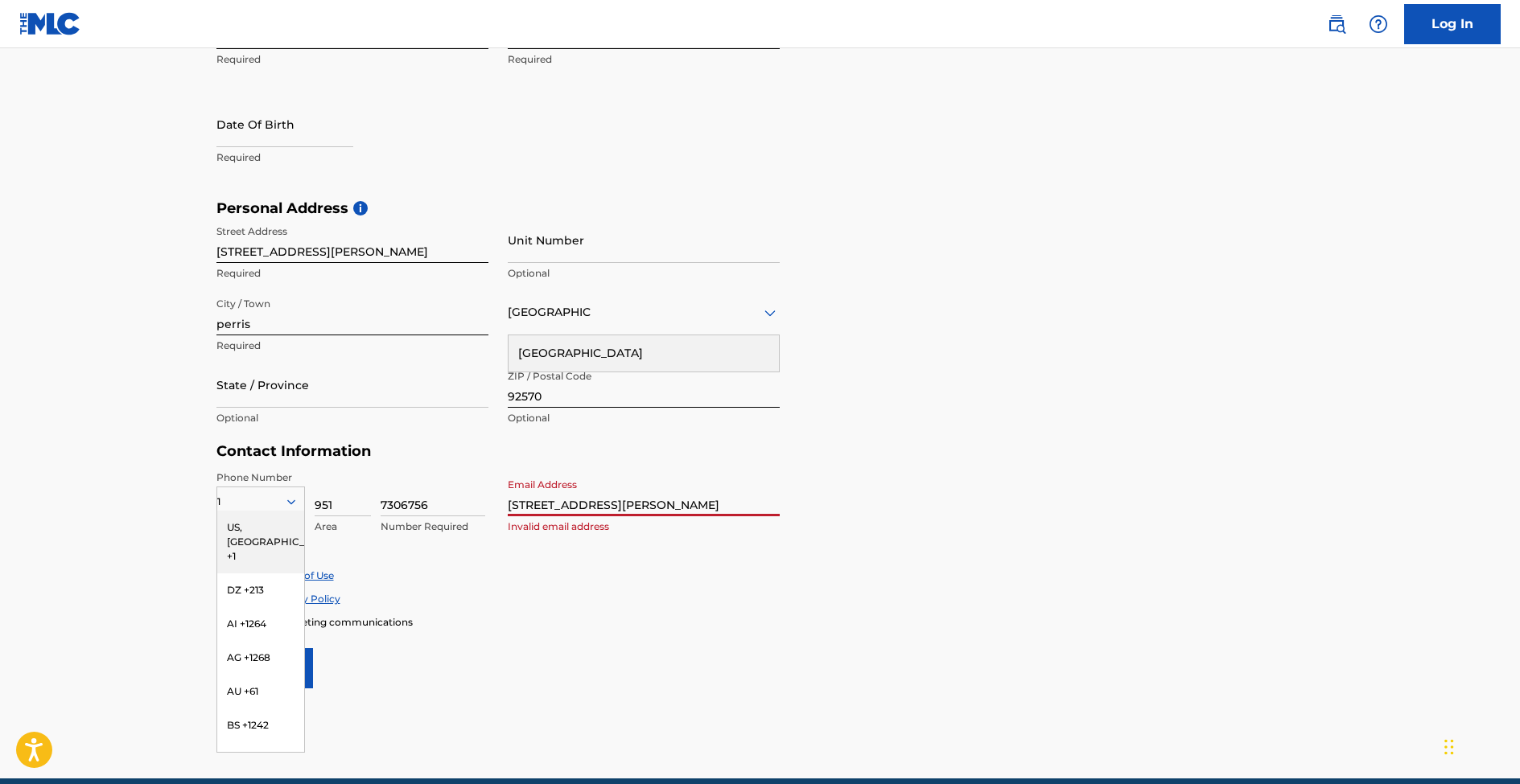
click at [531, 612] on div "Accept Terms of Use Accept Privacy Policy Enroll in marketing communications" at bounding box center [760, 599] width 1088 height 60
click at [255, 526] on div "US, [GEOGRAPHIC_DATA] +1" at bounding box center [260, 542] width 87 height 63
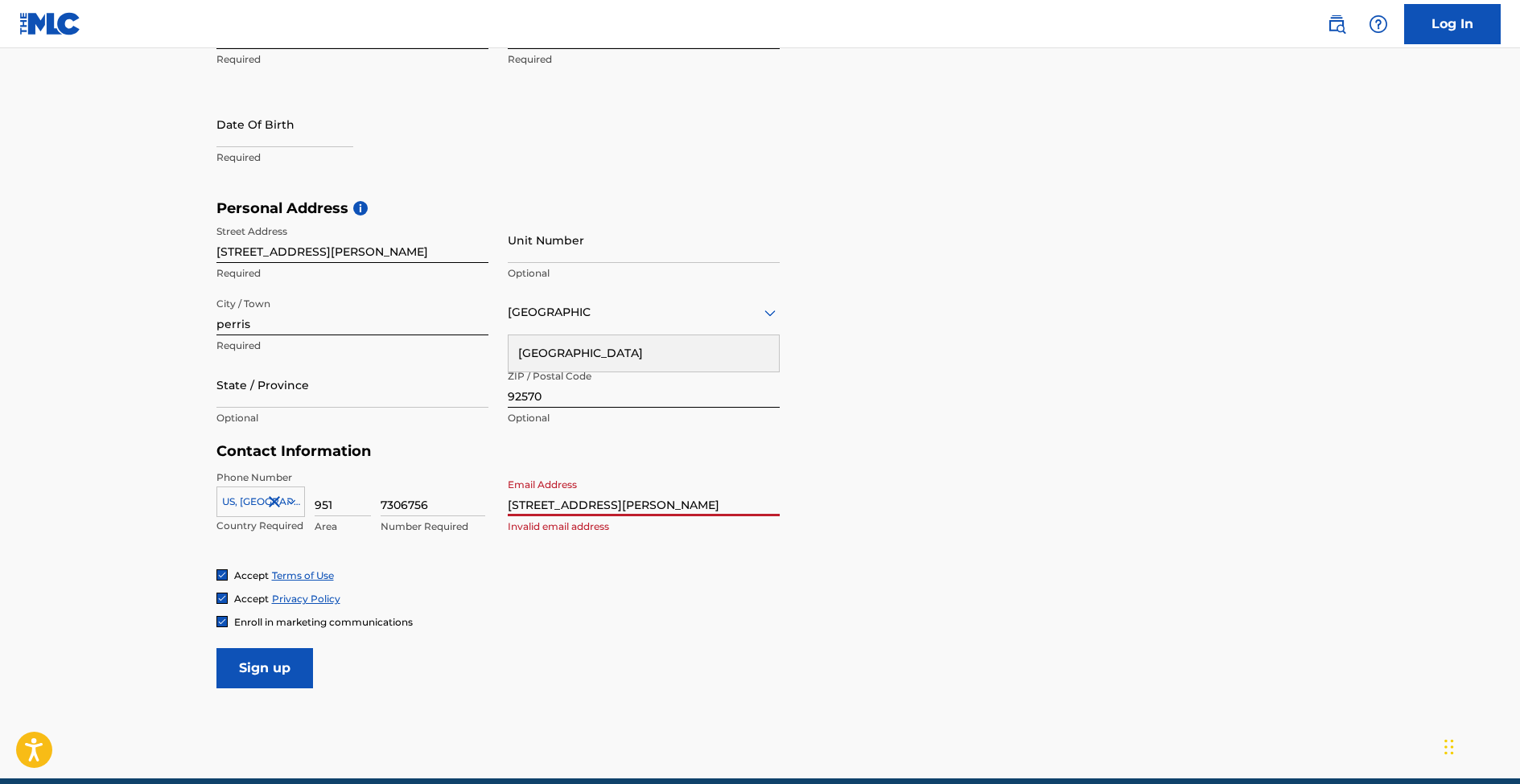
drag, startPoint x: 615, startPoint y: 506, endPoint x: 412, endPoint y: 509, distance: 203.0
click at [412, 509] on div "Phone Number US, CA +1 Country Required 951 Area 7306756 Number Required Email …" at bounding box center [497, 520] width 563 height 99
type input "[EMAIL_ADDRESS][DOMAIN_NAME]"
type input "1"
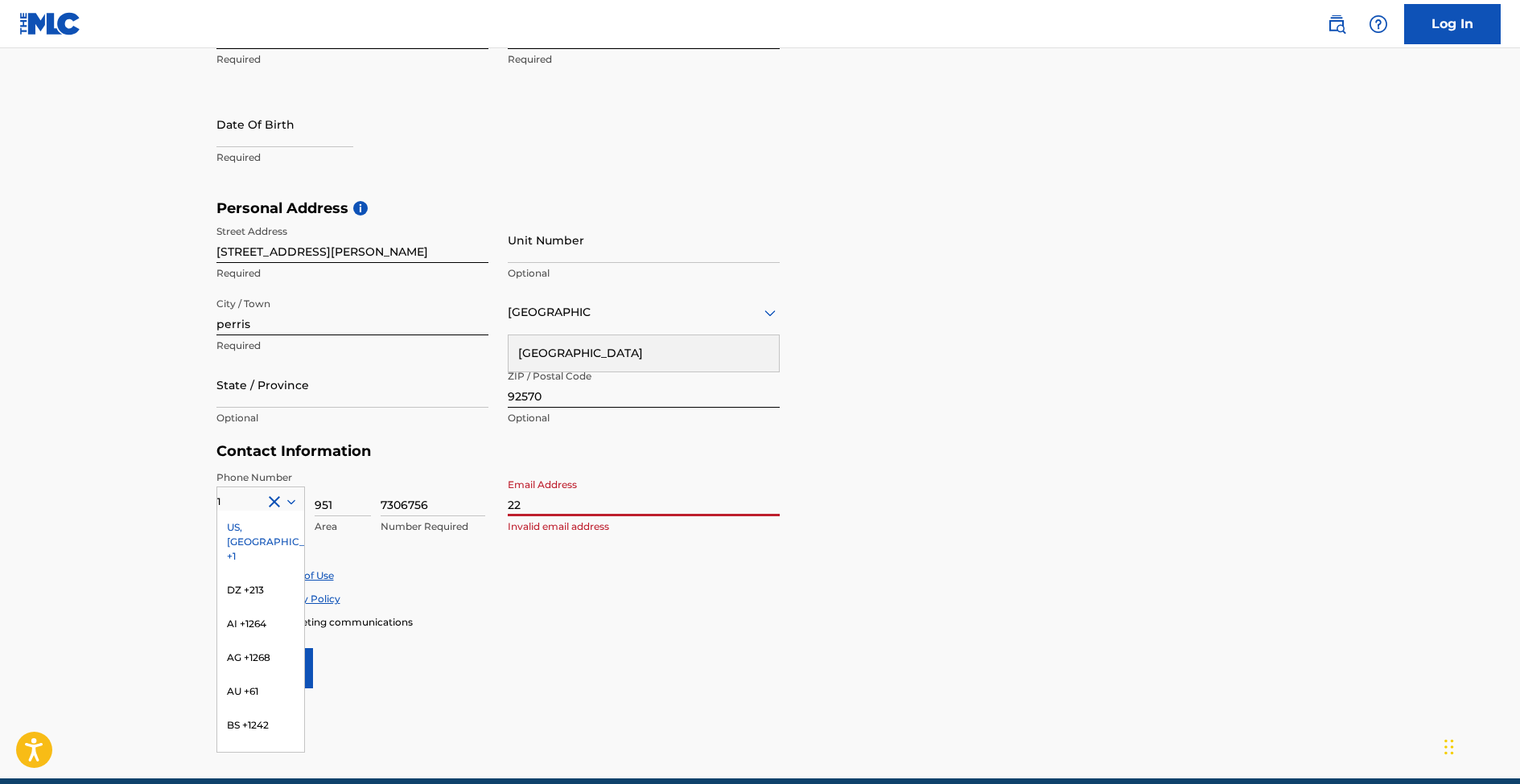
type input "2"
drag, startPoint x: 633, startPoint y: 509, endPoint x: 582, endPoint y: 504, distance: 51.2
click at [582, 504] on input "Email Address" at bounding box center [644, 493] width 272 height 45
type input "[EMAIL_ADDRESS][DOMAIN_NAME]"
click at [236, 517] on div "US, [GEOGRAPHIC_DATA] +1" at bounding box center [260, 542] width 87 height 63
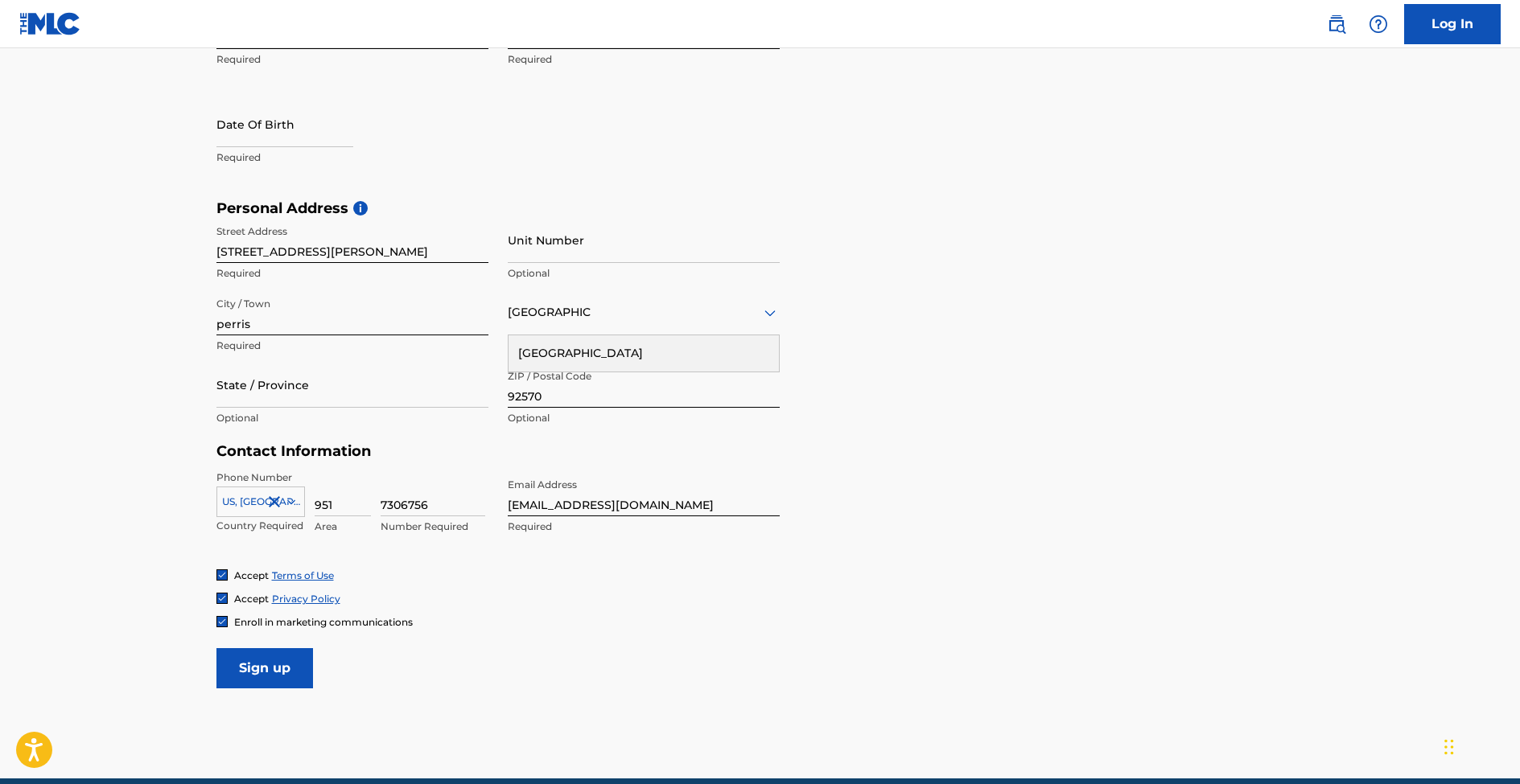
click at [307, 674] on input "Sign up" at bounding box center [264, 669] width 97 height 40
click at [220, 620] on img at bounding box center [222, 622] width 10 height 10
click at [244, 642] on form "User Information First Name MARCO Required Last Name FERNANDEZ Required Date Of…" at bounding box center [760, 332] width 1088 height 714
click at [282, 683] on input "Sign up" at bounding box center [264, 669] width 97 height 40
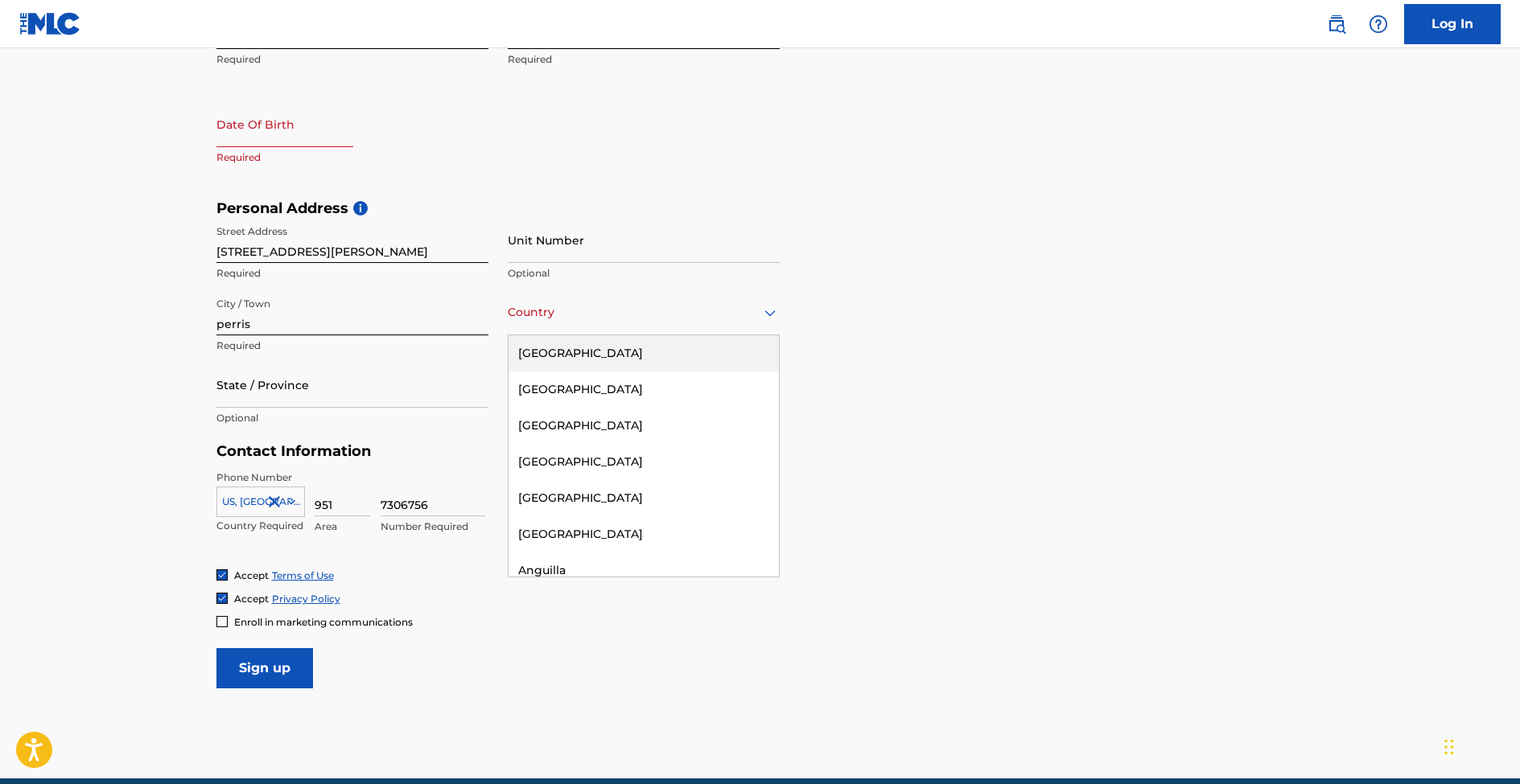
click at [600, 314] on div at bounding box center [644, 313] width 272 height 20
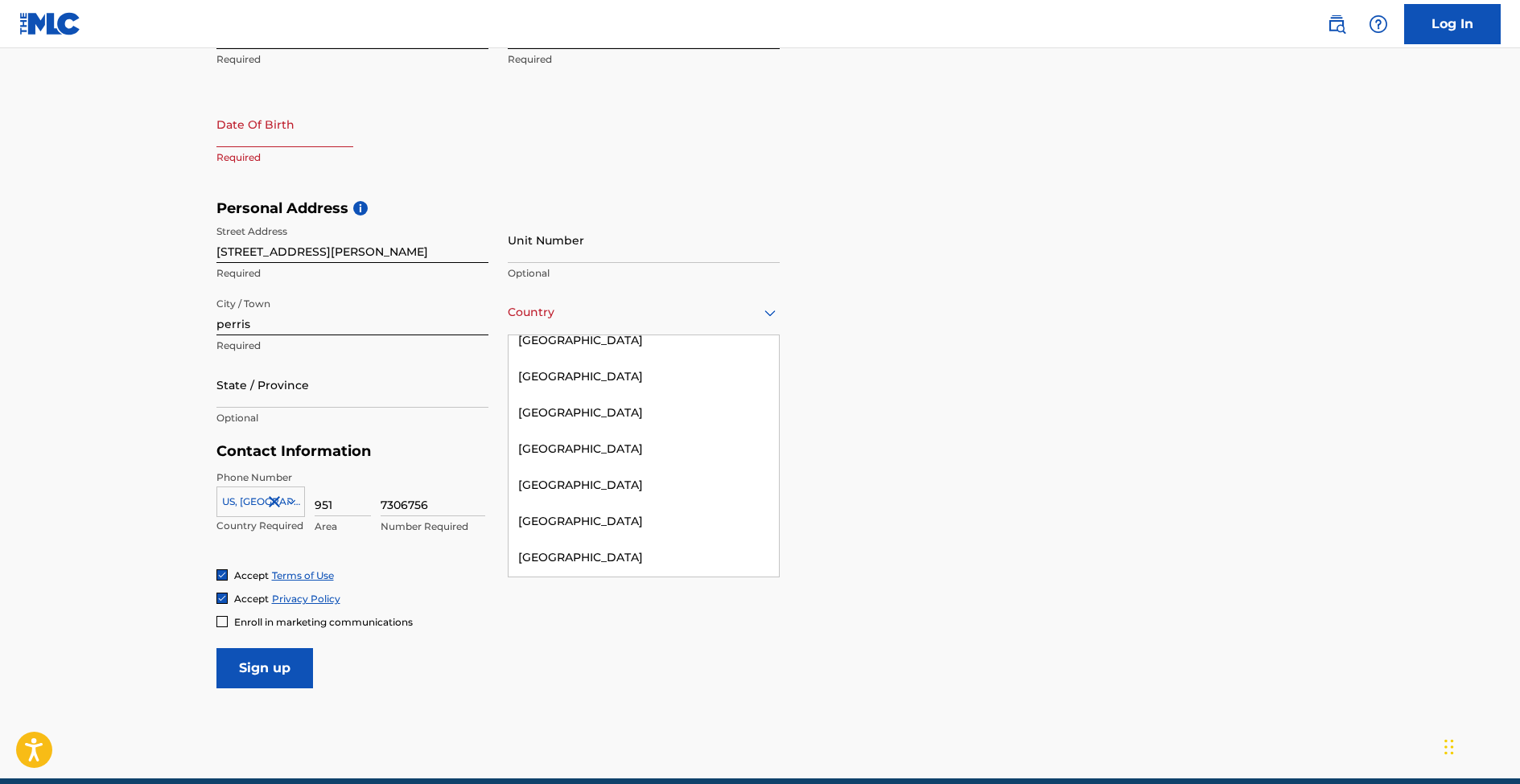
scroll to position [0, 0]
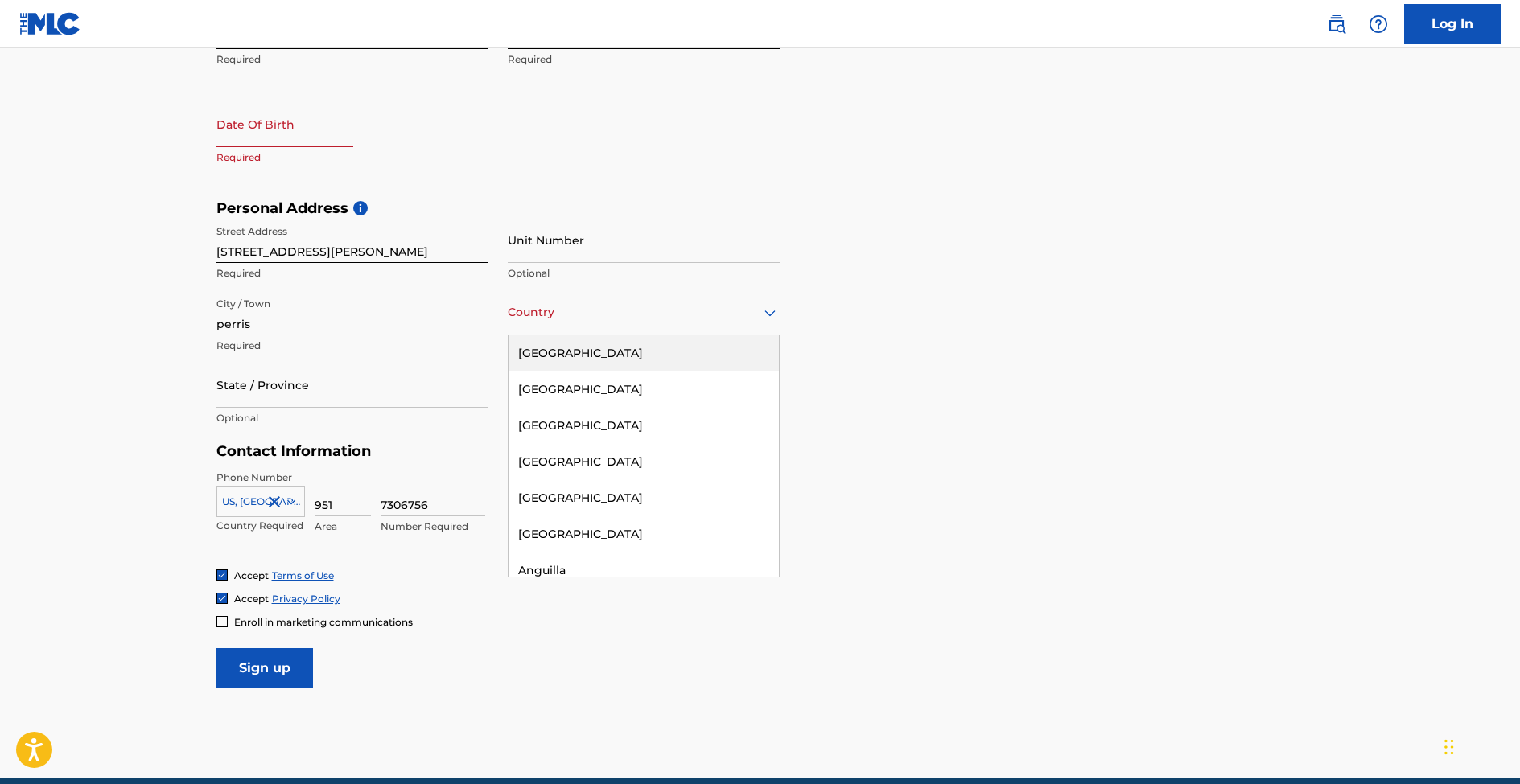
click at [605, 349] on div "United States" at bounding box center [644, 353] width 270 height 36
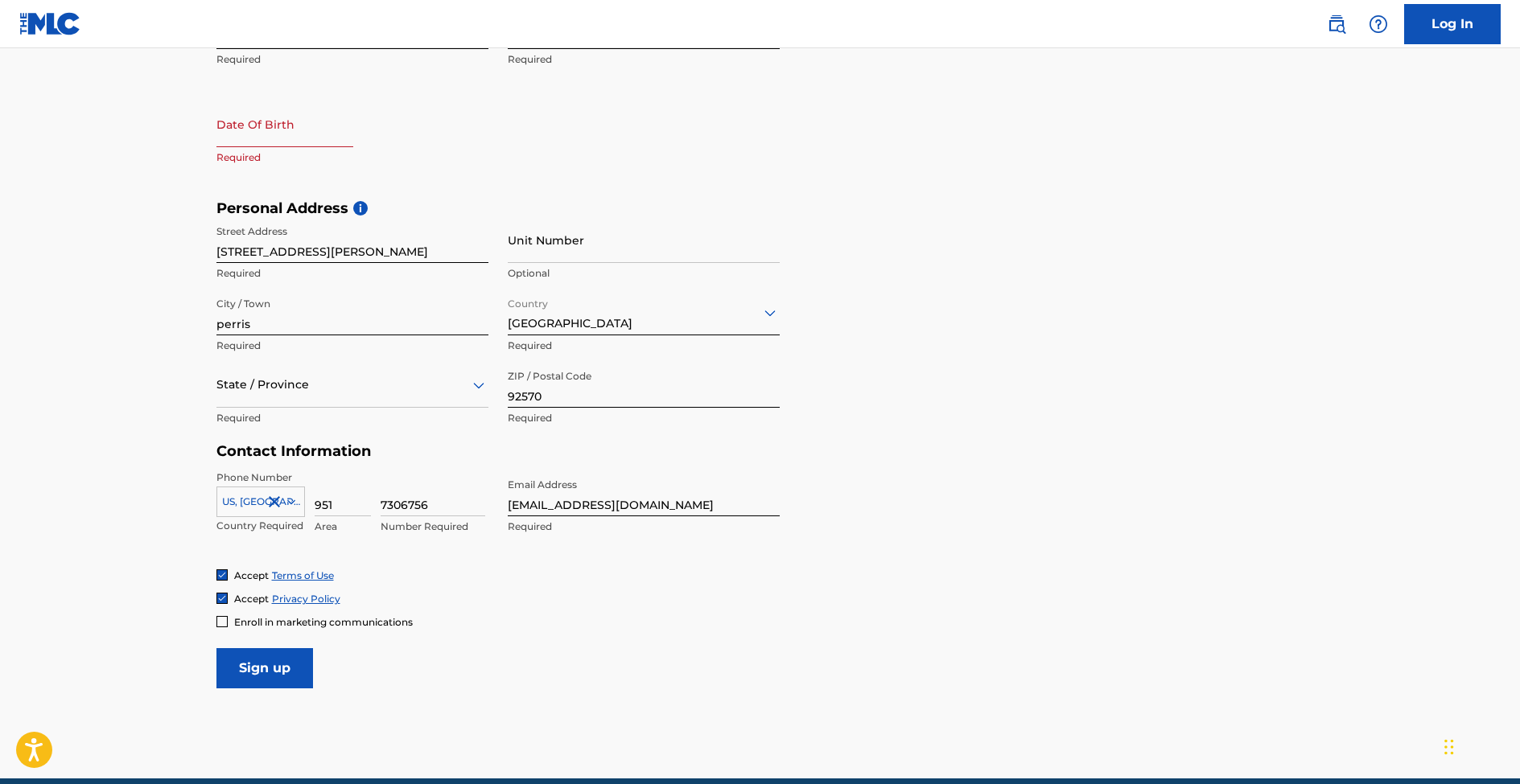
click at [242, 653] on input "Sign up" at bounding box center [264, 669] width 97 height 40
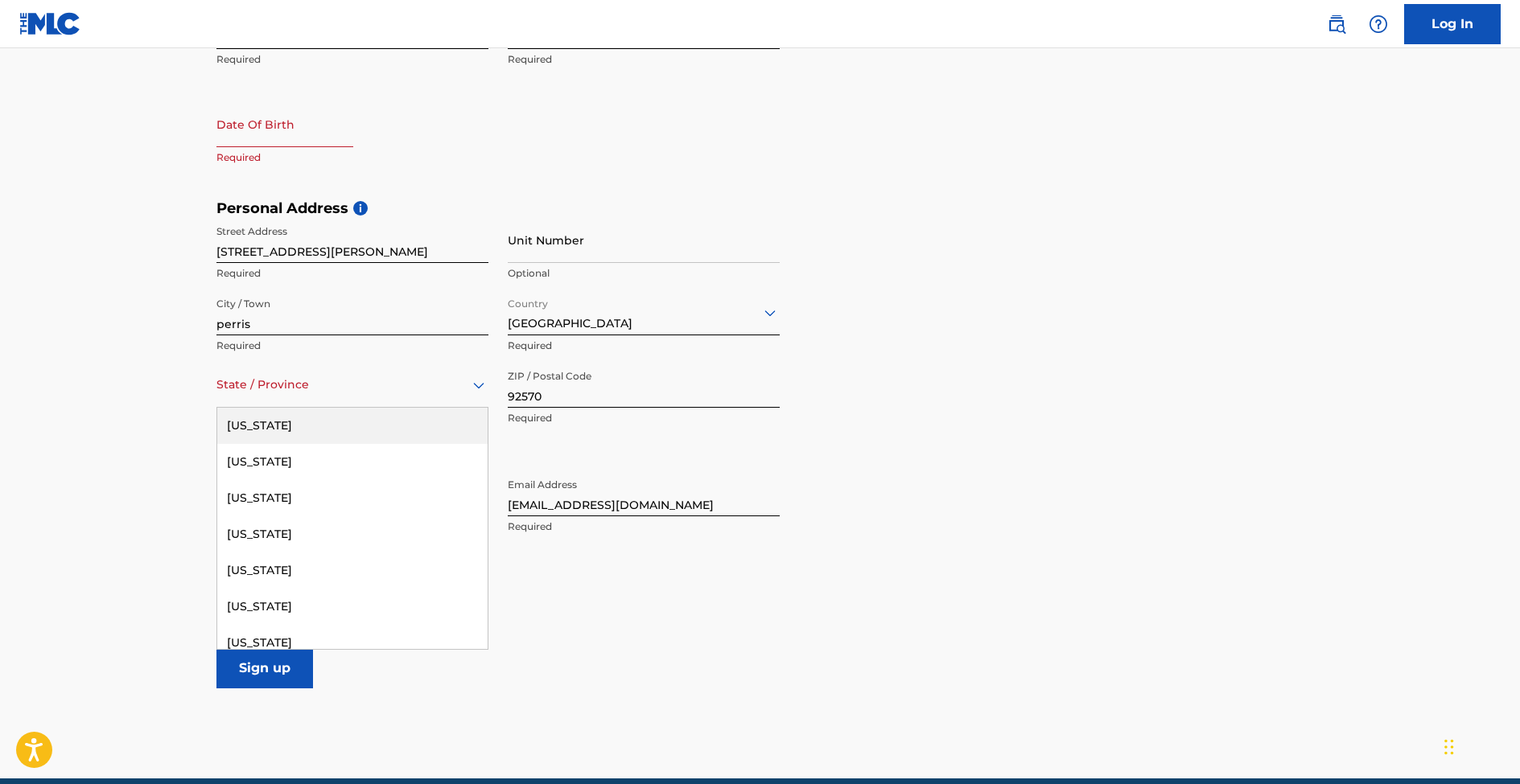
click at [423, 374] on div "State / Province" at bounding box center [352, 385] width 272 height 45
click at [262, 613] on div "California" at bounding box center [352, 606] width 270 height 36
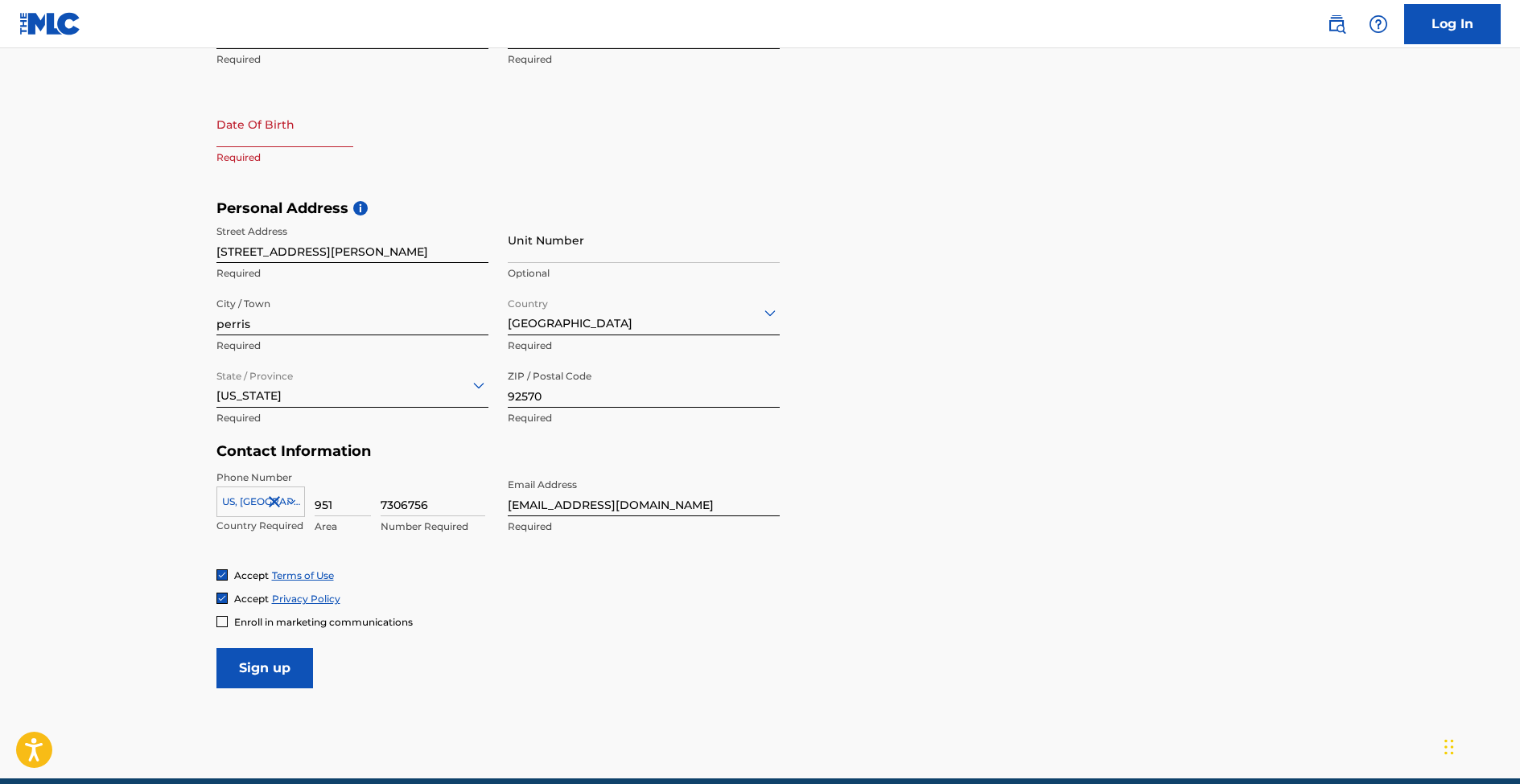
click at [300, 655] on input "Sign up" at bounding box center [264, 669] width 97 height 40
select select "7"
select select "2025"
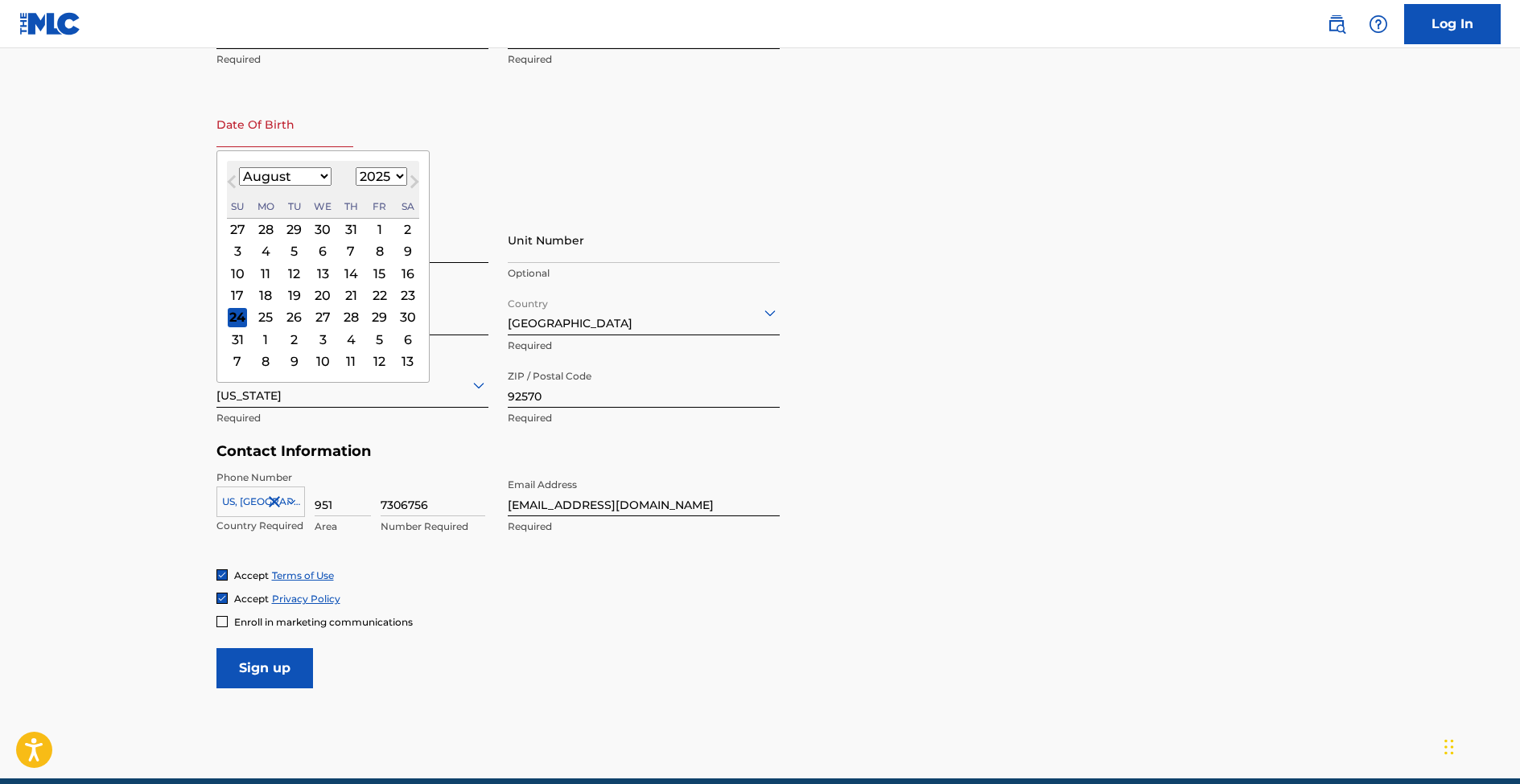
click at [270, 142] on input "text" at bounding box center [284, 124] width 137 height 45
click at [326, 174] on select "January February March April May June July August September October November De…" at bounding box center [285, 177] width 93 height 19
select select "8"
click at [239, 168] on select "January February March April May June July August September October November De…" at bounding box center [285, 177] width 93 height 19
click at [277, 271] on div "14 15 16 17 18 19 20" at bounding box center [323, 273] width 192 height 22
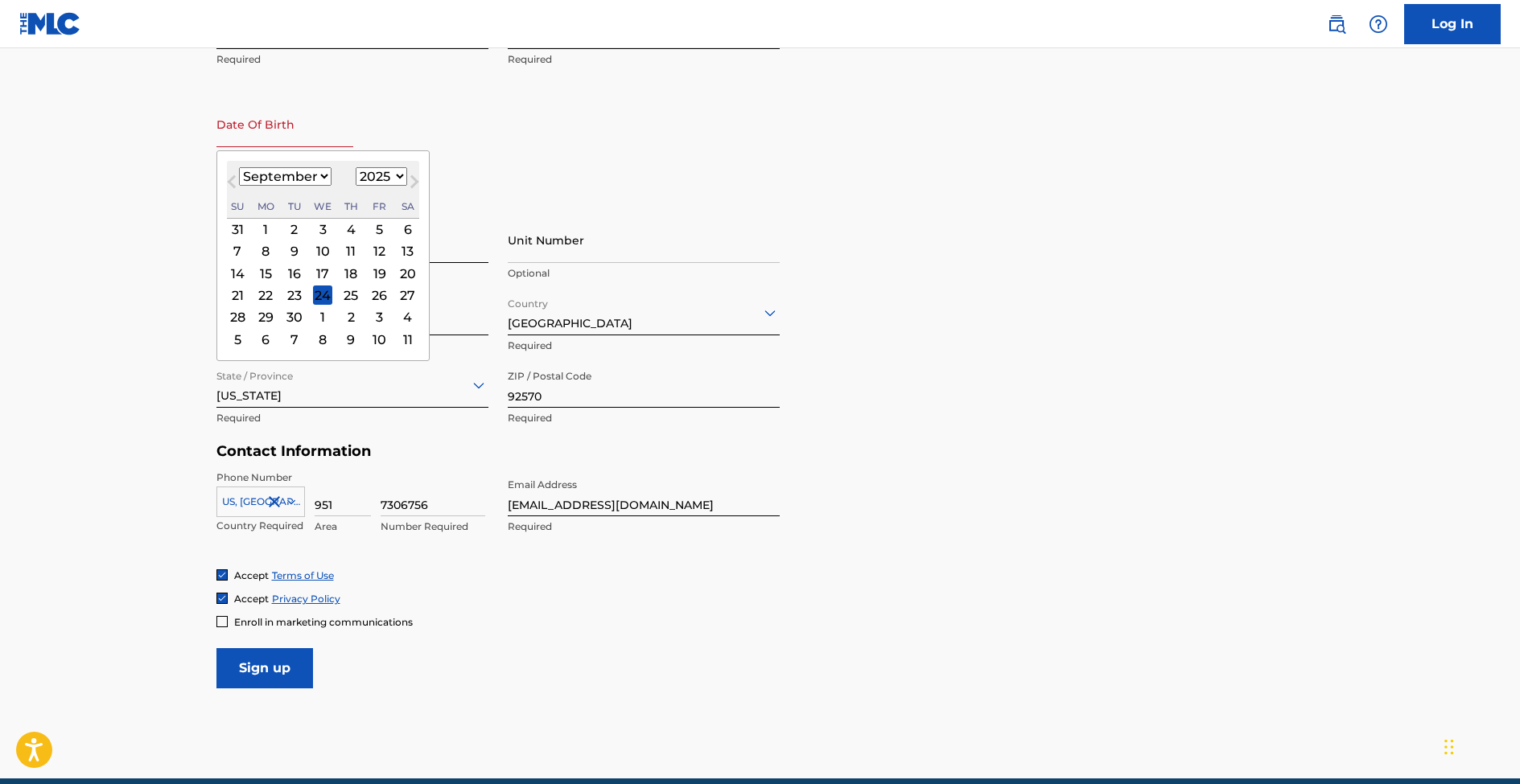
click at [273, 268] on div "15" at bounding box center [265, 274] width 20 height 20
type input "September 15 2025"
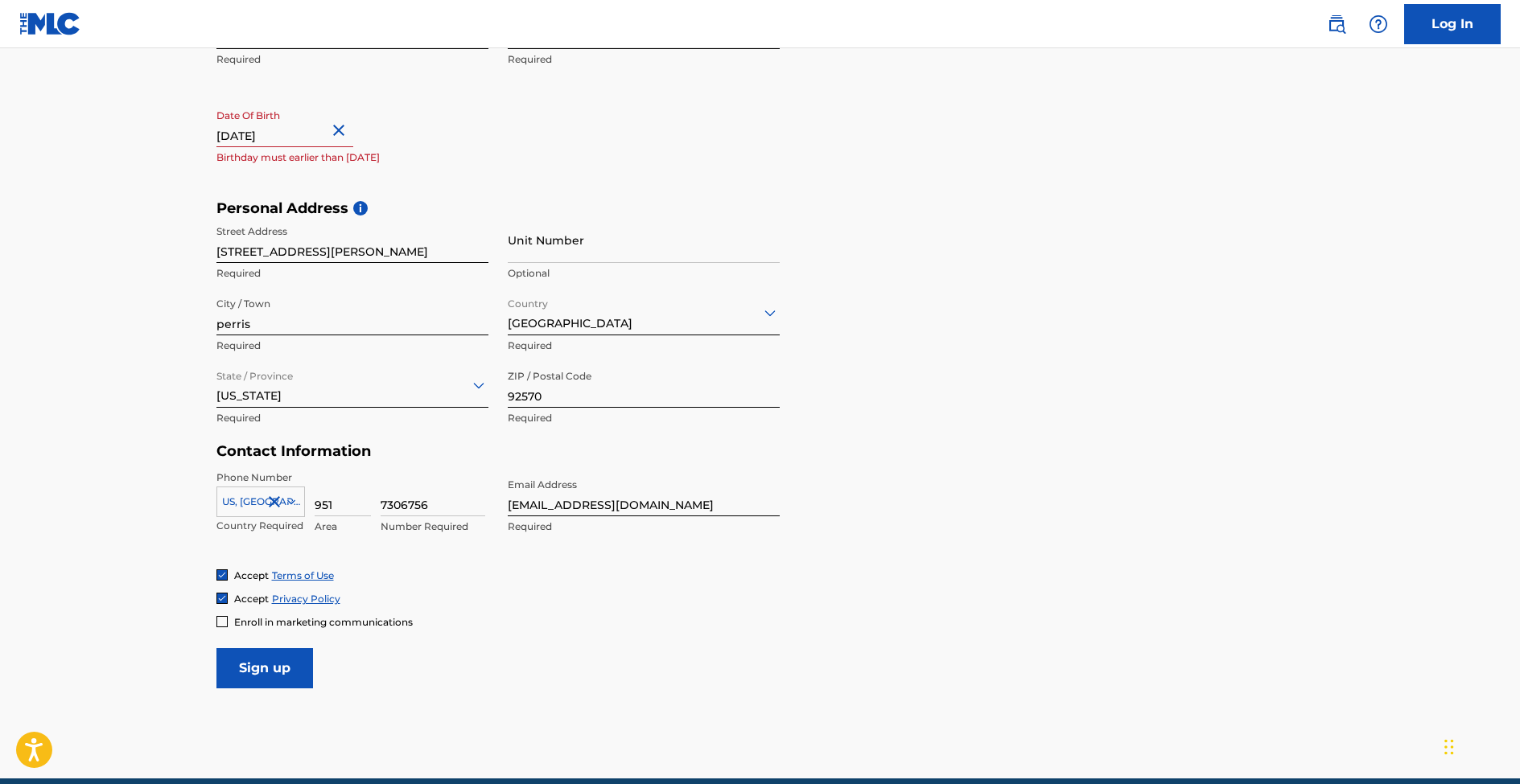
click at [310, 131] on input "September 15 2025" at bounding box center [284, 124] width 137 height 45
select select "8"
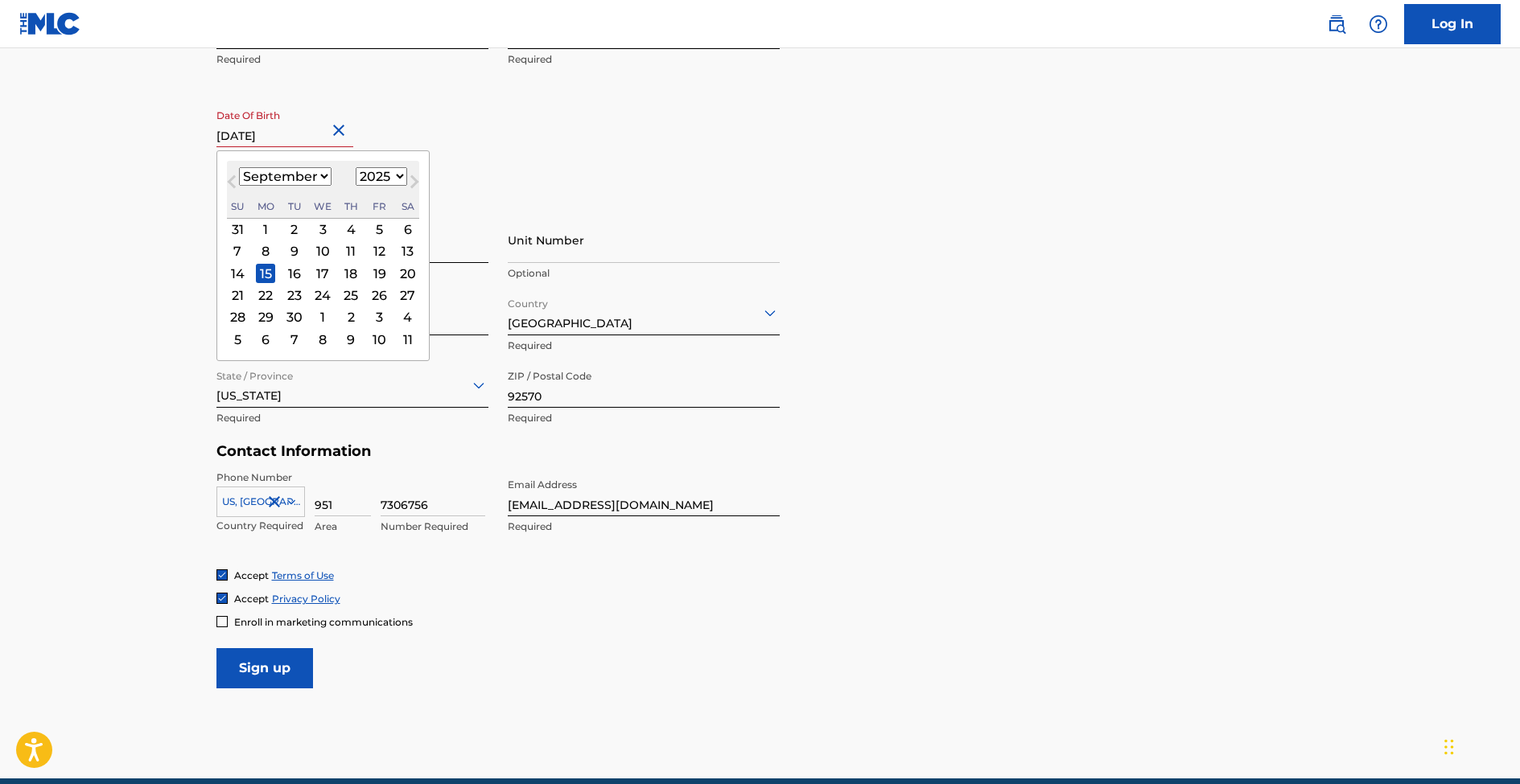
click at [382, 169] on select "1899 1900 1901 1902 1903 1904 1905 1906 1907 1908 1909 1910 1911 1912 1913 1914…" at bounding box center [382, 177] width 51 height 19
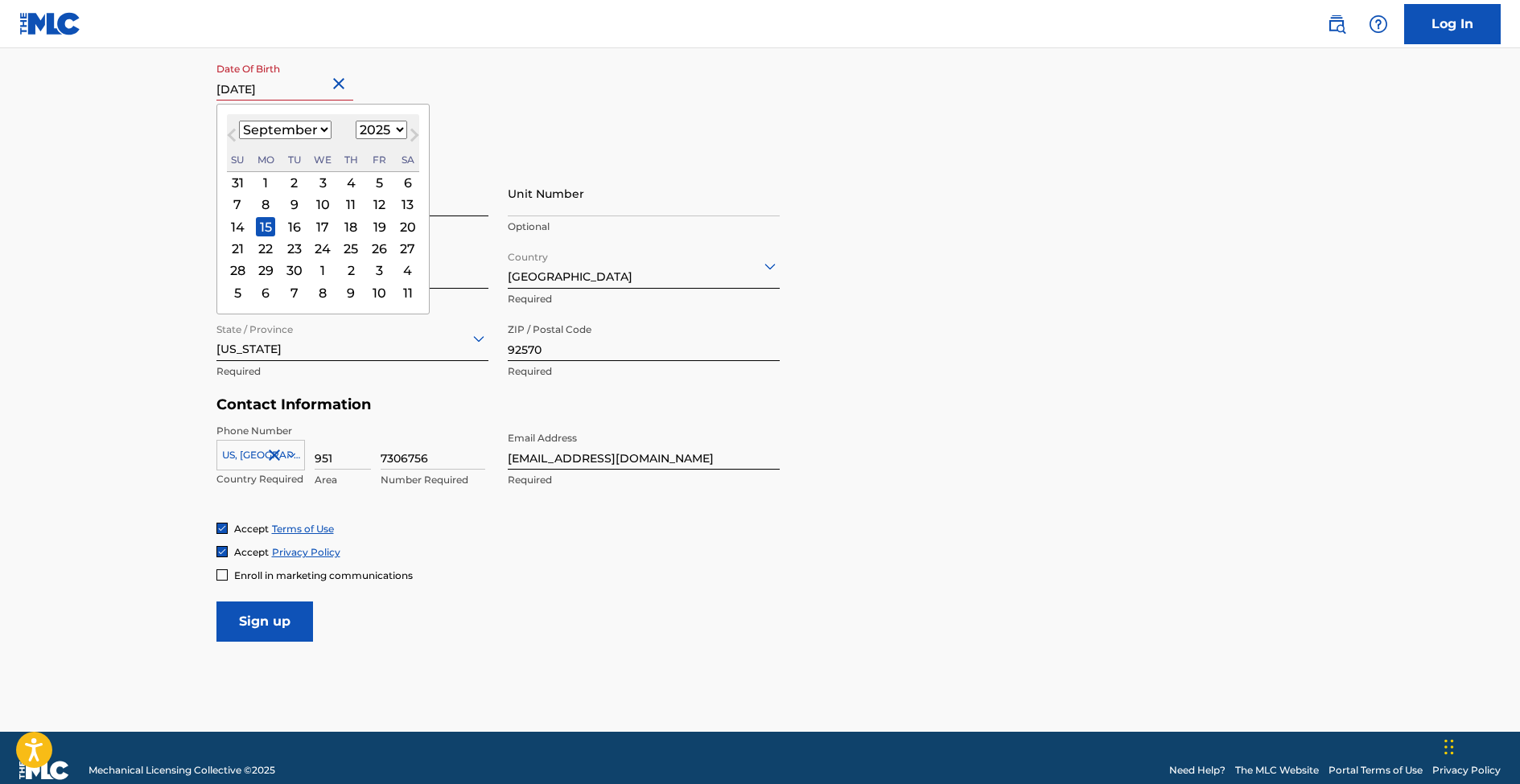
scroll to position [473, 0]
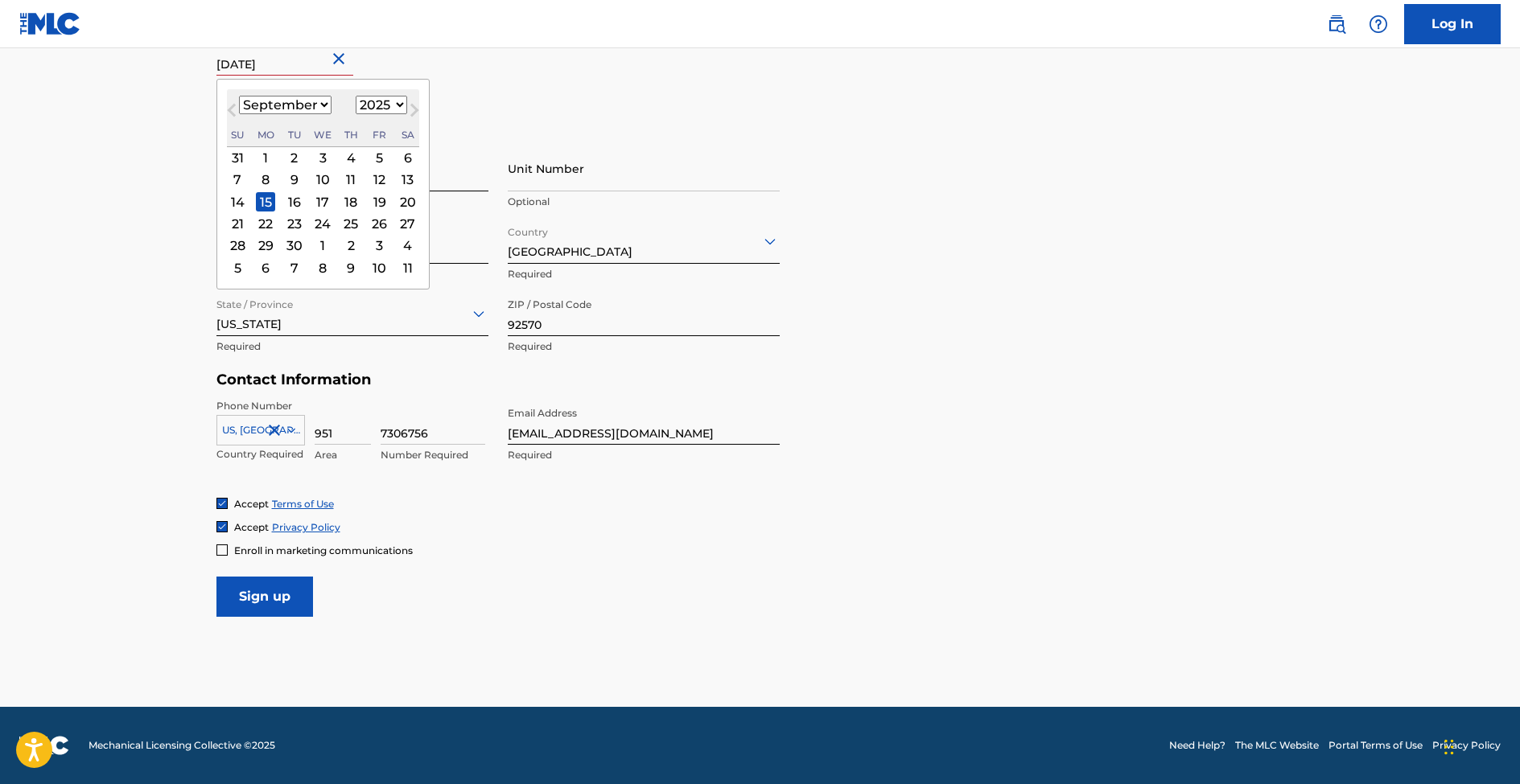
click at [387, 98] on select "1899 1900 1901 1902 1903 1904 1905 1906 1907 1908 1909 1910 1911 1912 1913 1914…" at bounding box center [382, 105] width 51 height 19
select select "1988"
click at [356, 96] on select "1899 1900 1901 1902 1903 1904 1905 1906 1907 1908 1909 1910 1911 1912 1913 1914…" at bounding box center [382, 105] width 51 height 19
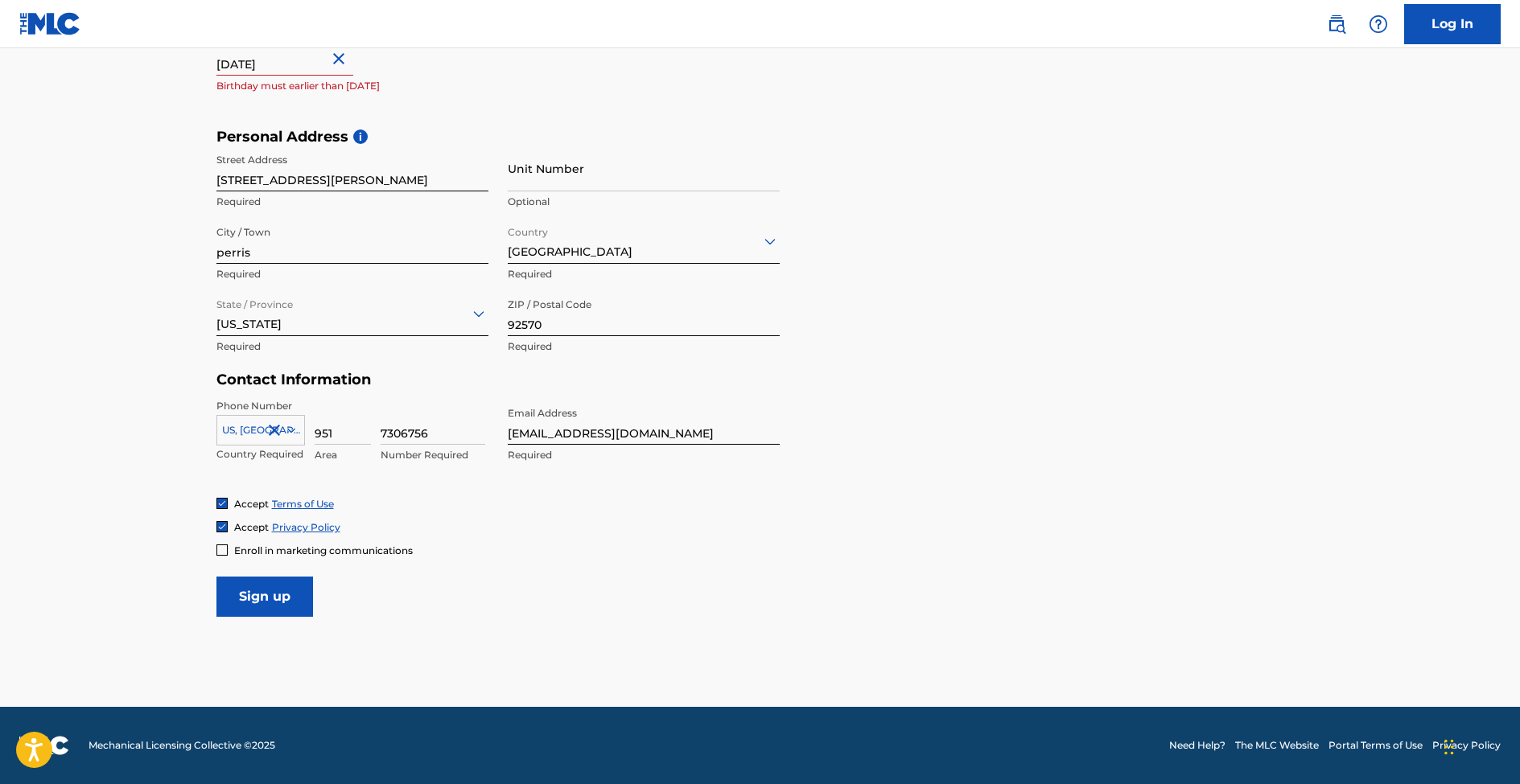
click at [259, 584] on input "Sign up" at bounding box center [264, 597] width 97 height 40
select select "8"
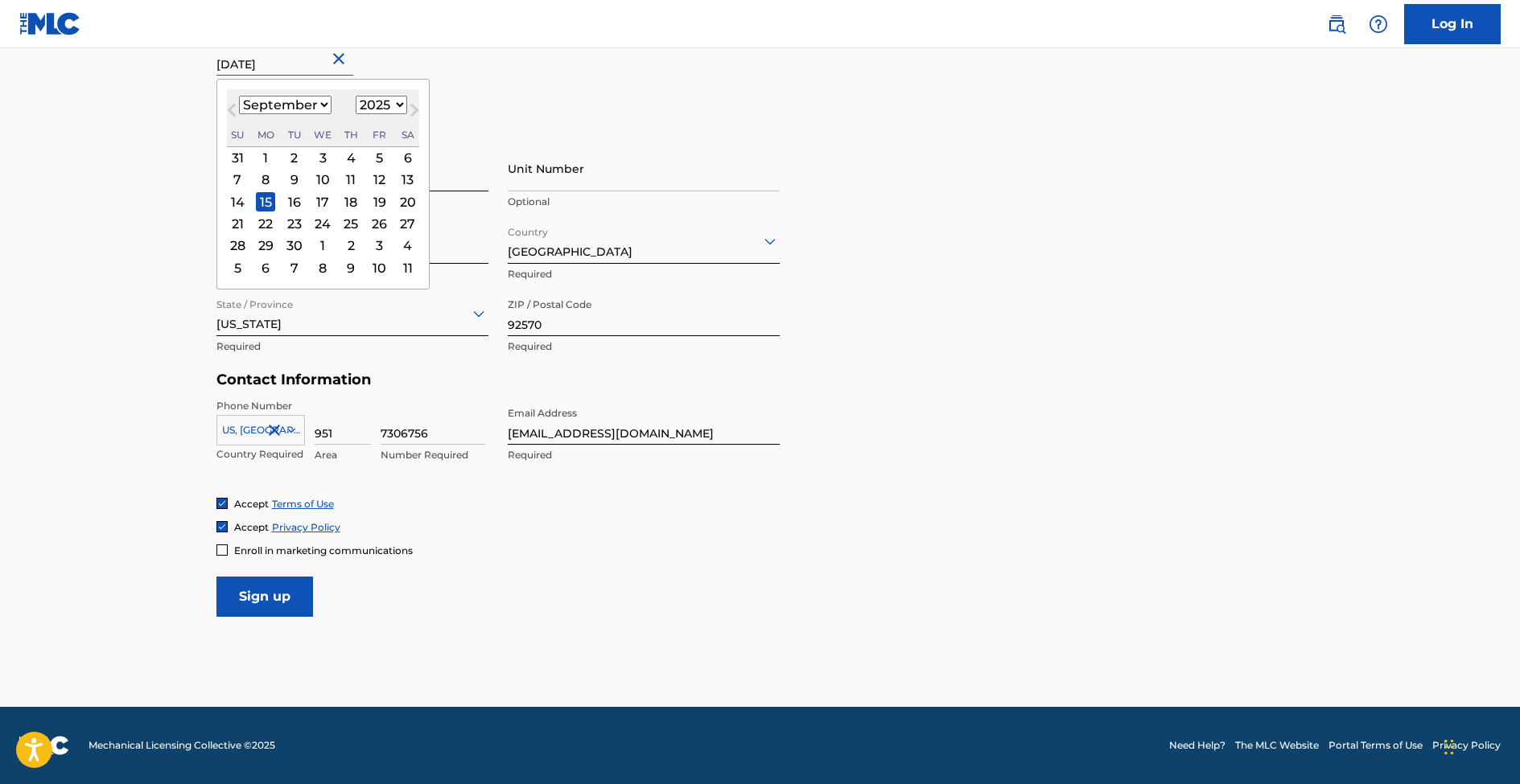
click at [321, 61] on input "September 15 2025" at bounding box center [284, 52] width 137 height 45
click at [376, 104] on select "1899 1900 1901 1902 1903 1904 1905 1906 1907 1908 1909 1910 1911 1912 1913 1914…" at bounding box center [382, 105] width 51 height 19
select select "1988"
click at [356, 96] on select "1899 1900 1901 1902 1903 1904 1905 1906 1907 1908 1909 1910 1911 1912 1913 1914…" at bounding box center [382, 105] width 51 height 19
click at [282, 588] on input "Sign up" at bounding box center [264, 597] width 97 height 40
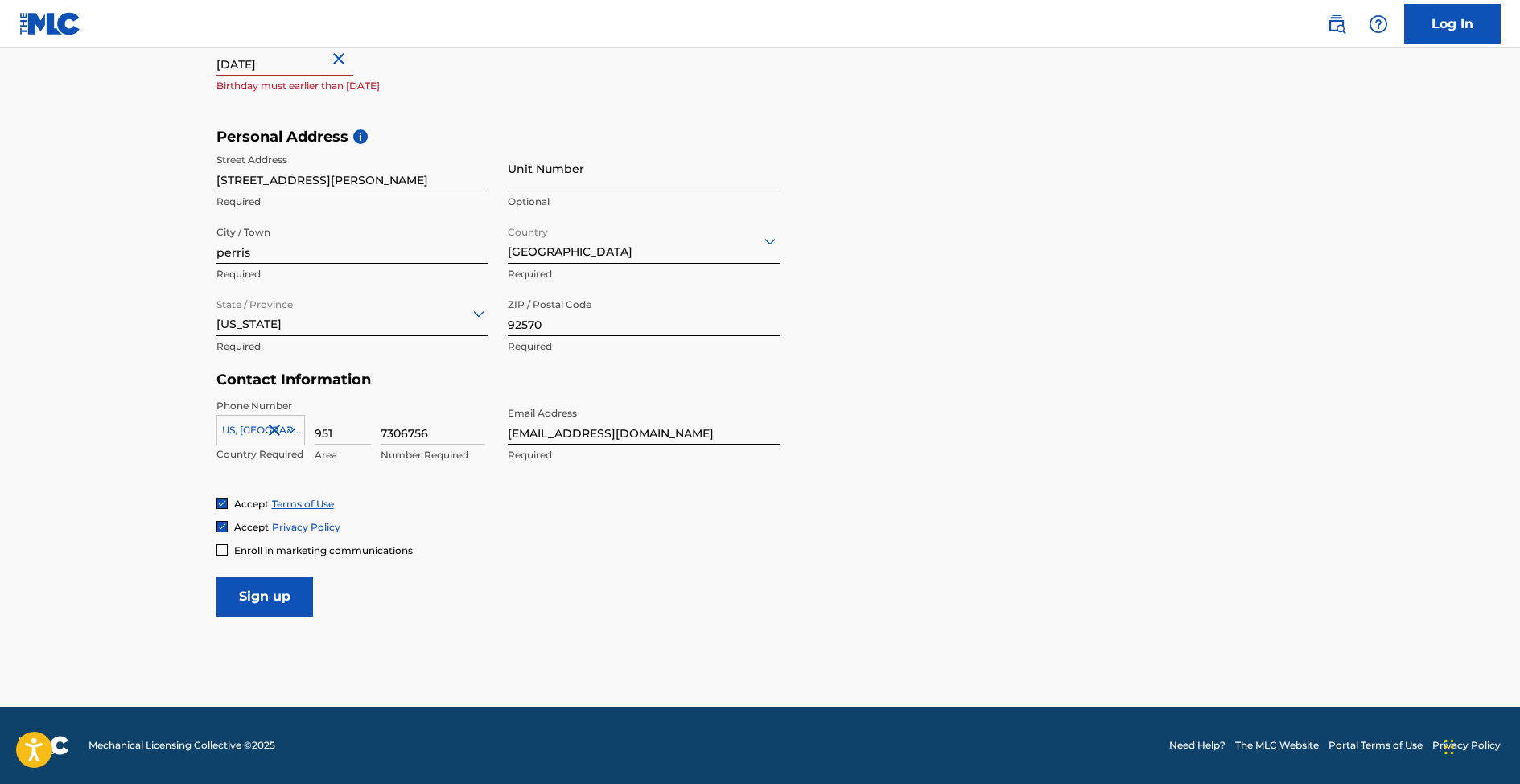
click at [316, 56] on input "September 15 2025" at bounding box center [284, 52] width 137 height 45
select select "8"
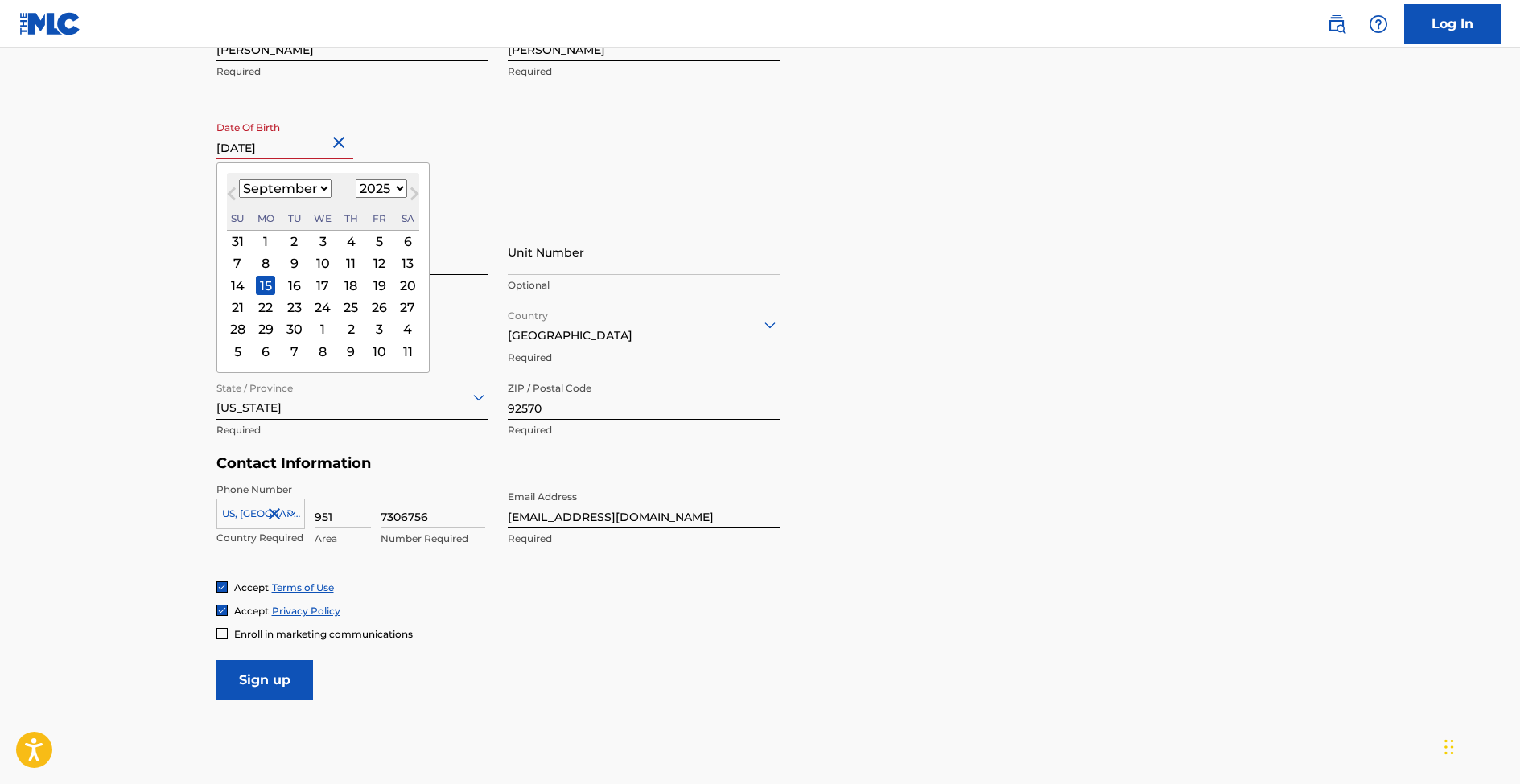
scroll to position [313, 0]
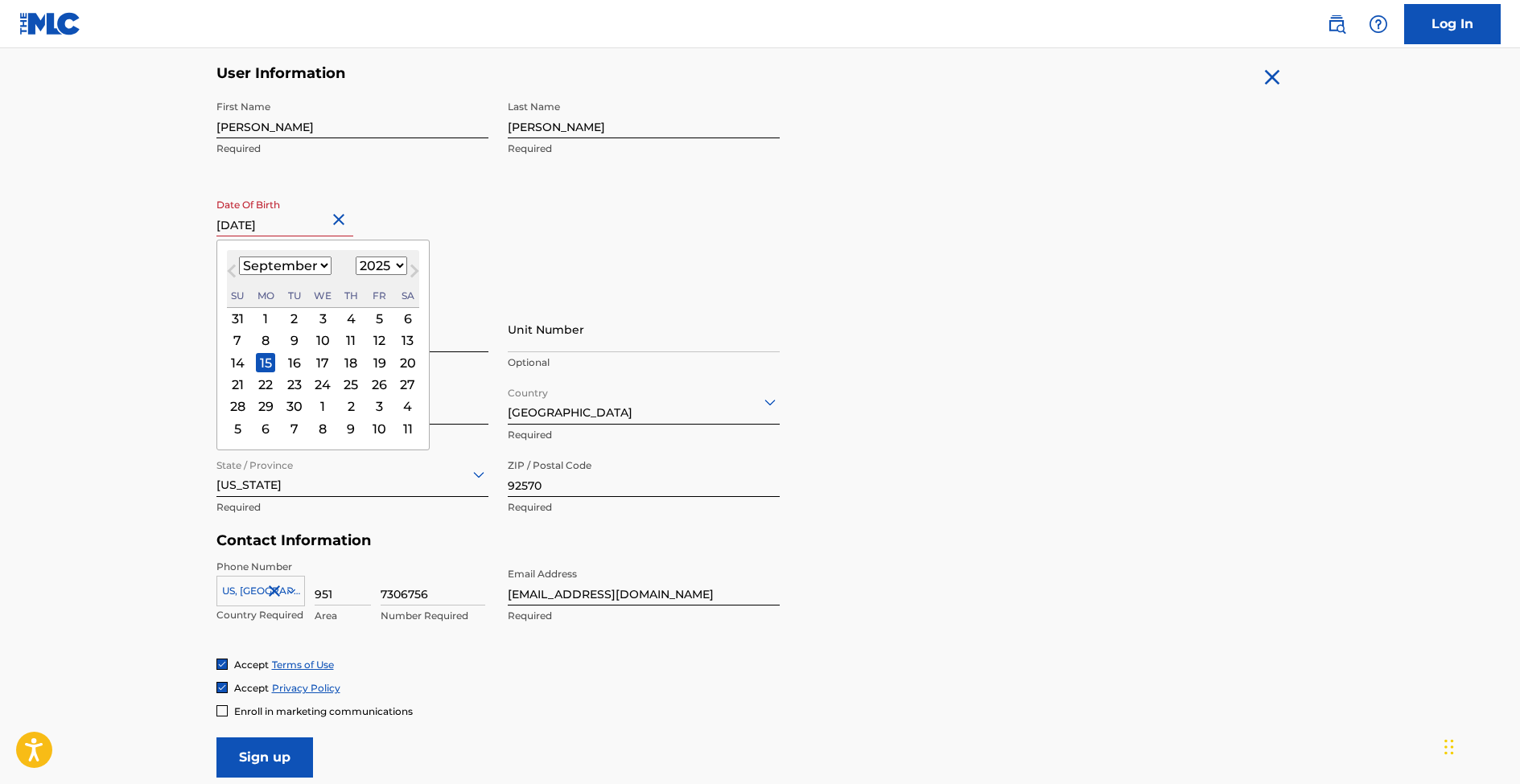
click at [371, 271] on select "1899 1900 1901 1902 1903 1904 1905 1906 1907 1908 1909 1910 1911 1912 1913 1914…" at bounding box center [382, 265] width 51 height 19
select select "1988"
click at [356, 256] on select "1899 1900 1901 1902 1903 1904 1905 1906 1907 1908 1909 1910 1911 1912 1913 1914…" at bounding box center [382, 265] width 51 height 19
click at [351, 357] on div "15" at bounding box center [351, 363] width 20 height 20
type input "September 15 1988"
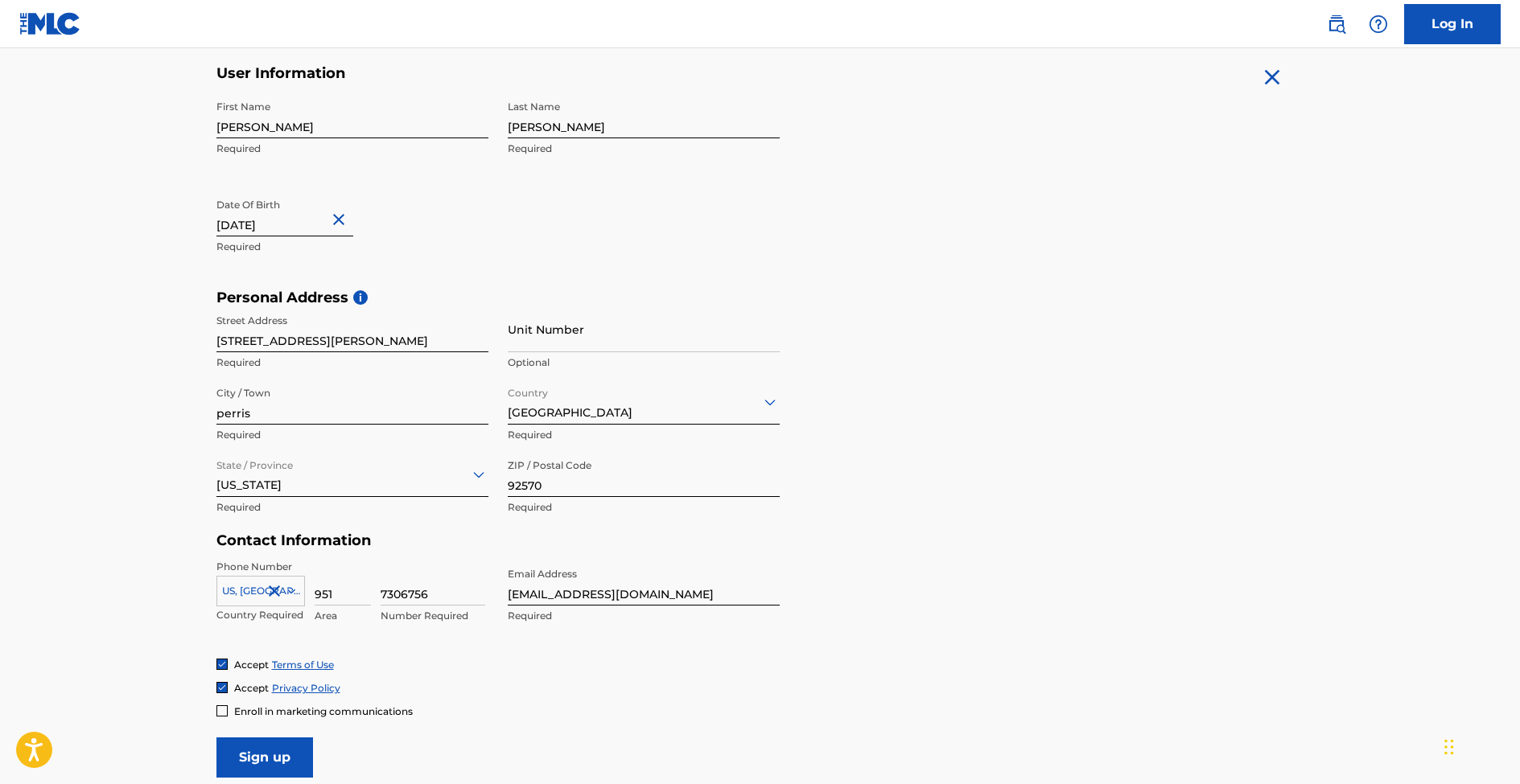
click at [266, 749] on input "Sign up" at bounding box center [264, 757] width 97 height 40
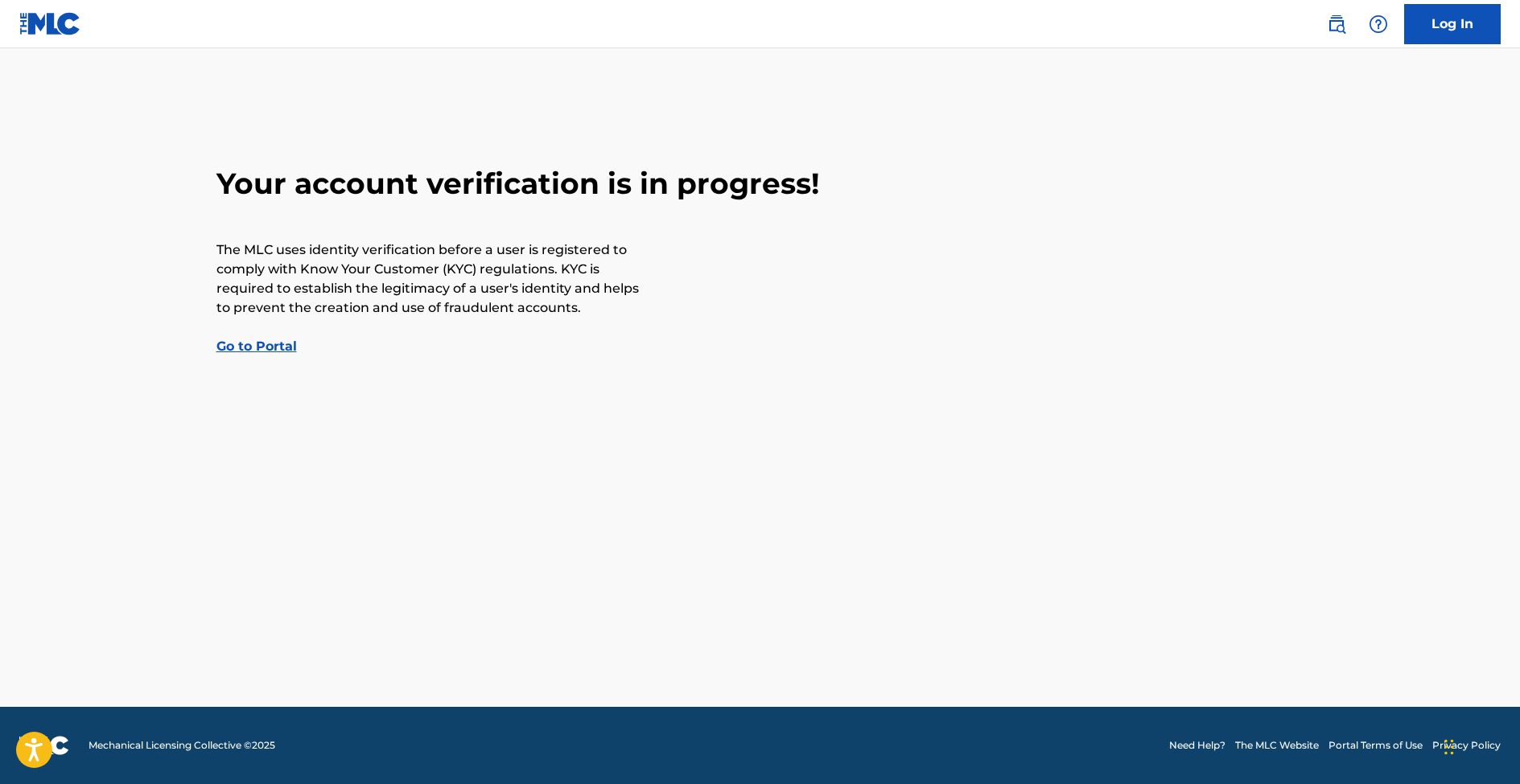
click at [250, 347] on link "Go to Portal" at bounding box center [256, 345] width 81 height 15
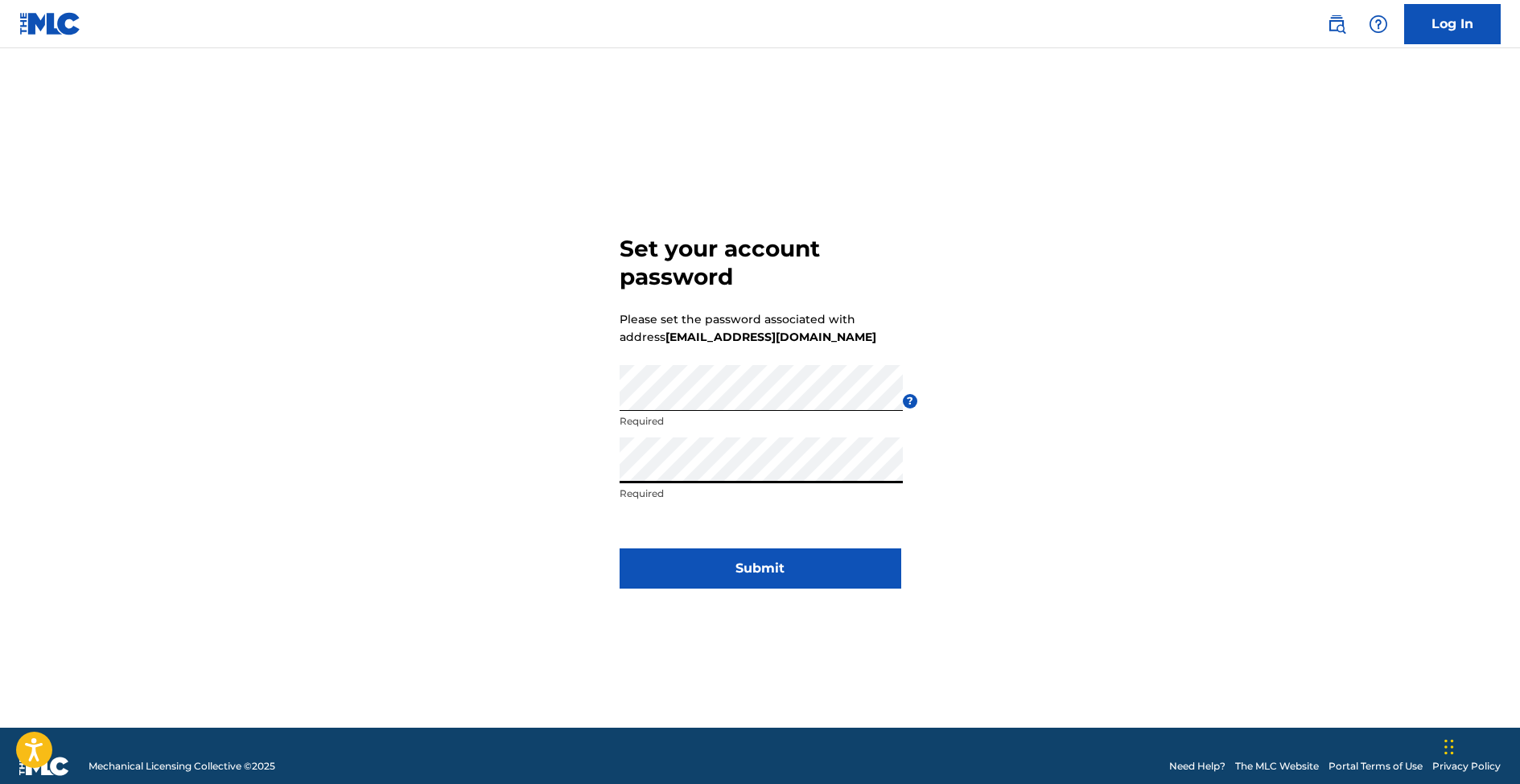
click at [734, 565] on button "Submit" at bounding box center [760, 568] width 282 height 40
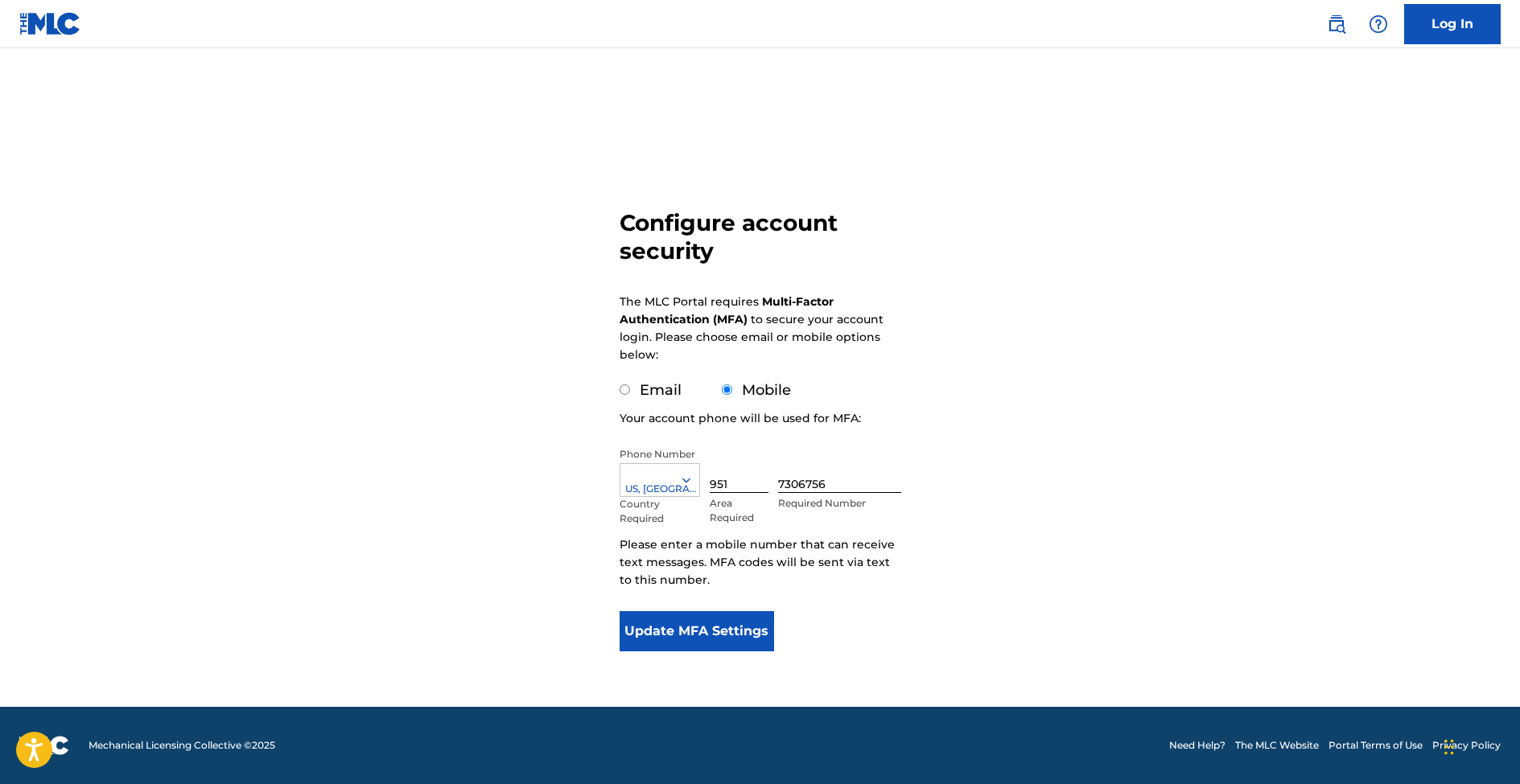
click at [635, 389] on div "Email" at bounding box center [650, 391] width 62 height 22
click at [627, 388] on input "Email" at bounding box center [624, 390] width 11 height 11
radio input "true"
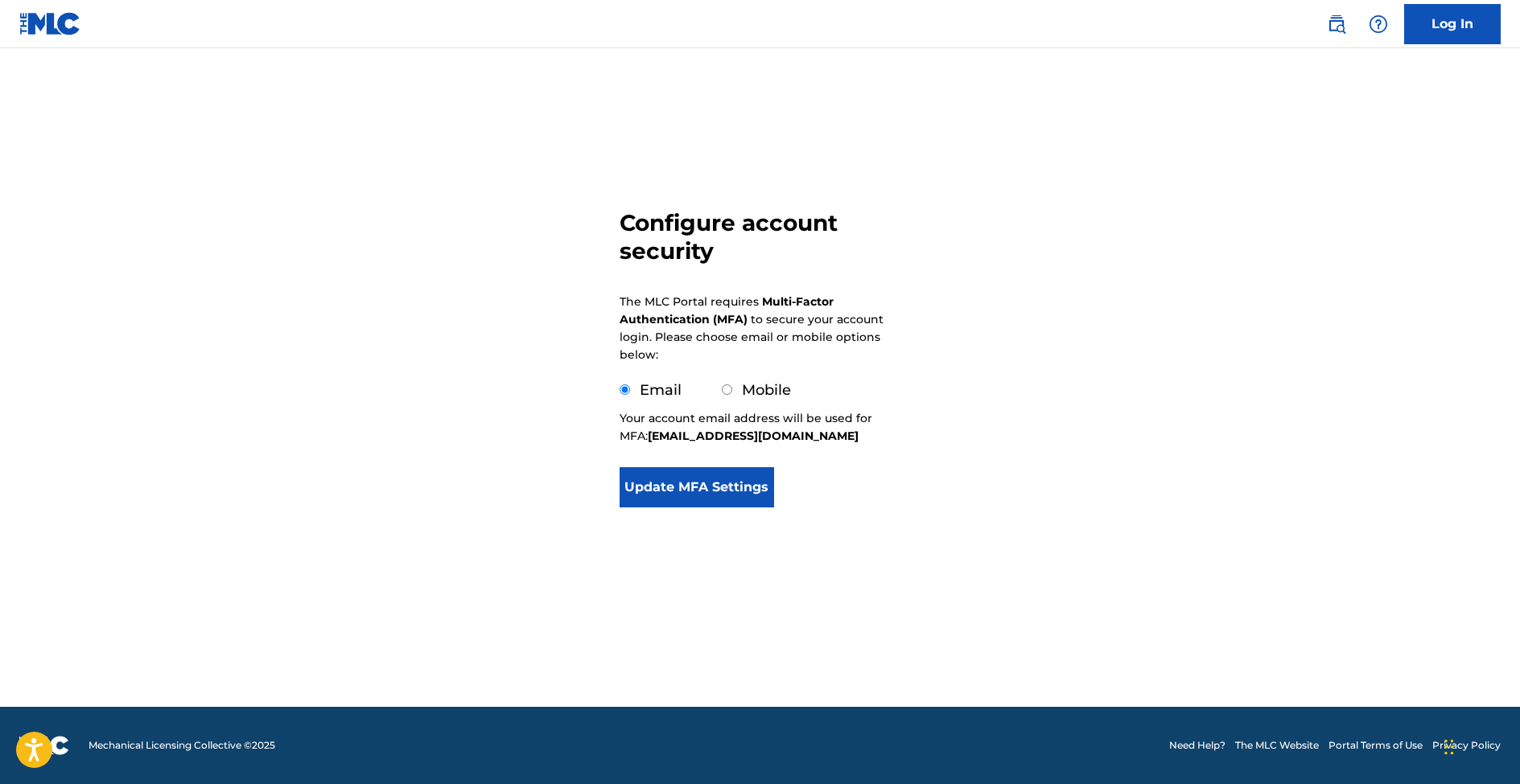
click at [715, 470] on button "Update MFA Settings" at bounding box center [696, 487] width 155 height 40
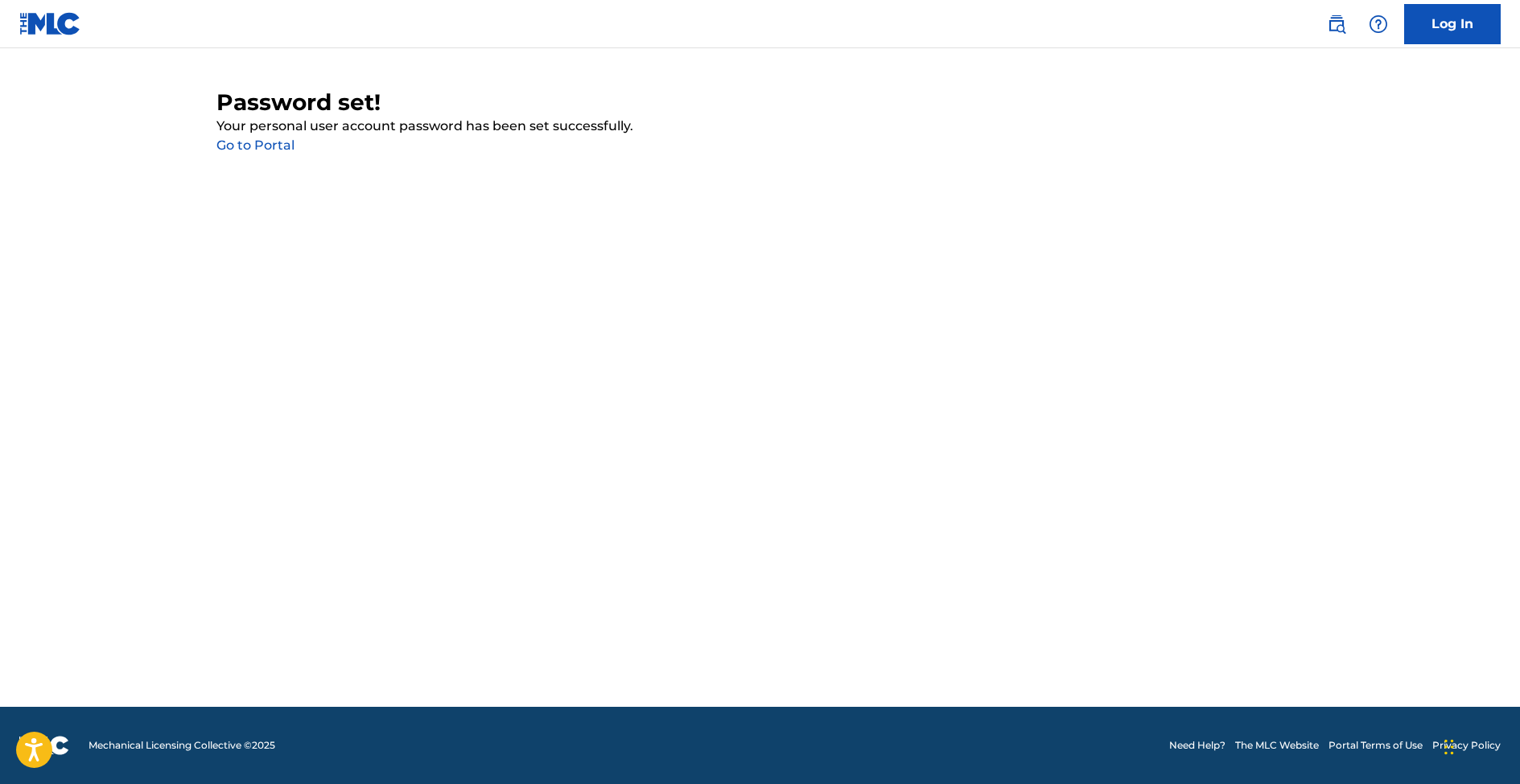
click at [275, 151] on link "Go to Portal" at bounding box center [254, 144] width 78 height 15
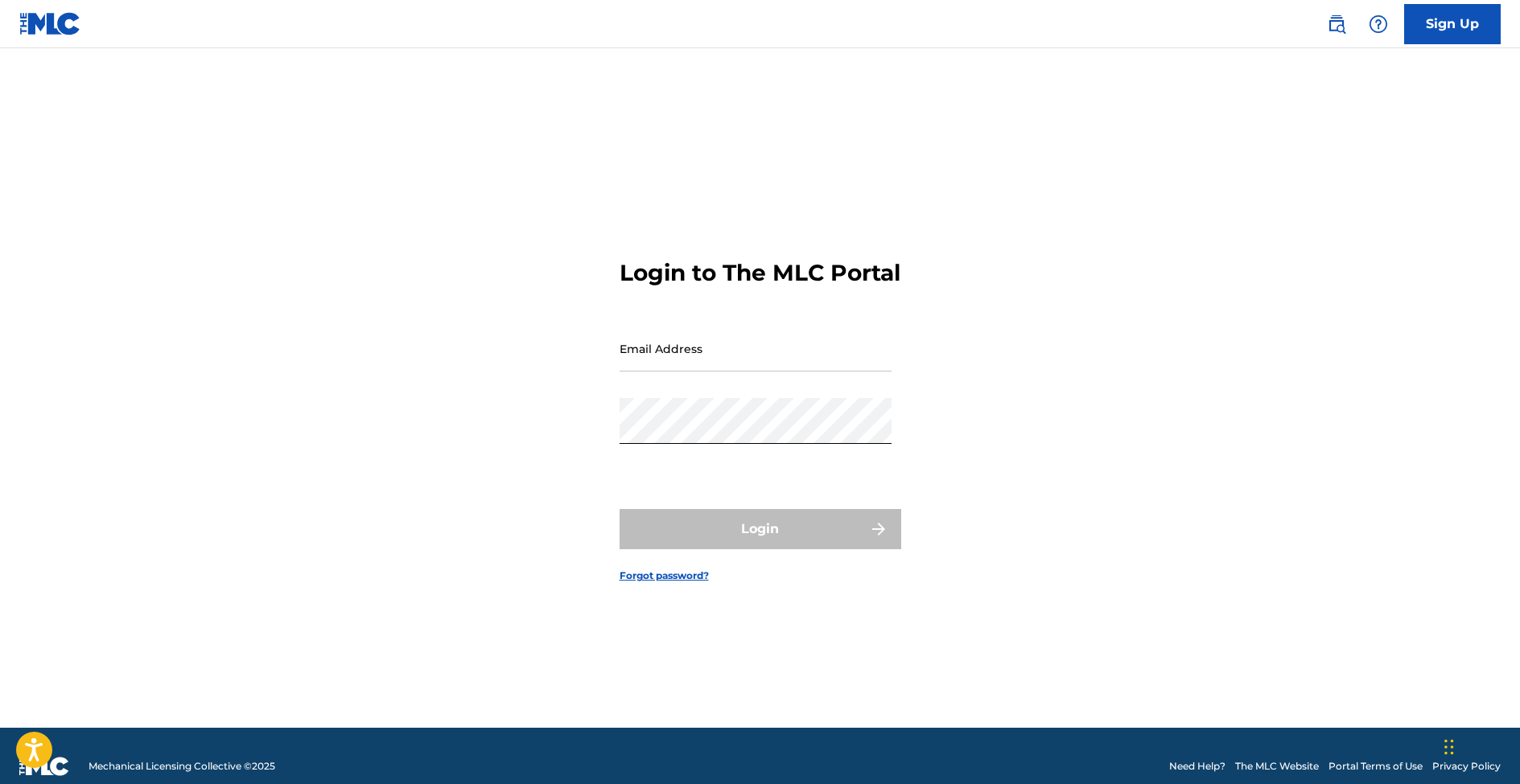
click at [676, 345] on input "Email Address" at bounding box center [756, 348] width 272 height 45
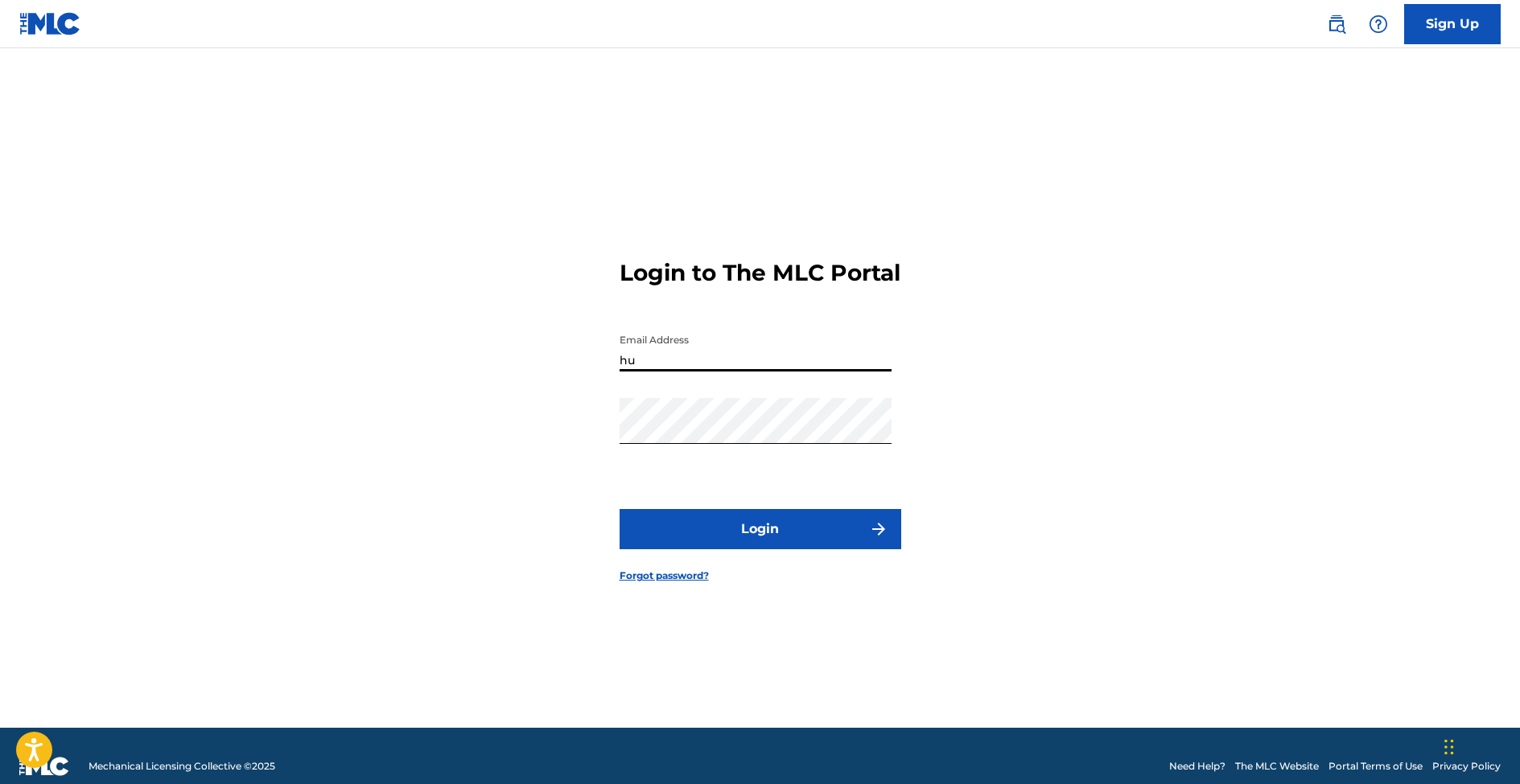
type input "[EMAIL_ADDRESS][DOMAIN_NAME]"
click at [844, 549] on button "Login" at bounding box center [760, 529] width 282 height 40
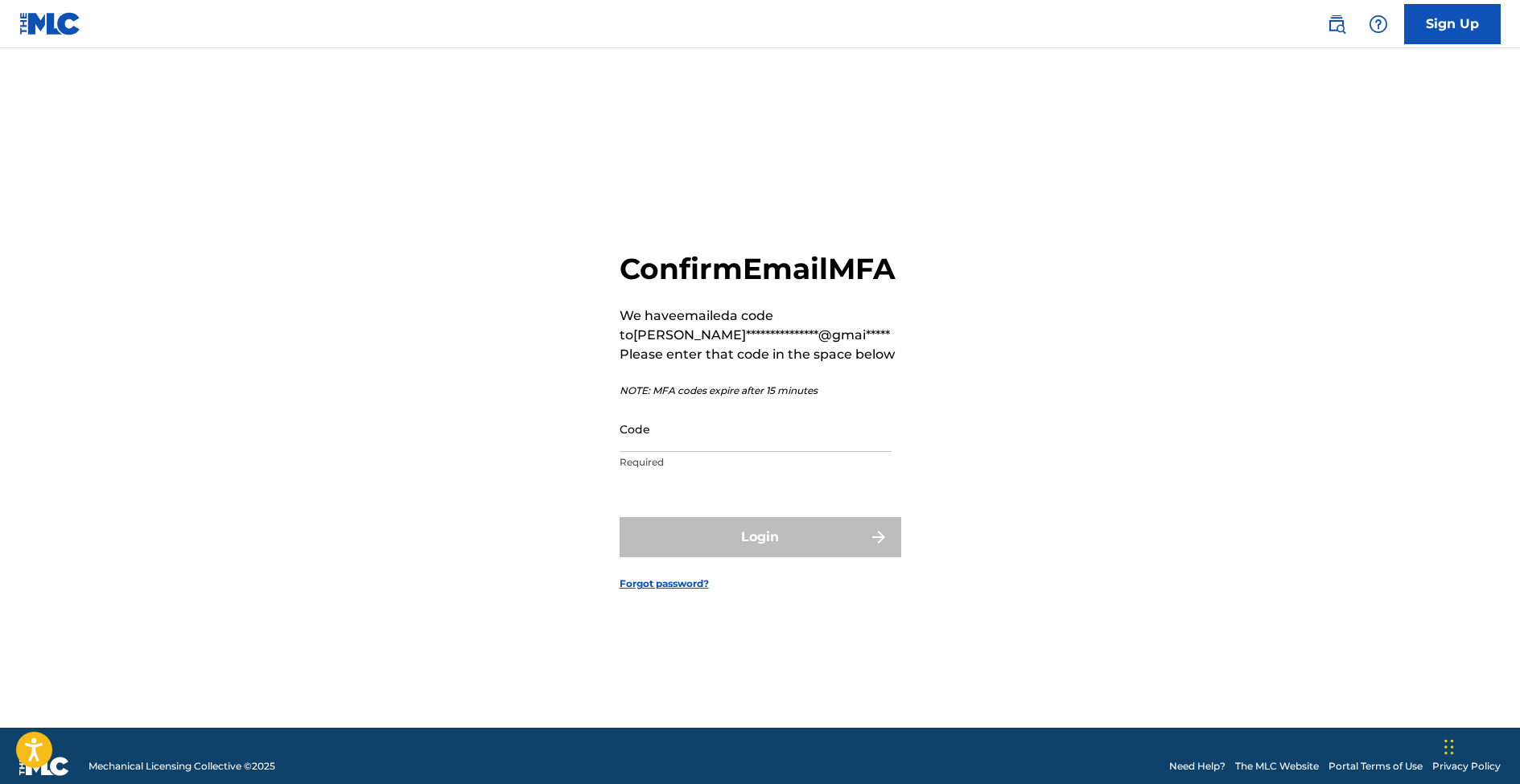
click at [723, 450] on input "Code" at bounding box center [756, 429] width 272 height 45
paste input "842546"
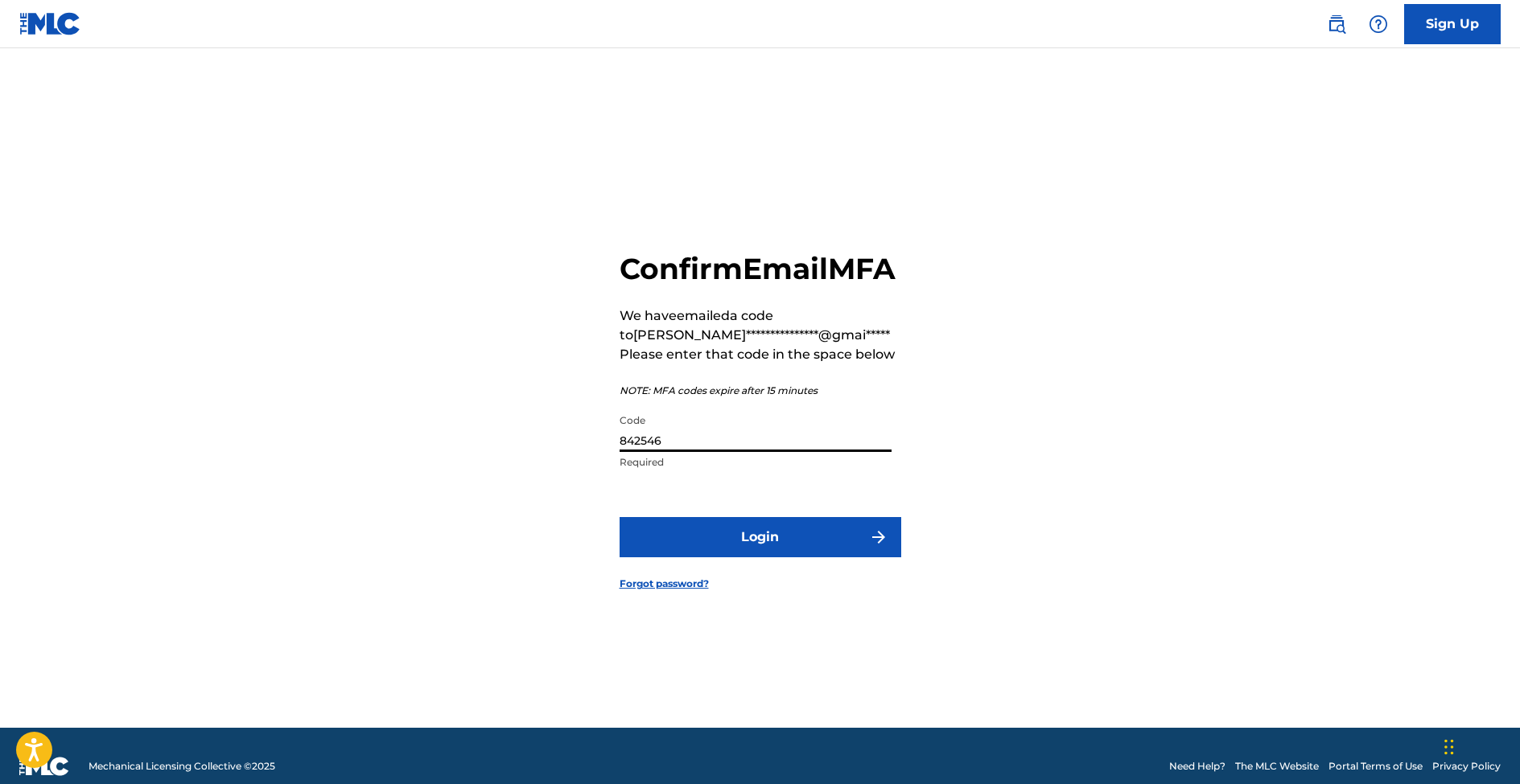
type input "842546"
click at [760, 551] on button "Login" at bounding box center [760, 537] width 282 height 40
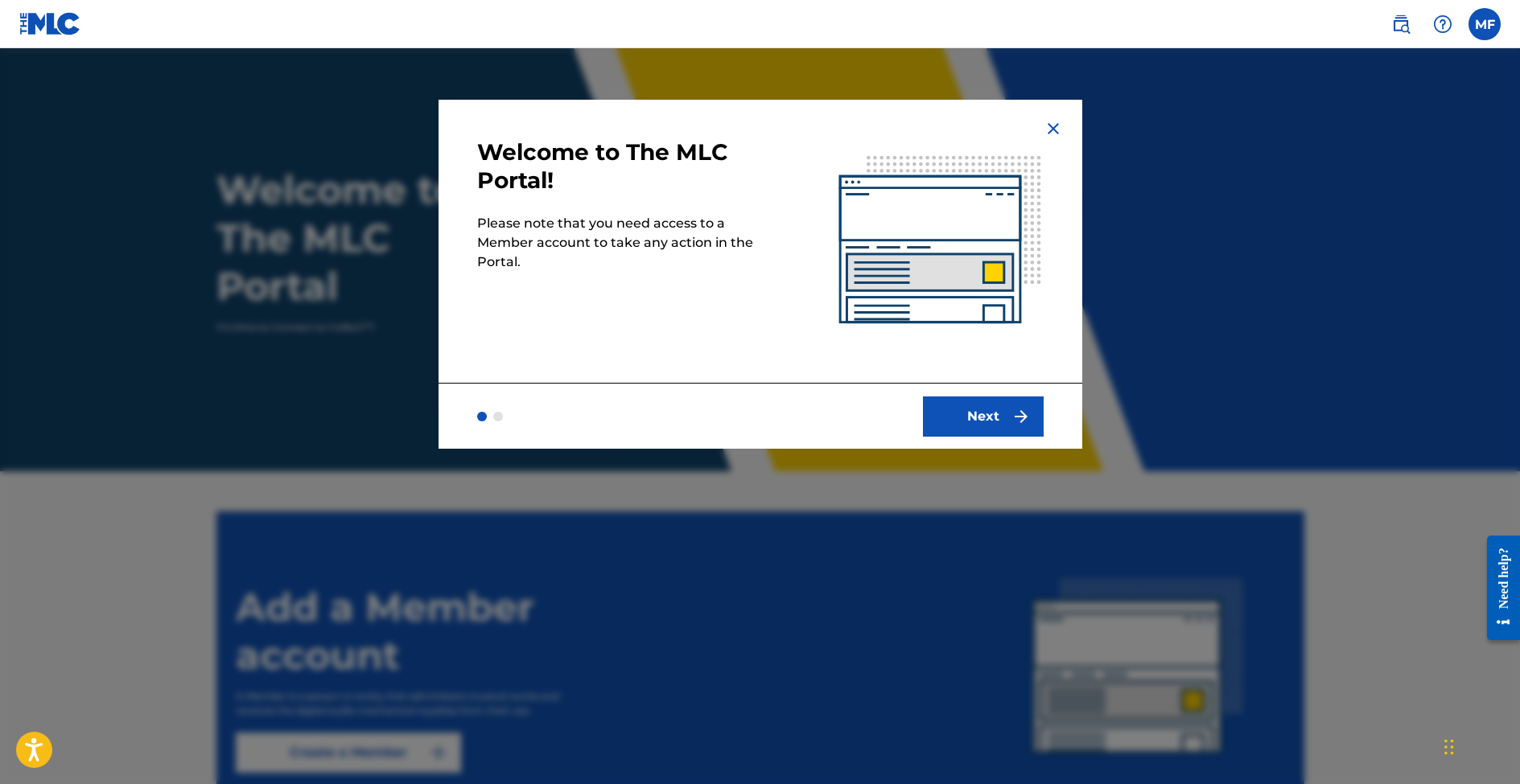
click at [972, 430] on button "Next" at bounding box center [983, 416] width 120 height 40
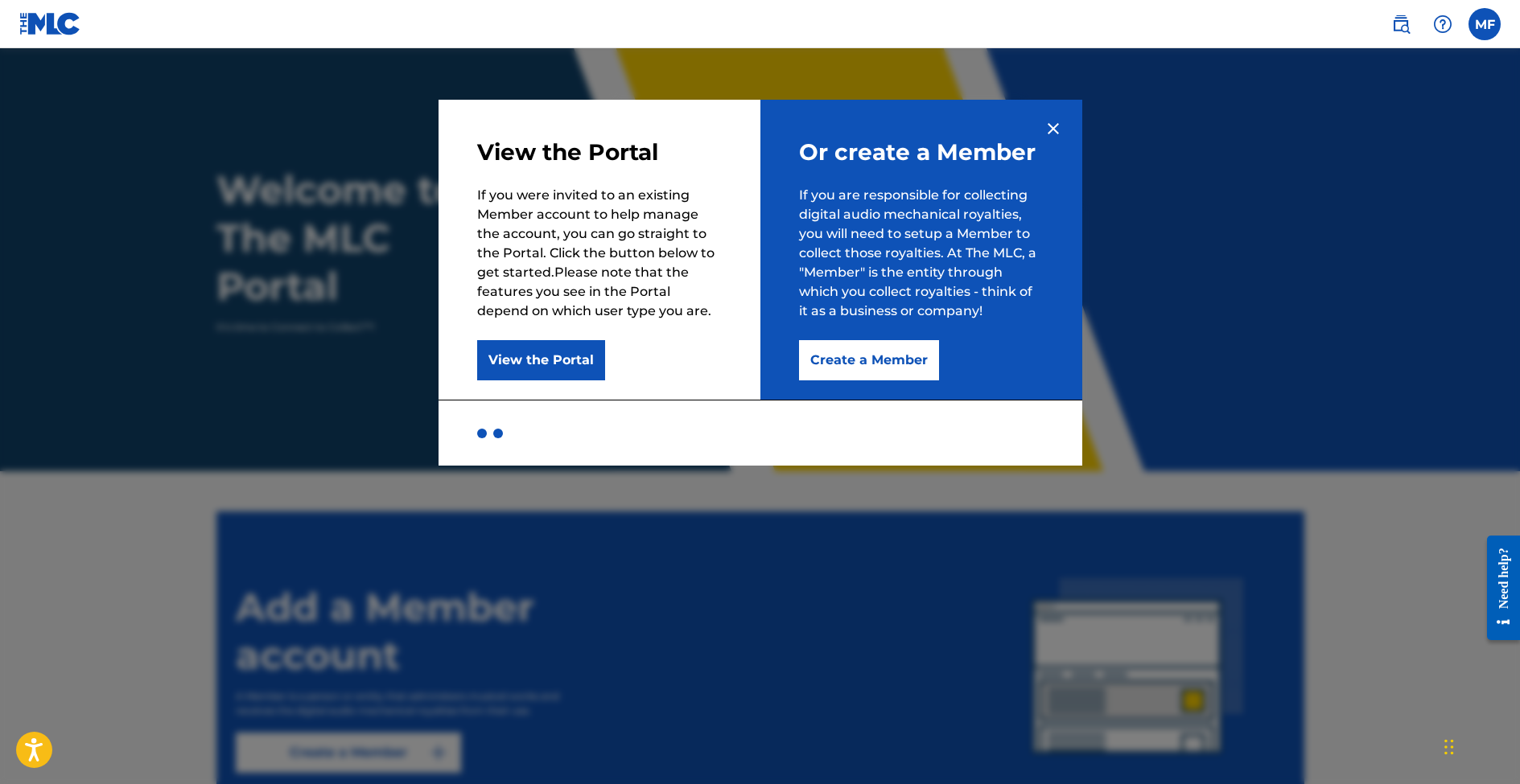
click at [924, 362] on button "Create a Member" at bounding box center [869, 360] width 140 height 40
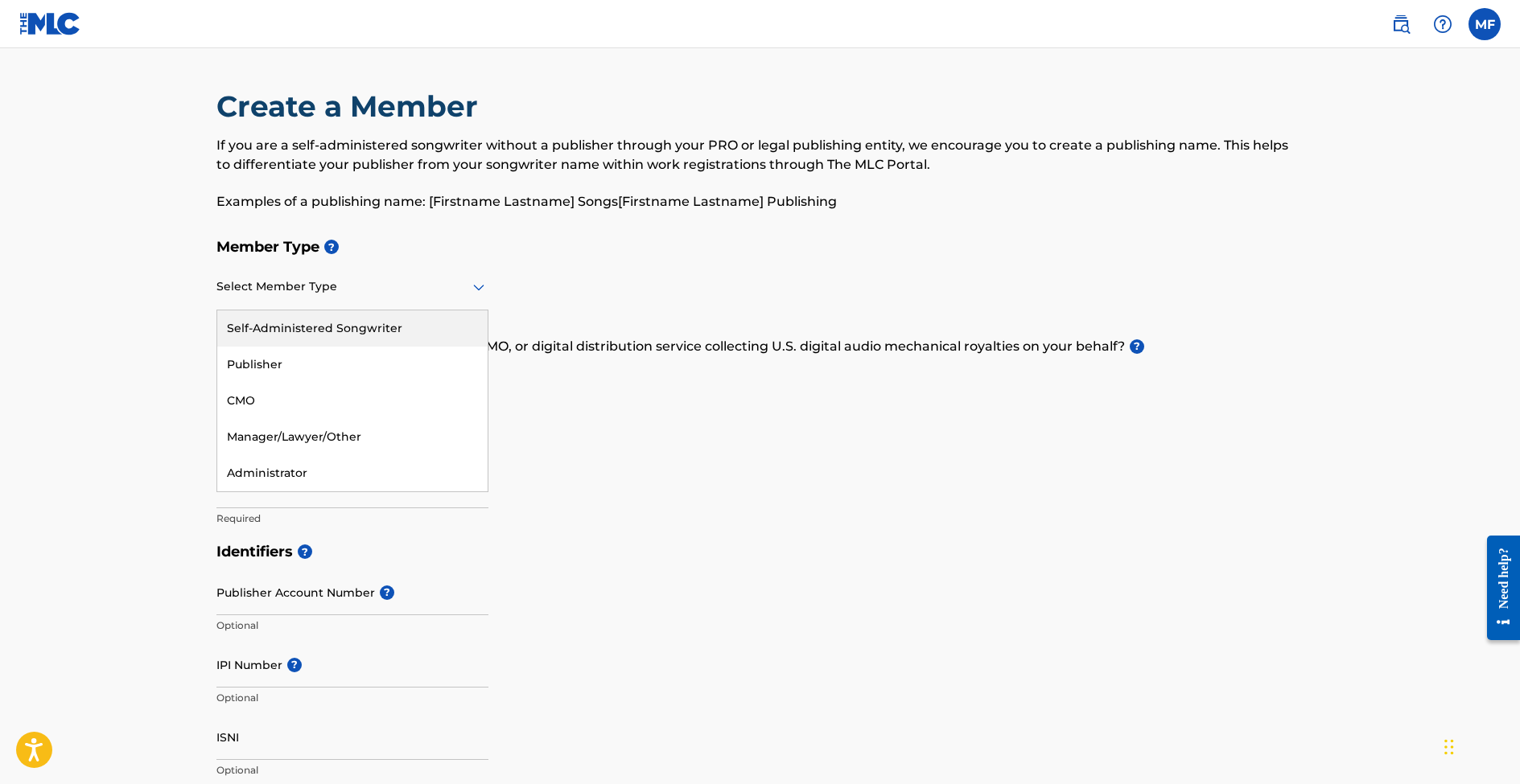
click at [408, 286] on div at bounding box center [352, 287] width 272 height 20
click at [374, 329] on div "Self-Administered Songwriter" at bounding box center [352, 328] width 270 height 36
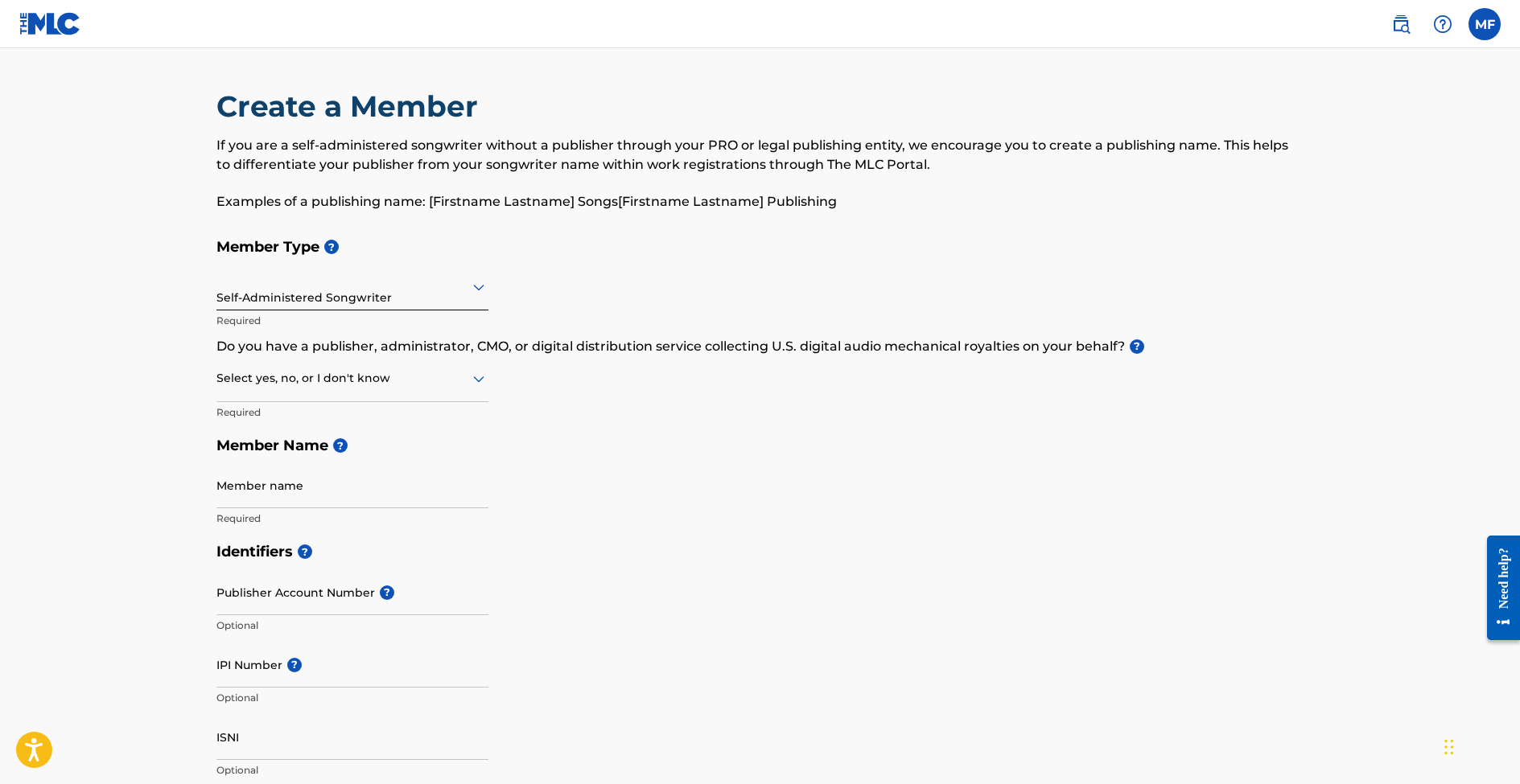
click at [348, 379] on div at bounding box center [352, 379] width 272 height 20
click at [477, 376] on icon at bounding box center [479, 379] width 20 height 20
click at [368, 415] on div "Yes" at bounding box center [352, 420] width 270 height 36
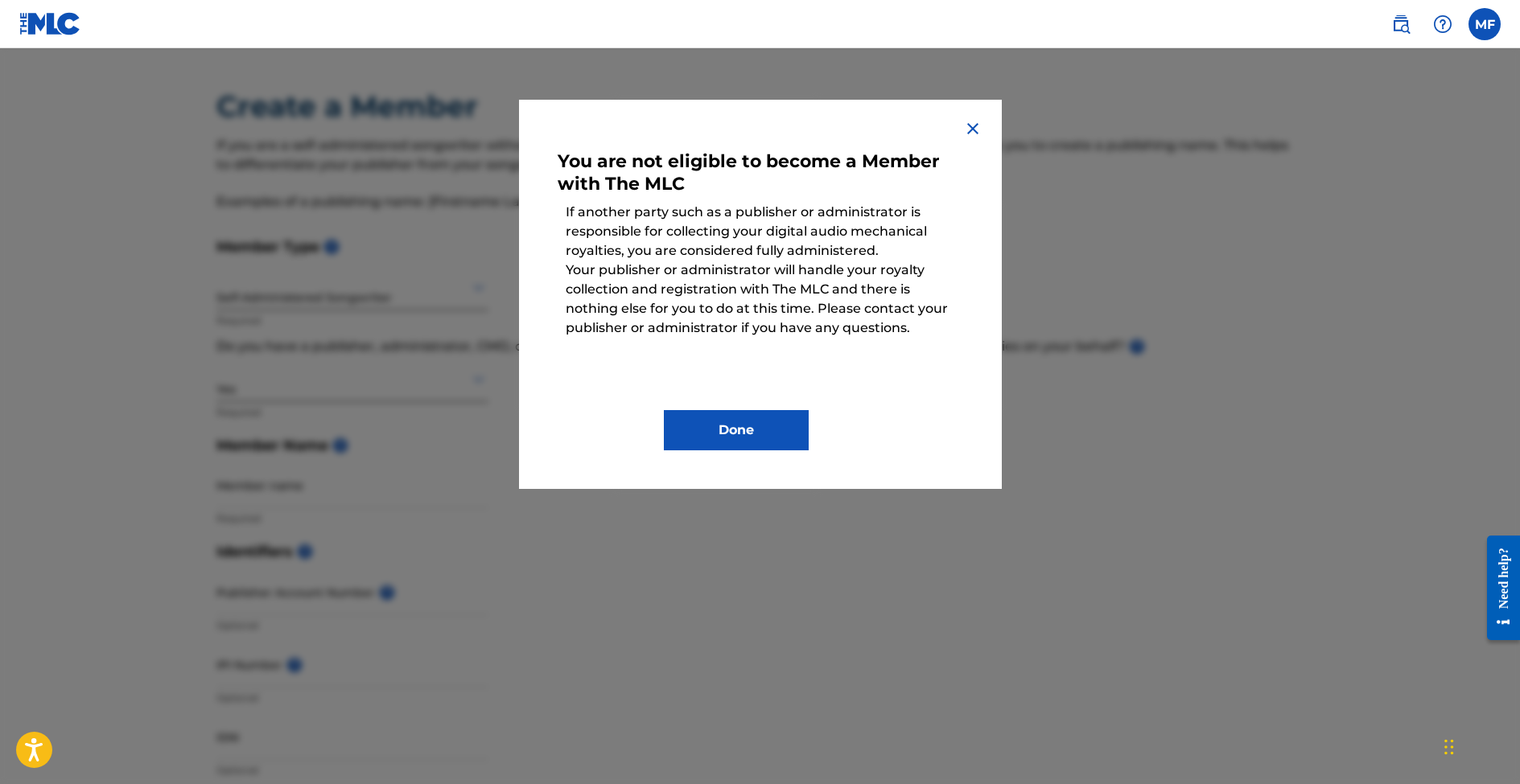
click at [727, 440] on button "Done" at bounding box center [736, 430] width 145 height 40
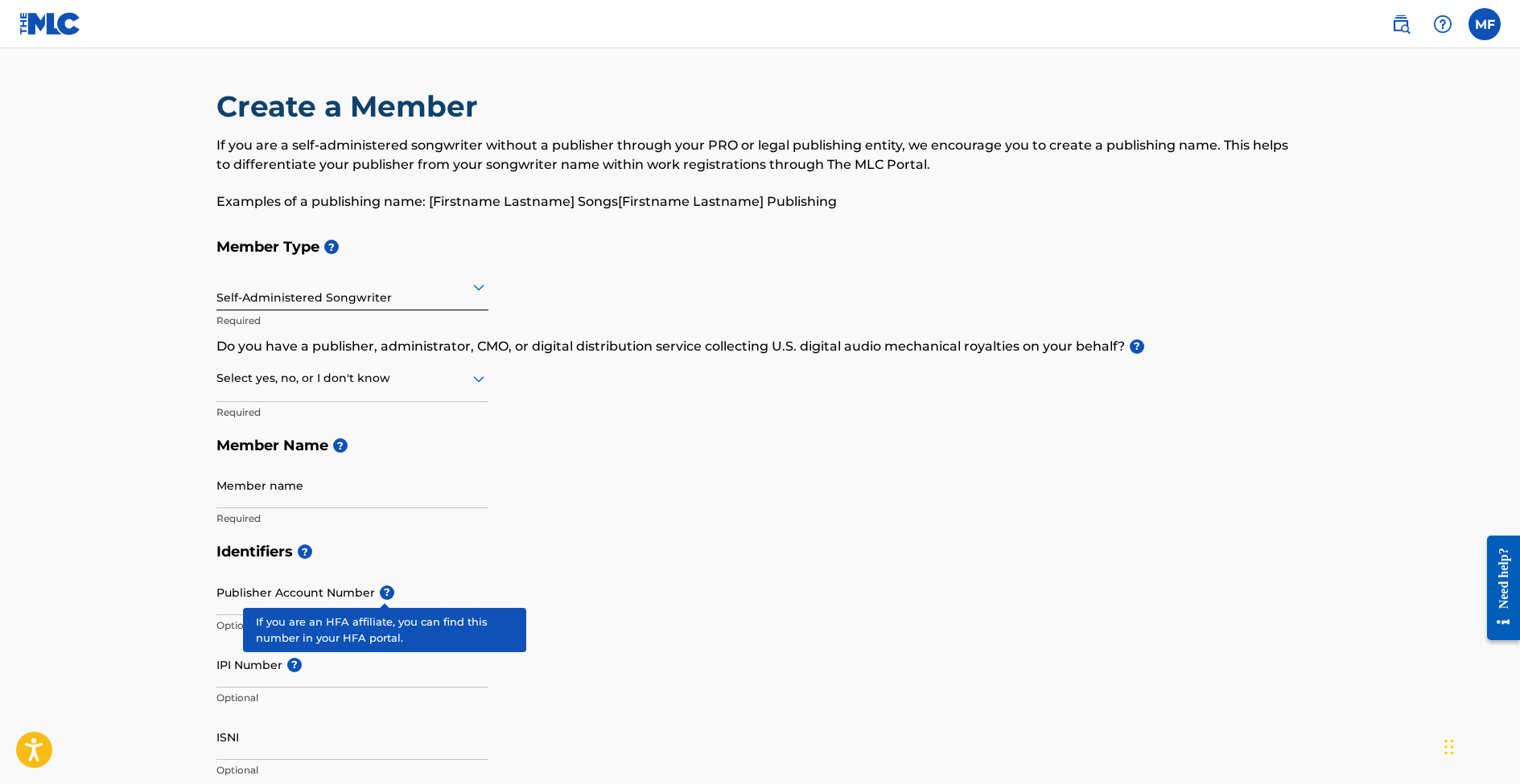
click at [381, 588] on span "?" at bounding box center [387, 593] width 15 height 15
click at [381, 588] on input "Publisher Account Number ?" at bounding box center [352, 593] width 272 height 45
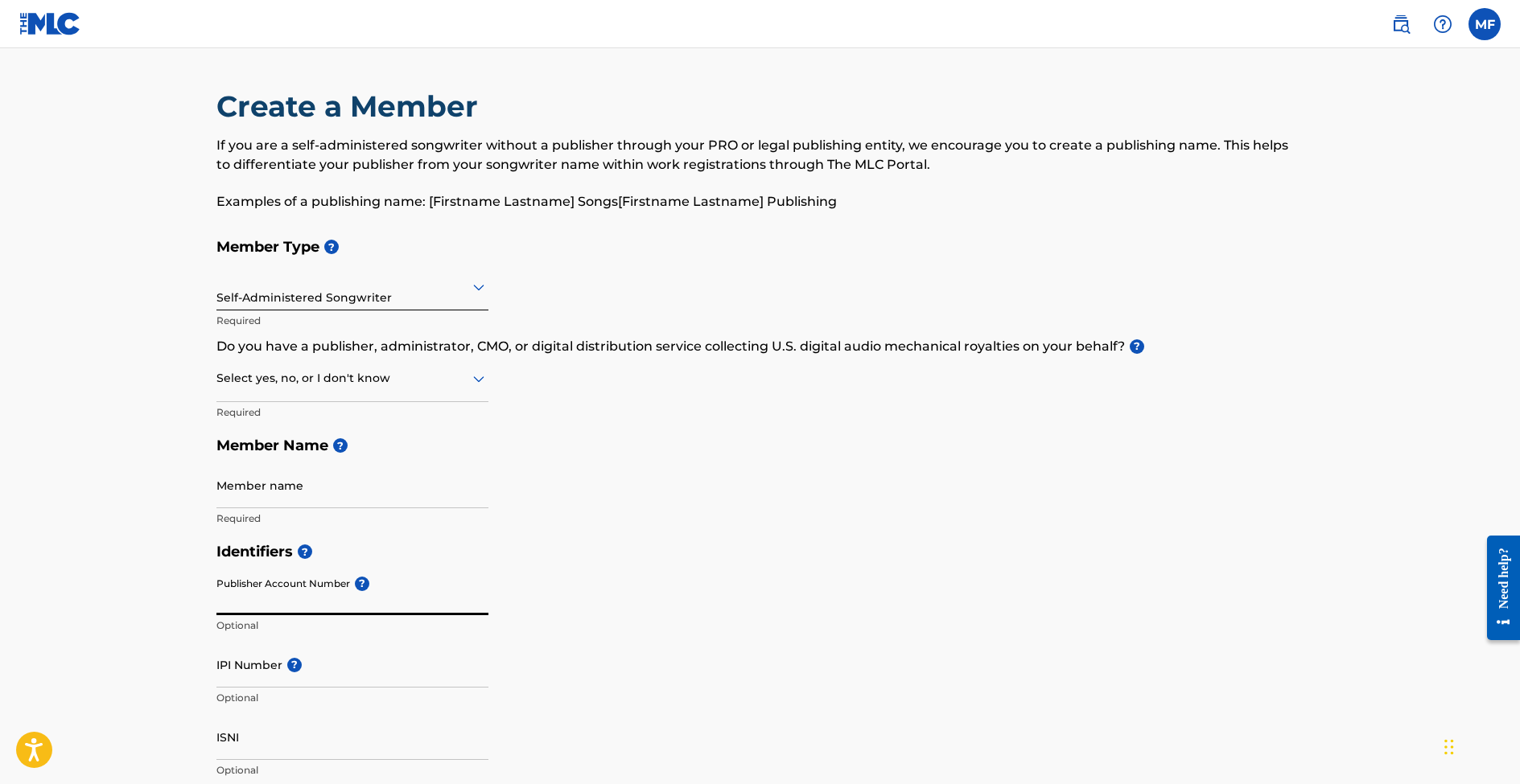
click at [381, 588] on input "Publisher Account Number ?" at bounding box center [352, 593] width 272 height 45
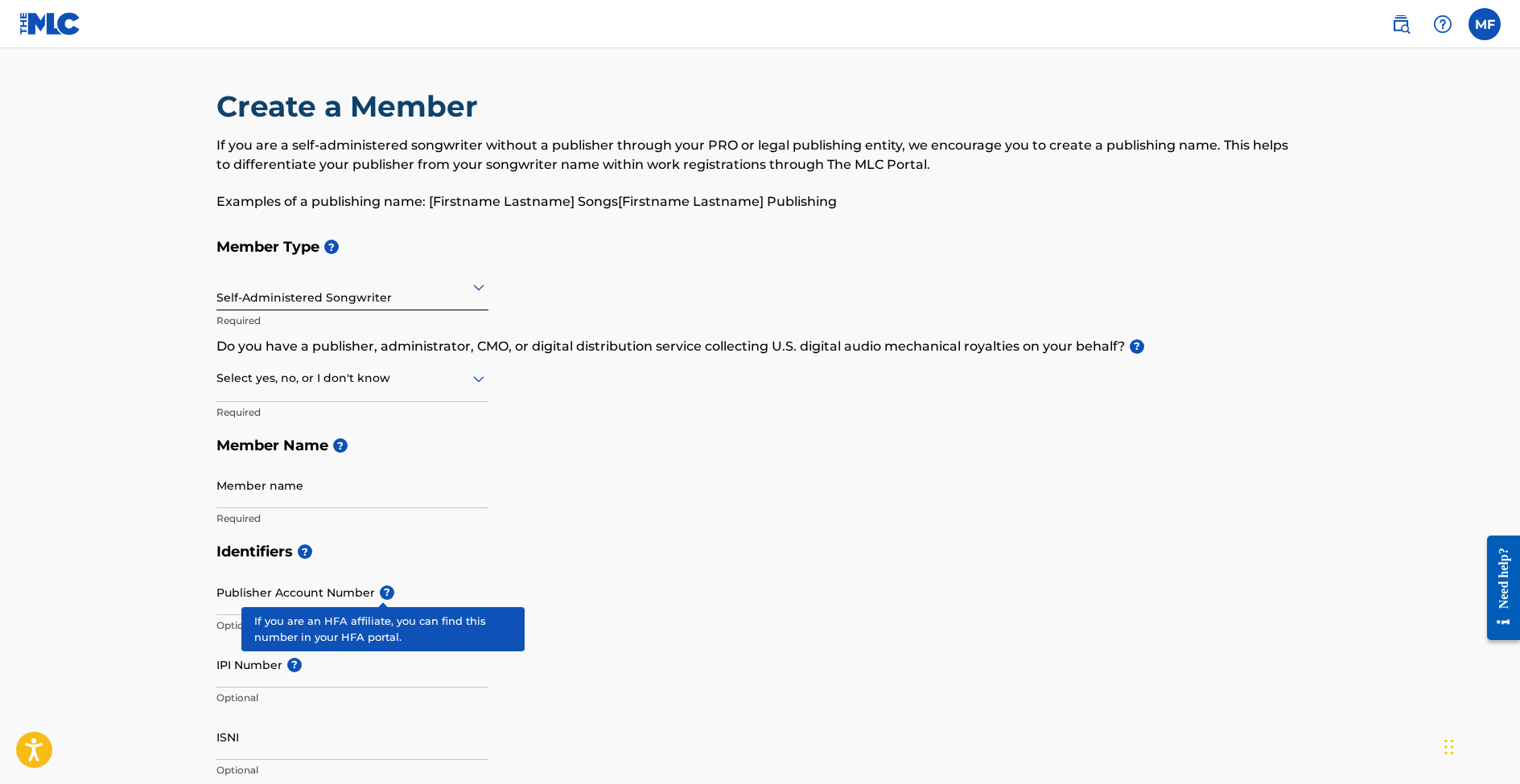
click at [367, 587] on div "Publisher Account Number ? Optional" at bounding box center [352, 606] width 272 height 72
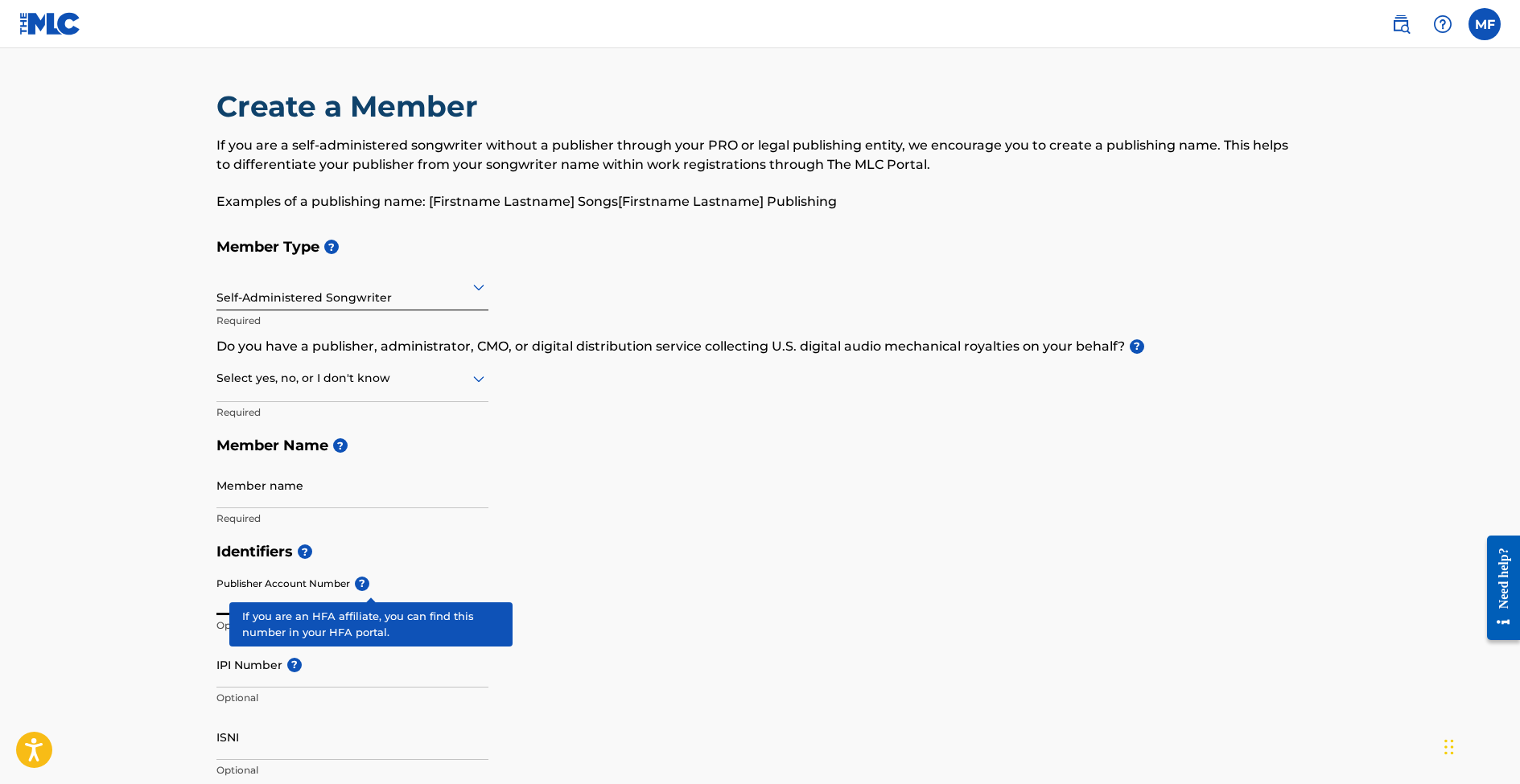
click at [367, 587] on div "Publisher Account Number ? Optional" at bounding box center [352, 606] width 272 height 72
